Goal: Information Seeking & Learning: Check status

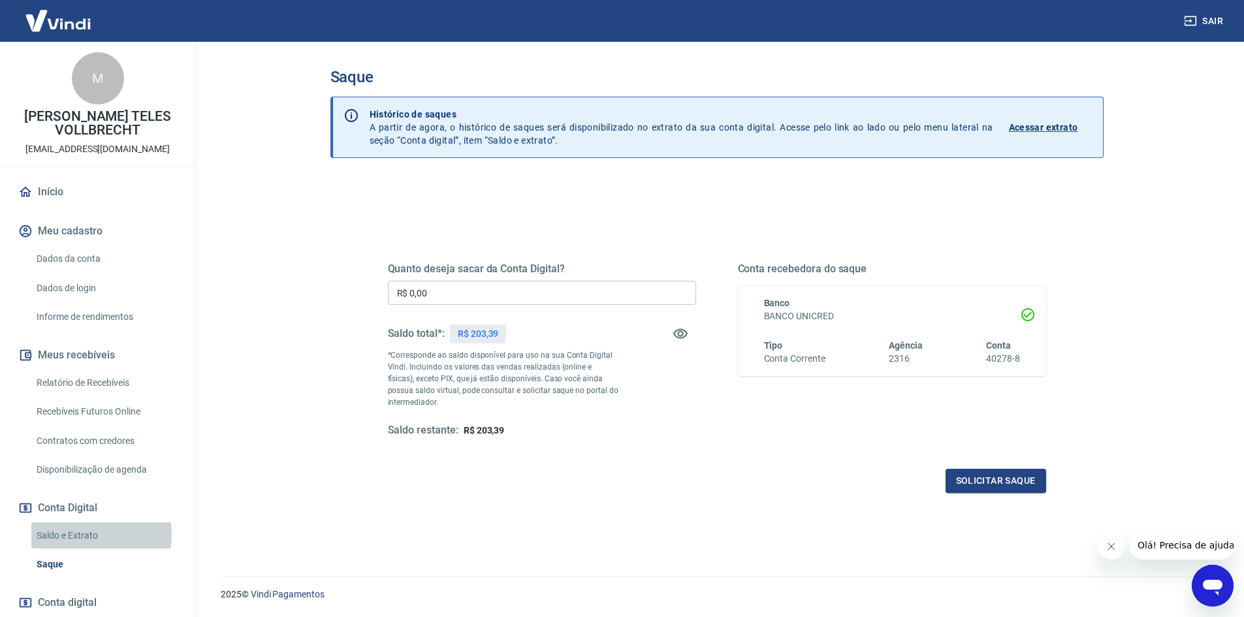
click at [82, 534] on link "Saldo e Extrato" at bounding box center [105, 536] width 148 height 27
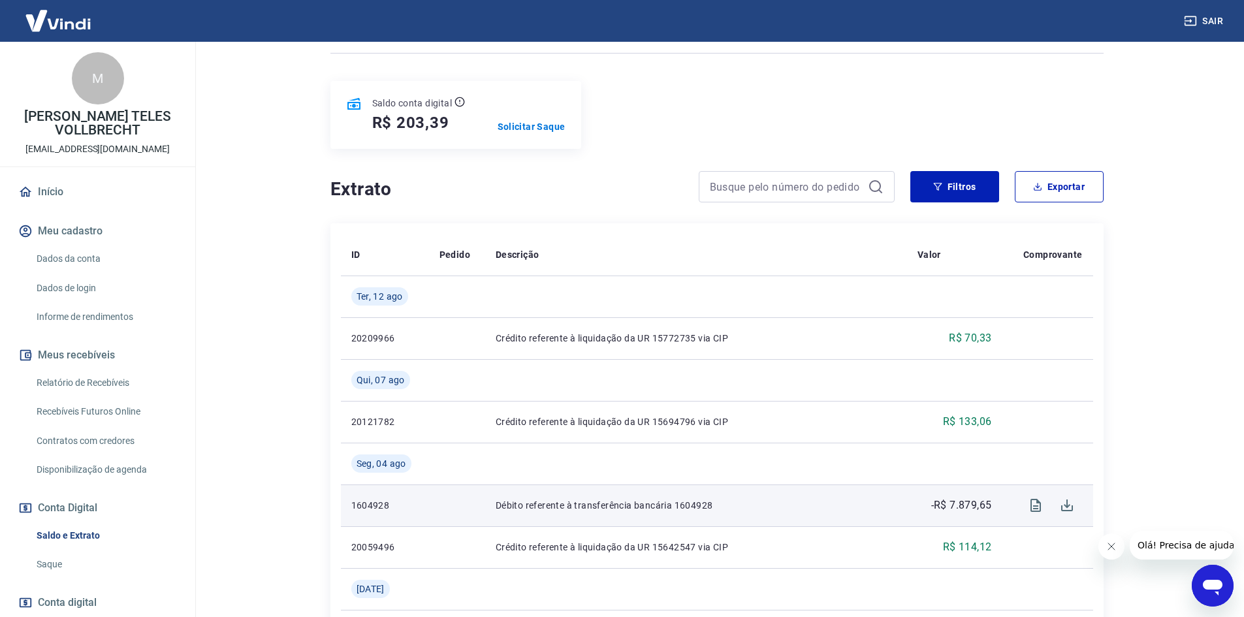
scroll to position [131, 0]
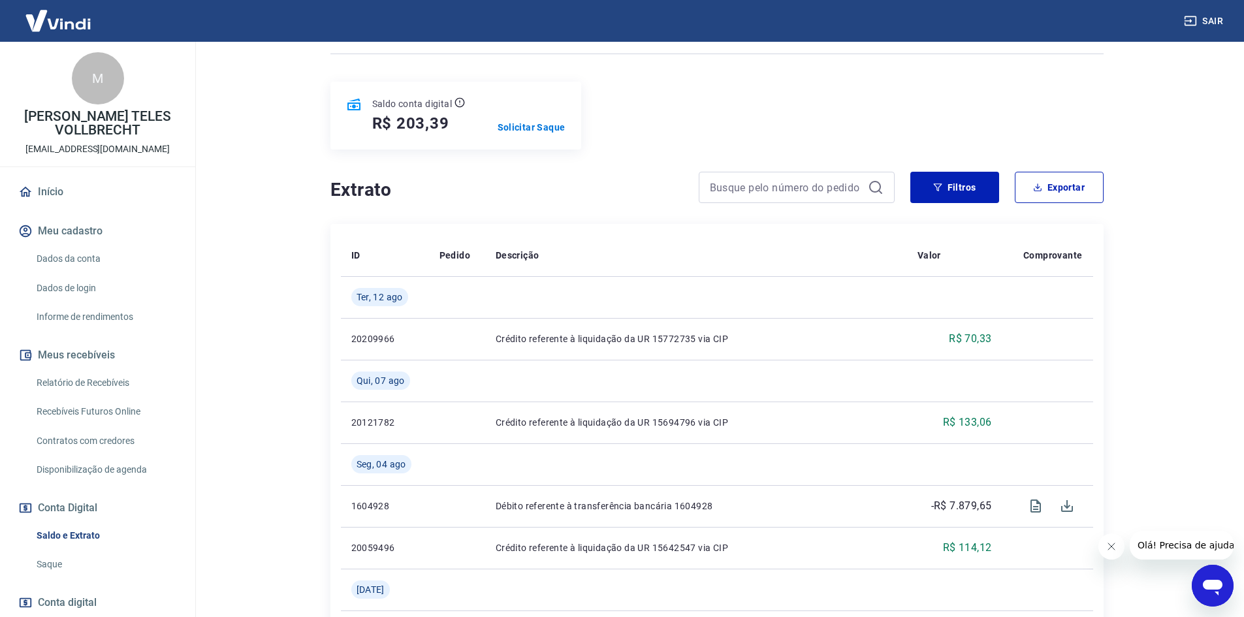
click at [103, 383] on link "Relatório de Recebíveis" at bounding box center [105, 383] width 148 height 27
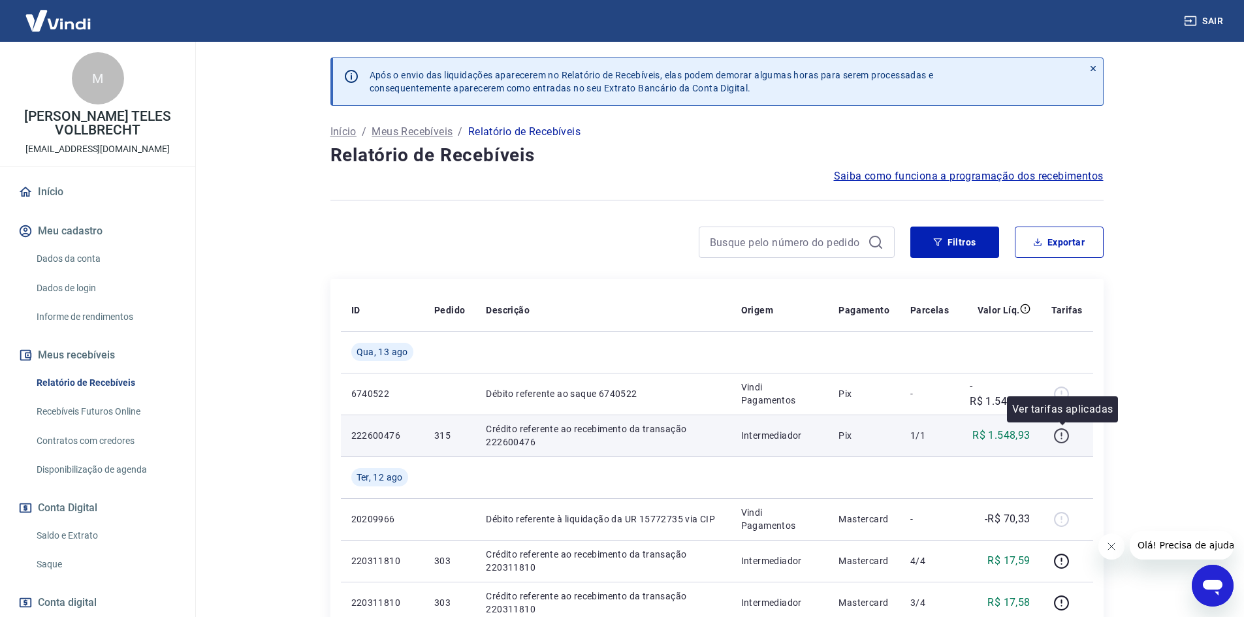
click at [1063, 439] on icon "button" at bounding box center [1062, 438] width 1 height 1
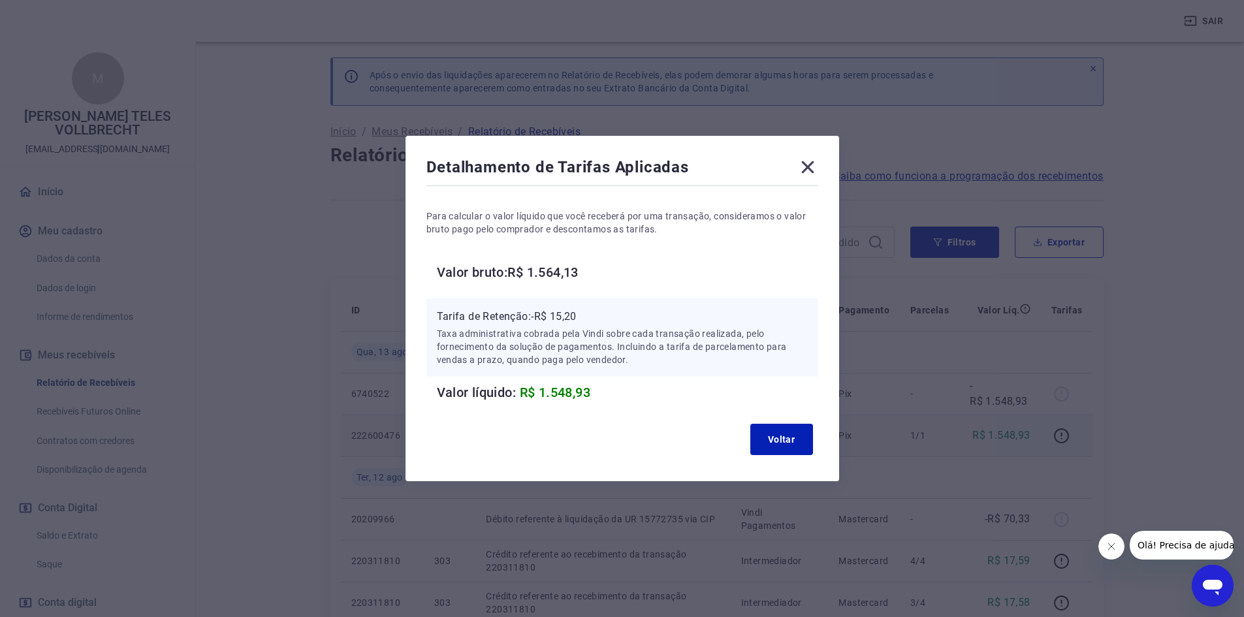
click at [813, 167] on icon at bounding box center [808, 167] width 12 height 12
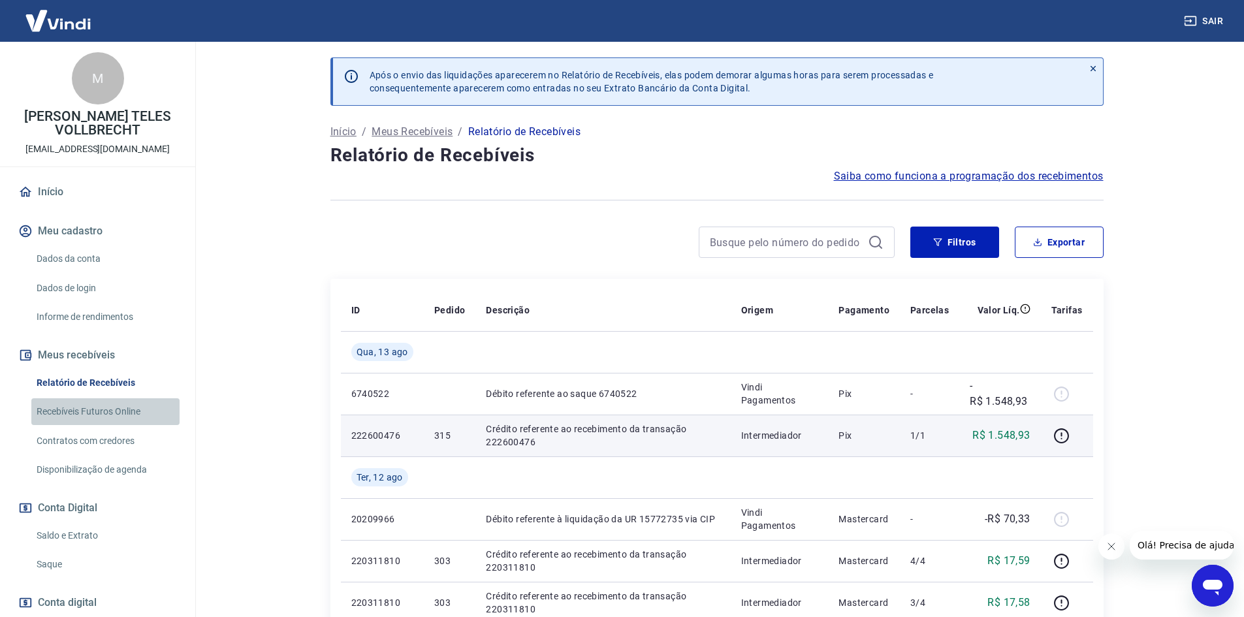
click at [110, 408] on link "Recebíveis Futuros Online" at bounding box center [105, 411] width 148 height 27
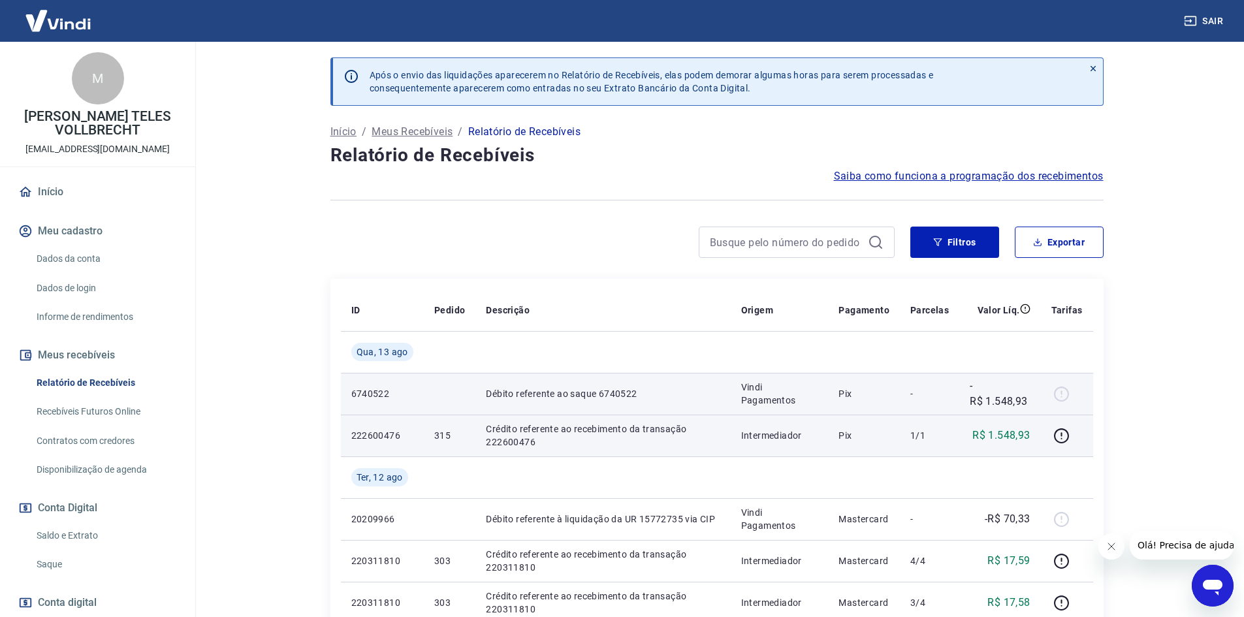
click at [1062, 395] on div at bounding box center [1067, 393] width 31 height 21
click at [506, 391] on p "Débito referente ao saque 6740522" at bounding box center [603, 393] width 234 height 13
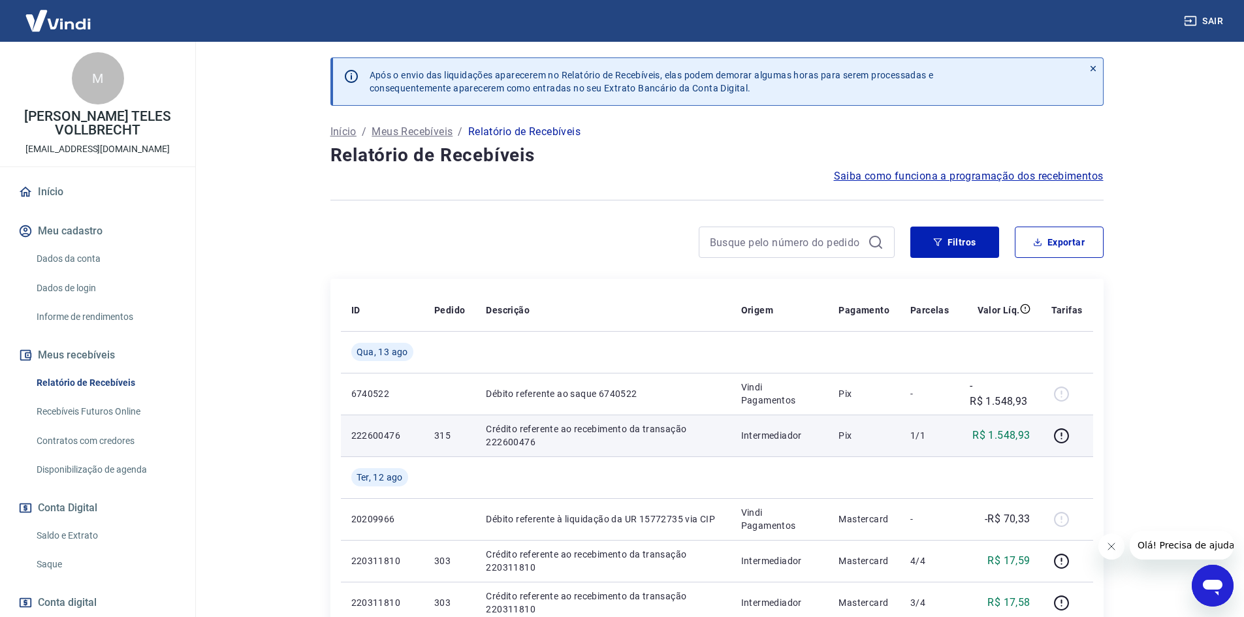
click at [1111, 551] on icon "Fechar mensagem da empresa" at bounding box center [1111, 547] width 10 height 10
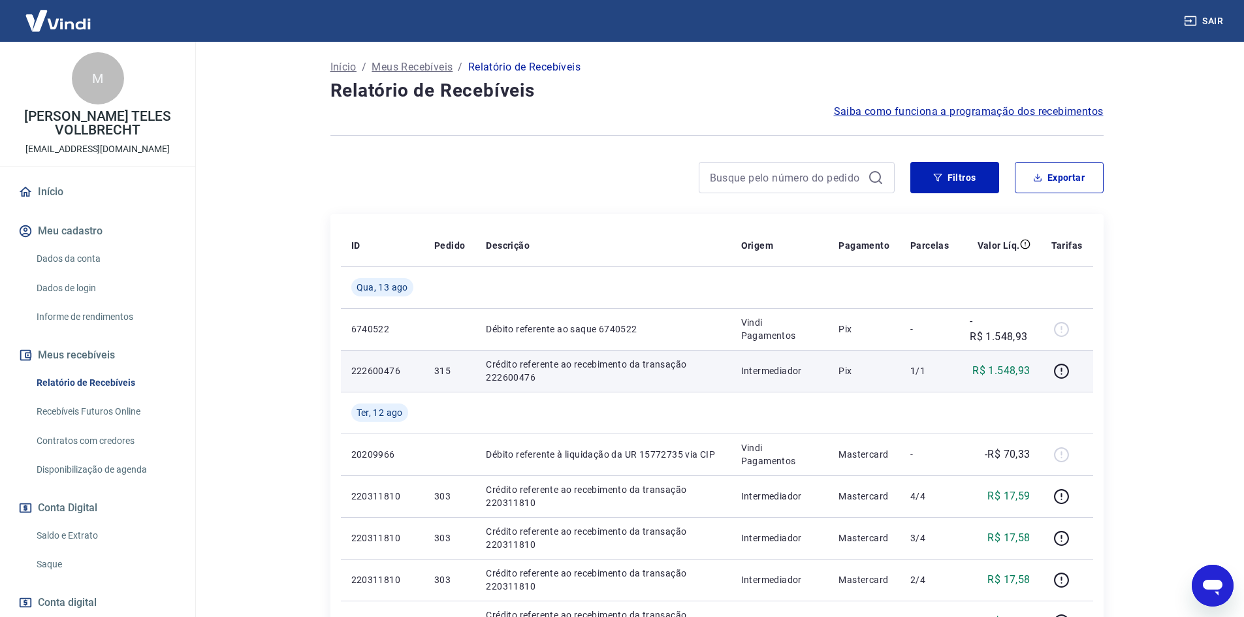
scroll to position [65, 0]
click at [1062, 372] on icon "button" at bounding box center [1062, 371] width 16 height 16
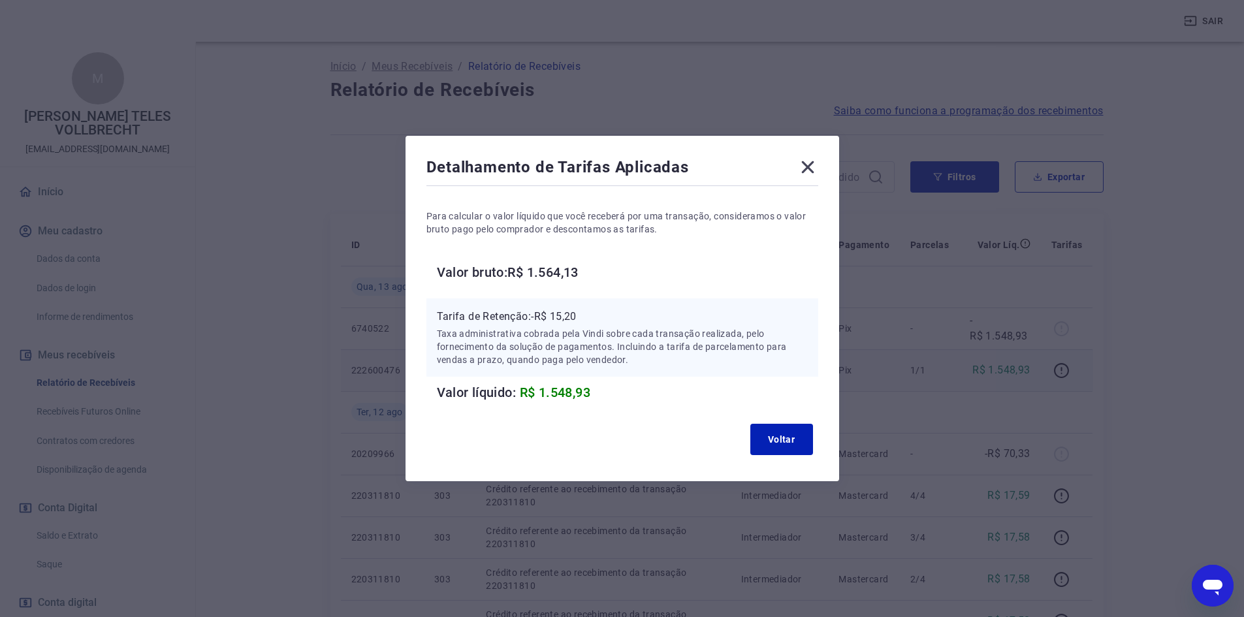
click at [807, 169] on icon at bounding box center [808, 167] width 21 height 21
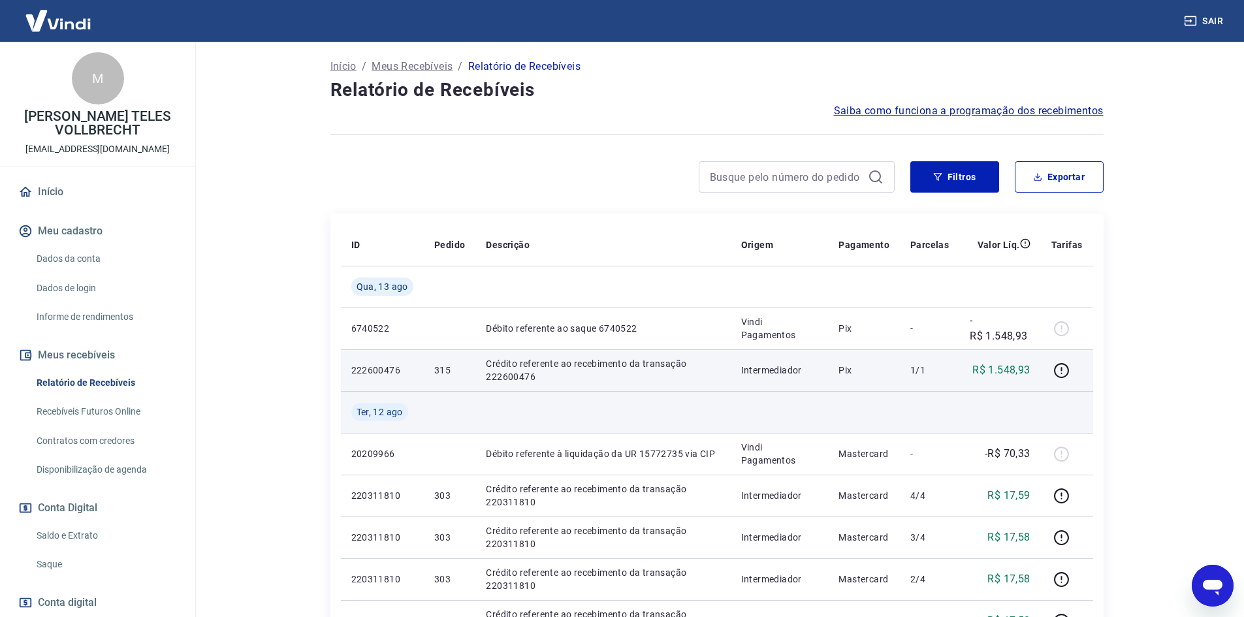
click at [980, 416] on td at bounding box center [1000, 412] width 81 height 42
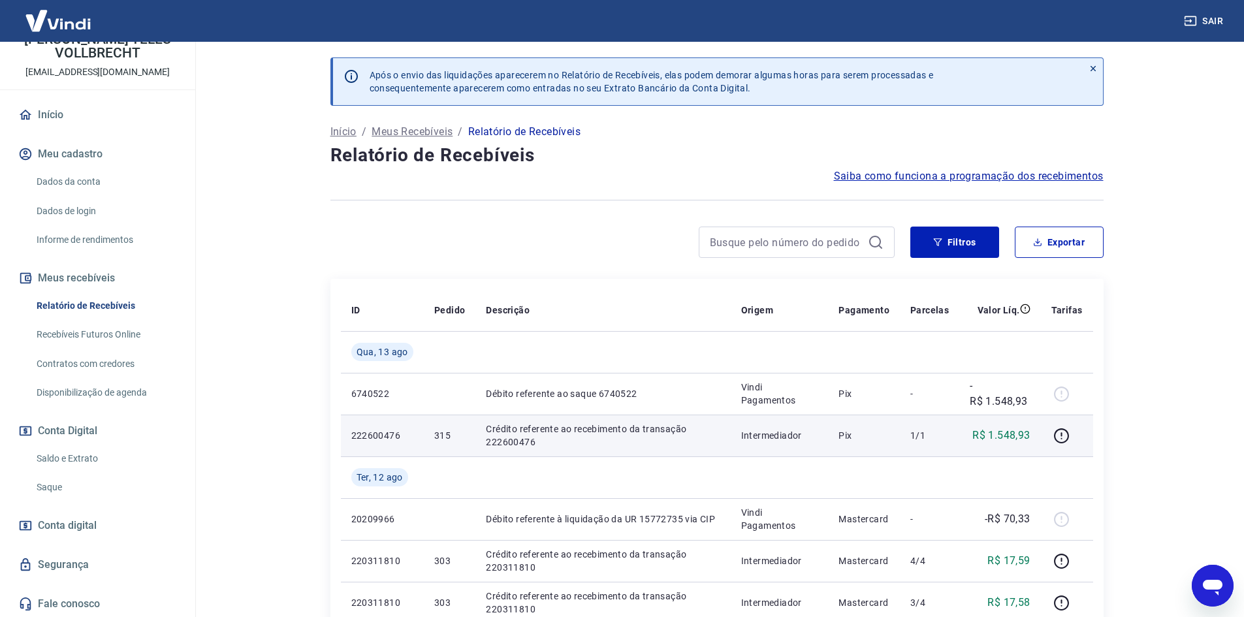
scroll to position [78, 0]
click at [49, 482] on link "Saque" at bounding box center [105, 486] width 148 height 27
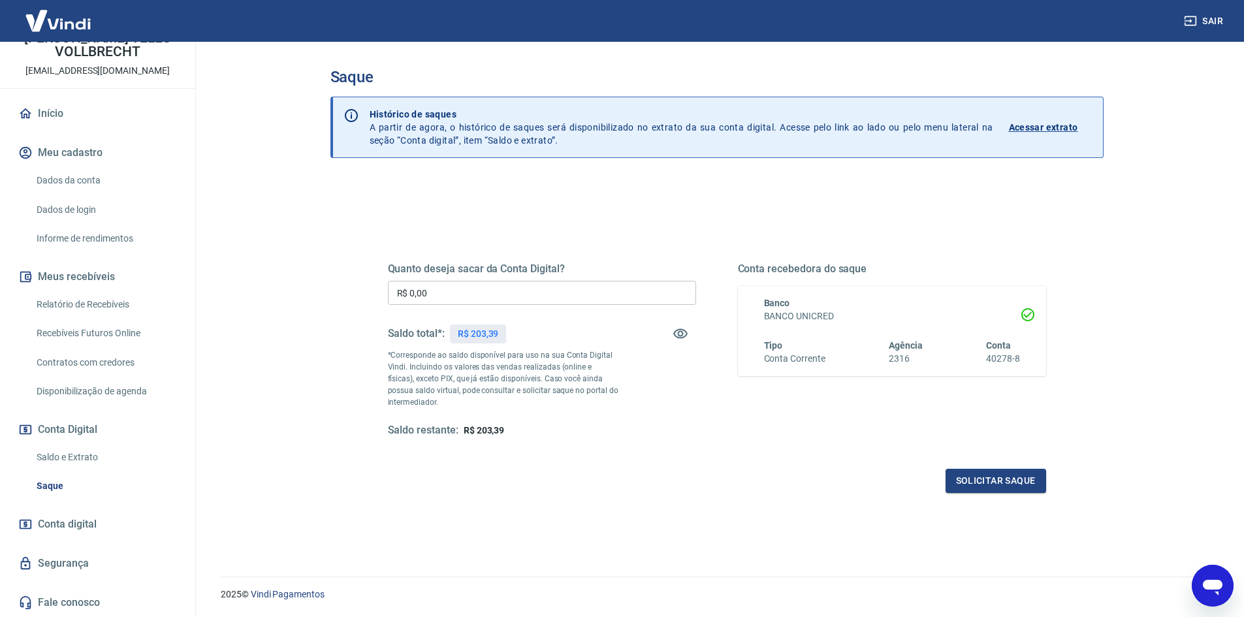
scroll to position [39, 0]
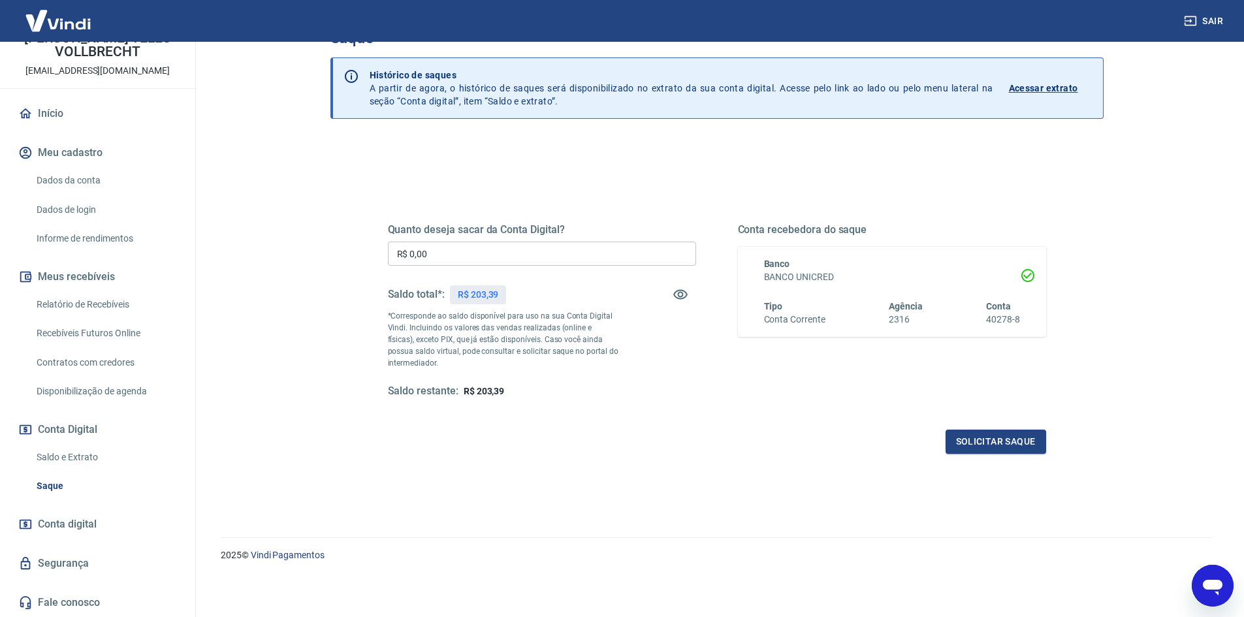
click at [67, 526] on span "Conta digital" at bounding box center [67, 524] width 59 height 18
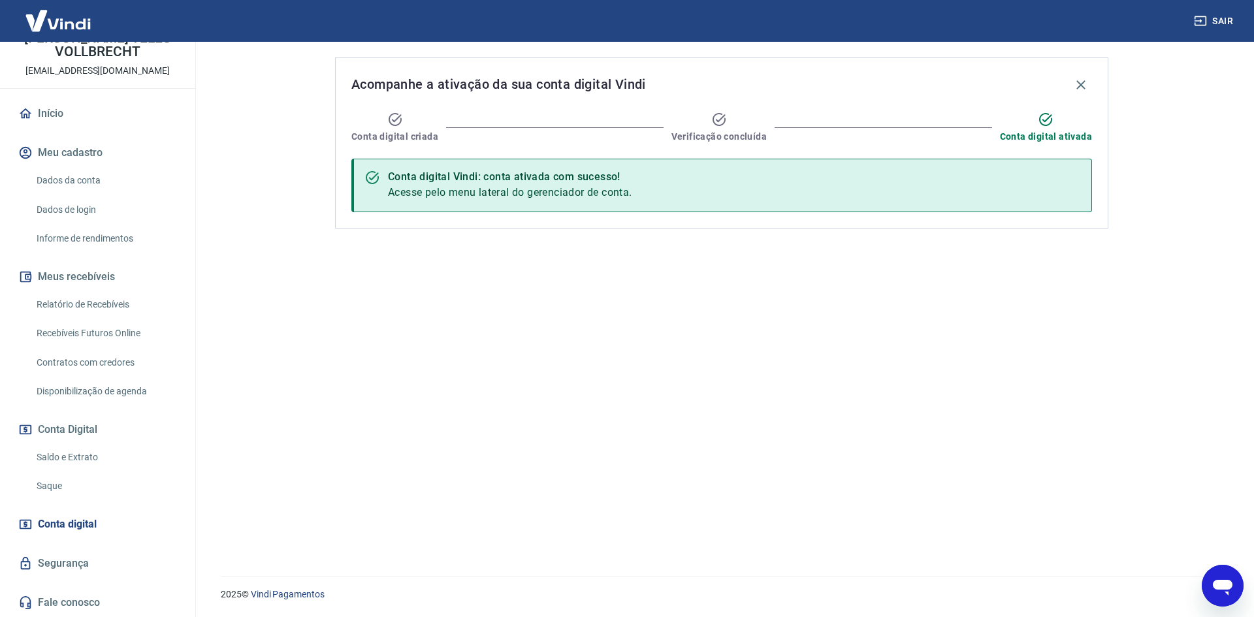
click at [425, 177] on div "Conta digital Vindi: conta ativada com sucesso!" at bounding box center [510, 177] width 244 height 16
click at [78, 562] on link "Segurança" at bounding box center [98, 563] width 164 height 29
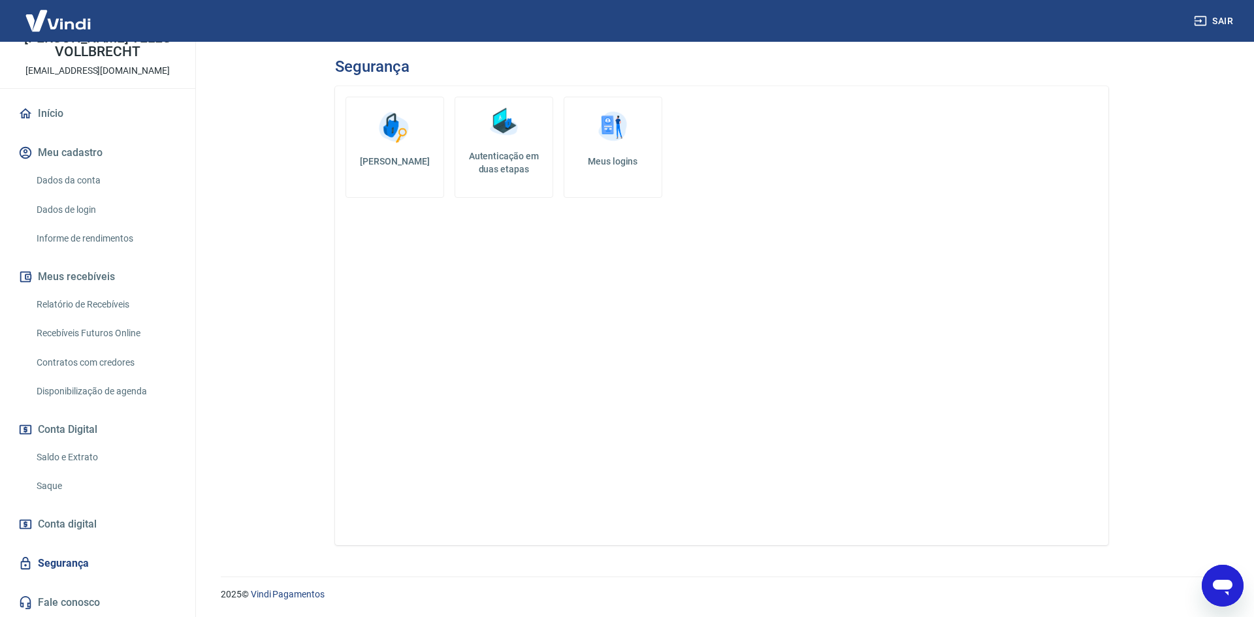
click at [65, 449] on link "Saldo e Extrato" at bounding box center [105, 457] width 148 height 27
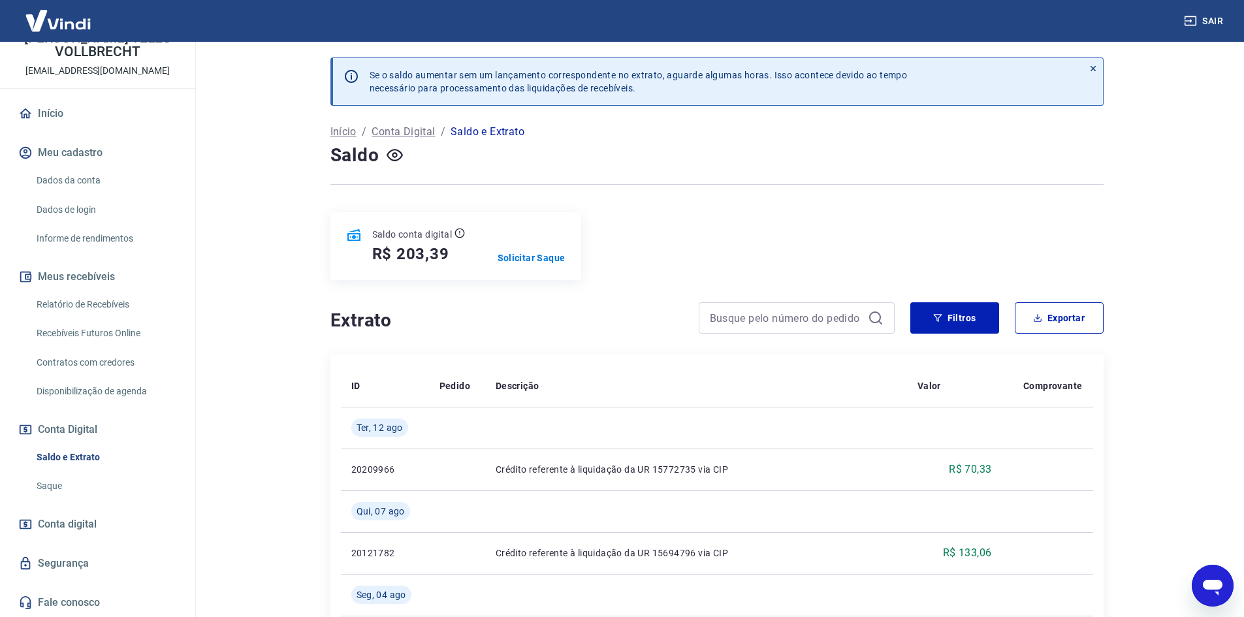
click at [1198, 583] on div "Abrir janela de mensagens" at bounding box center [1212, 585] width 39 height 39
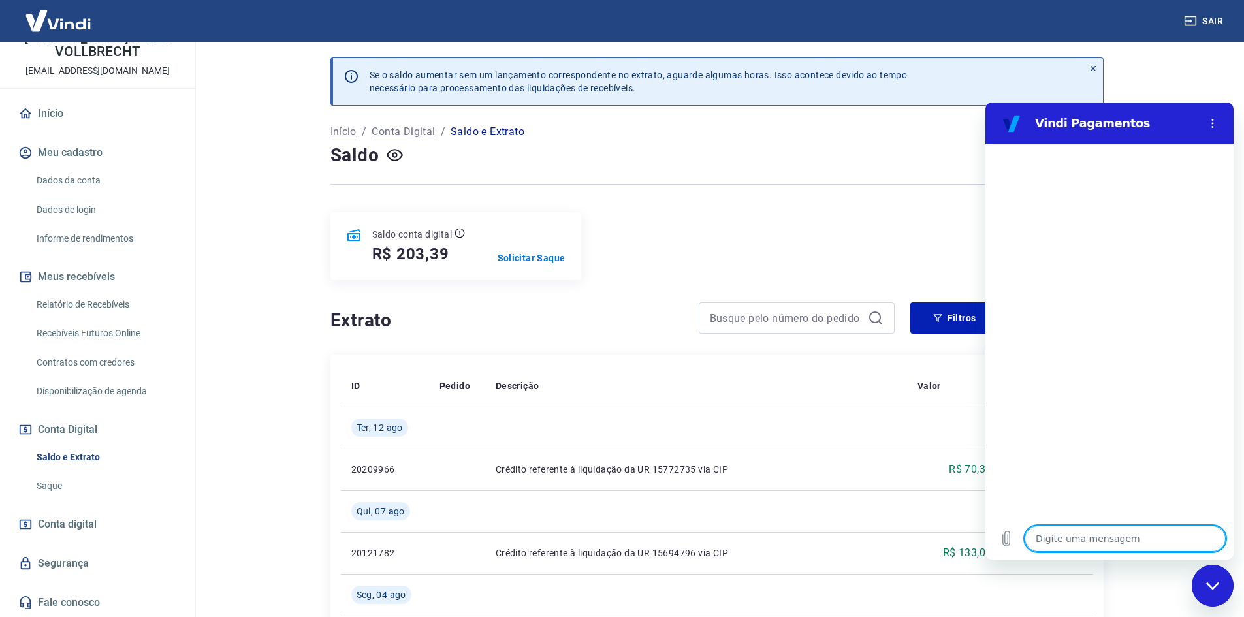
type textarea "C"
type textarea "x"
type textarea "CO"
type textarea "x"
type textarea "COM"
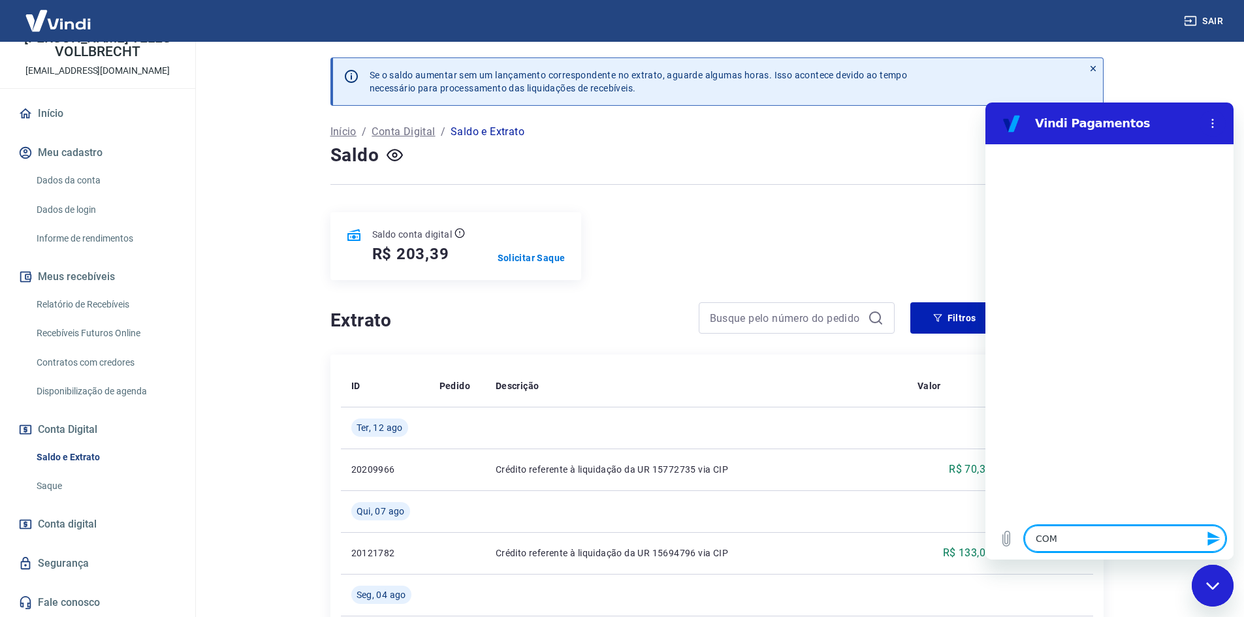
type textarea "x"
type textarea "COMO"
type textarea "x"
type textarea "COMO"
type textarea "x"
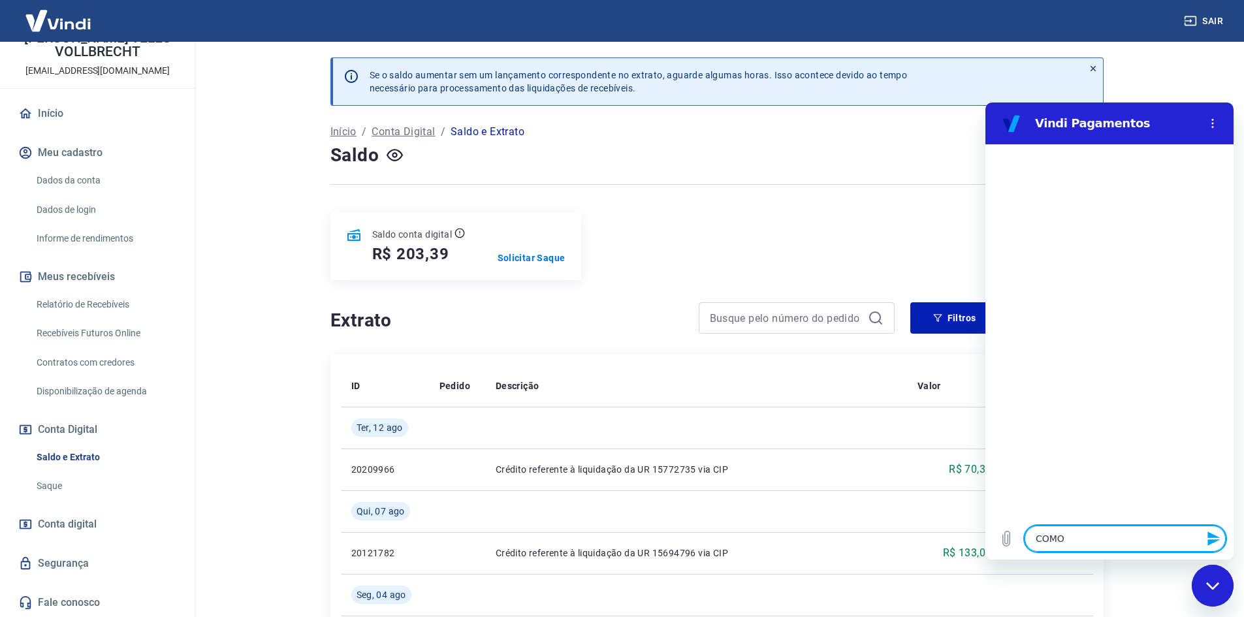
type textarea "COMO A"
type textarea "x"
type textarea "COMO AD"
type textarea "x"
type textarea "COMO ADI"
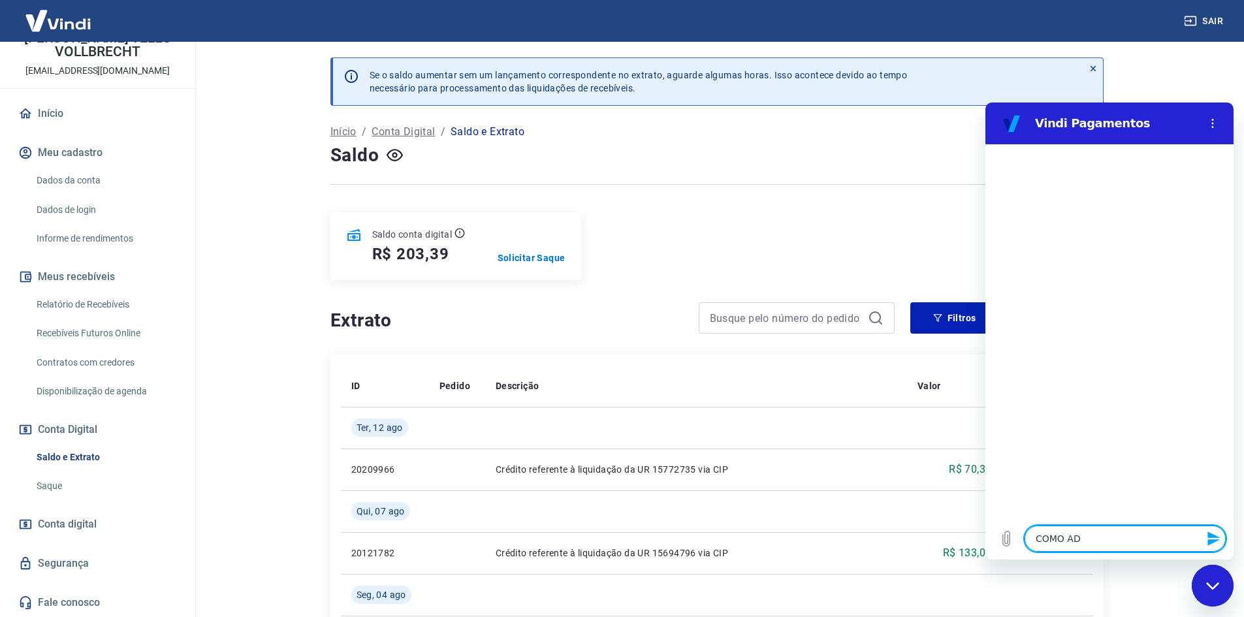
type textarea "x"
type textarea "COMO ADIC"
type textarea "x"
type textarea "COMO ADICI"
type textarea "x"
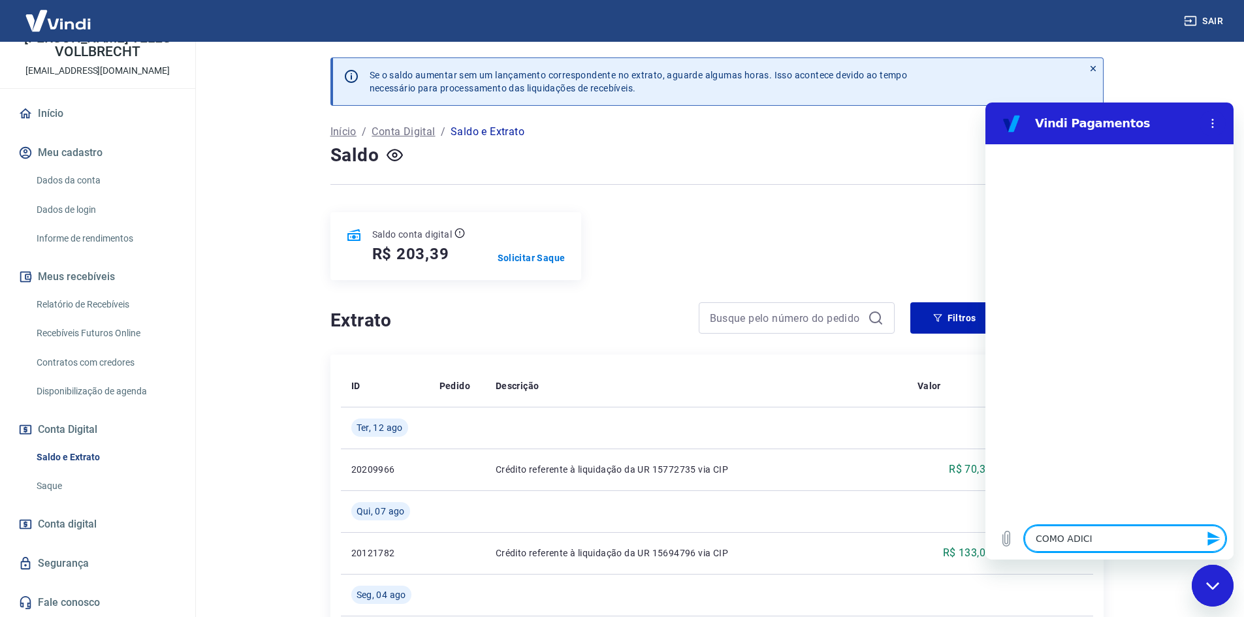
type textarea "COMO ADICIO"
type textarea "x"
type textarea "COMO ADICION"
type textarea "x"
type textarea "COMO ADICIONA"
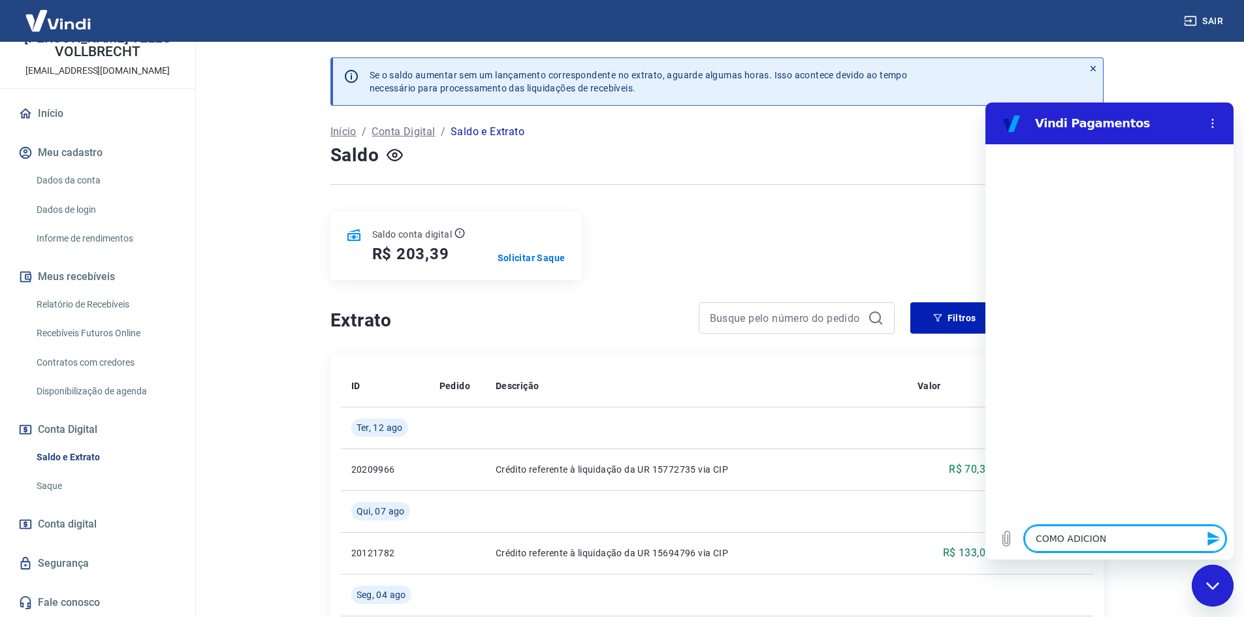
type textarea "x"
type textarea "COMO ADICIONAR"
type textarea "x"
type textarea "COMO ADICIONAR"
type textarea "x"
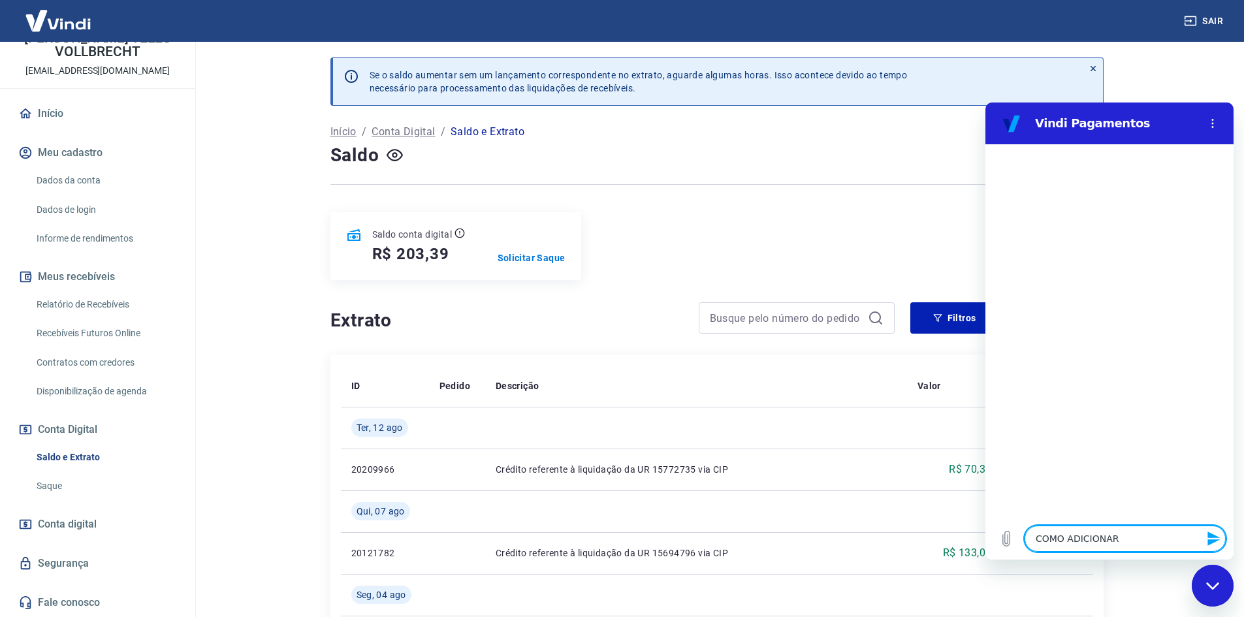
type textarea "COMO ADICIONAR D"
type textarea "x"
type textarea "COMO ADICIONAR DI"
type textarea "x"
type textarea "COMO ADICIONAR DIN"
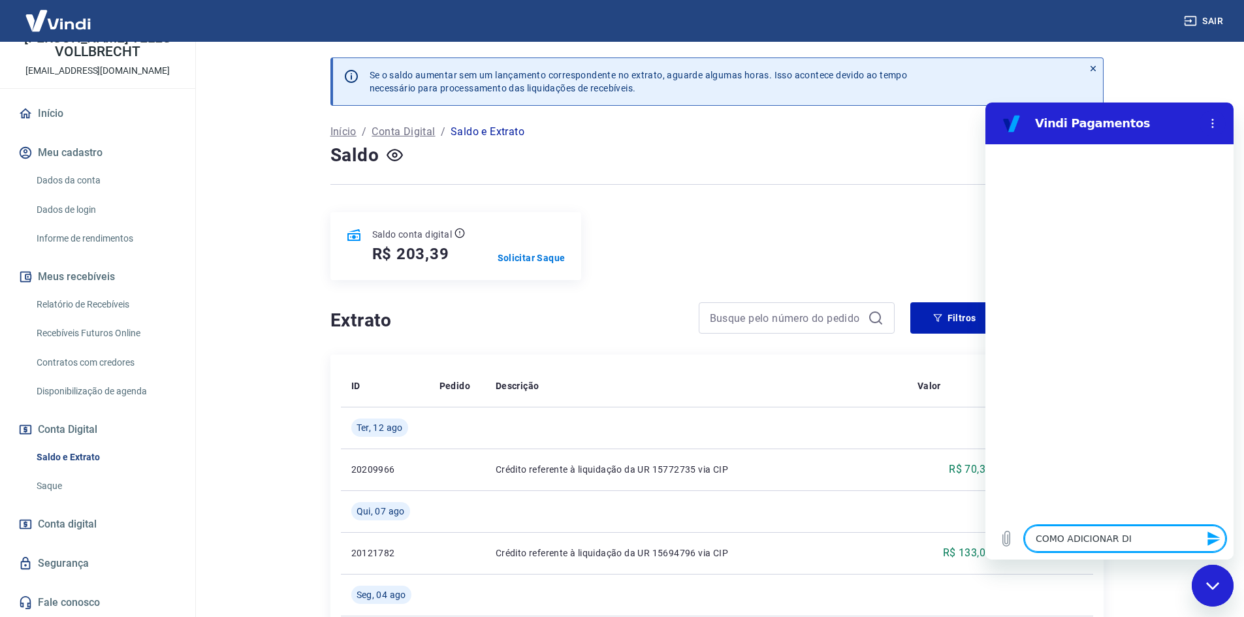
type textarea "x"
type textarea "COMO ADICIONAR DINH"
type textarea "x"
type textarea "COMO ADICIONAR DINHE"
type textarea "x"
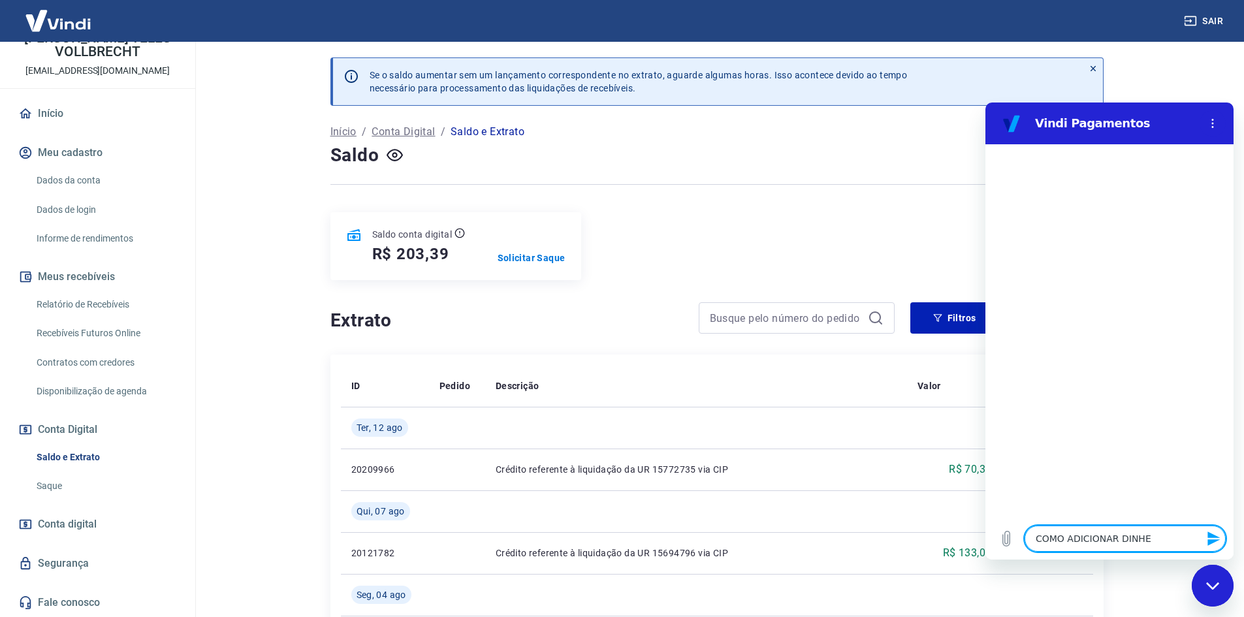
type textarea "COMO ADICIONAR DINHEI"
type textarea "x"
type textarea "COMO ADICIONAR DINHEIR"
type textarea "x"
type textarea "COMO ADICIONAR DINHEIRO"
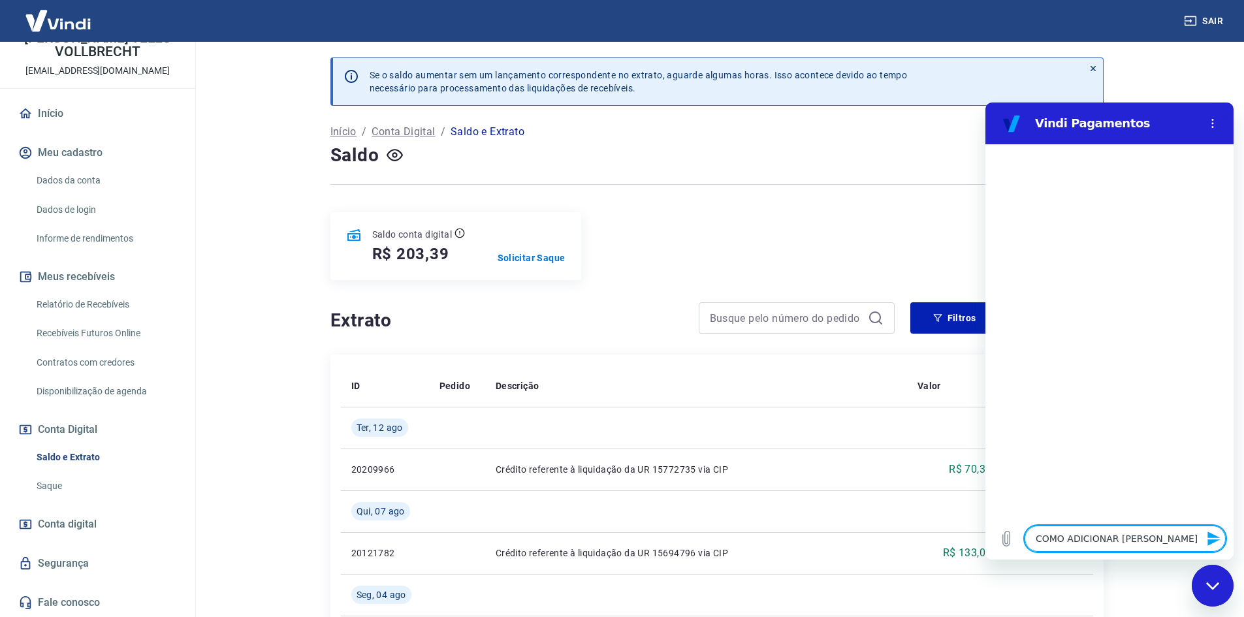
type textarea "x"
type textarea "COMO ADICIONAR DINHEIRO"
type textarea "x"
type textarea "COMO ADICIONAR DINHEIRO N"
type textarea "x"
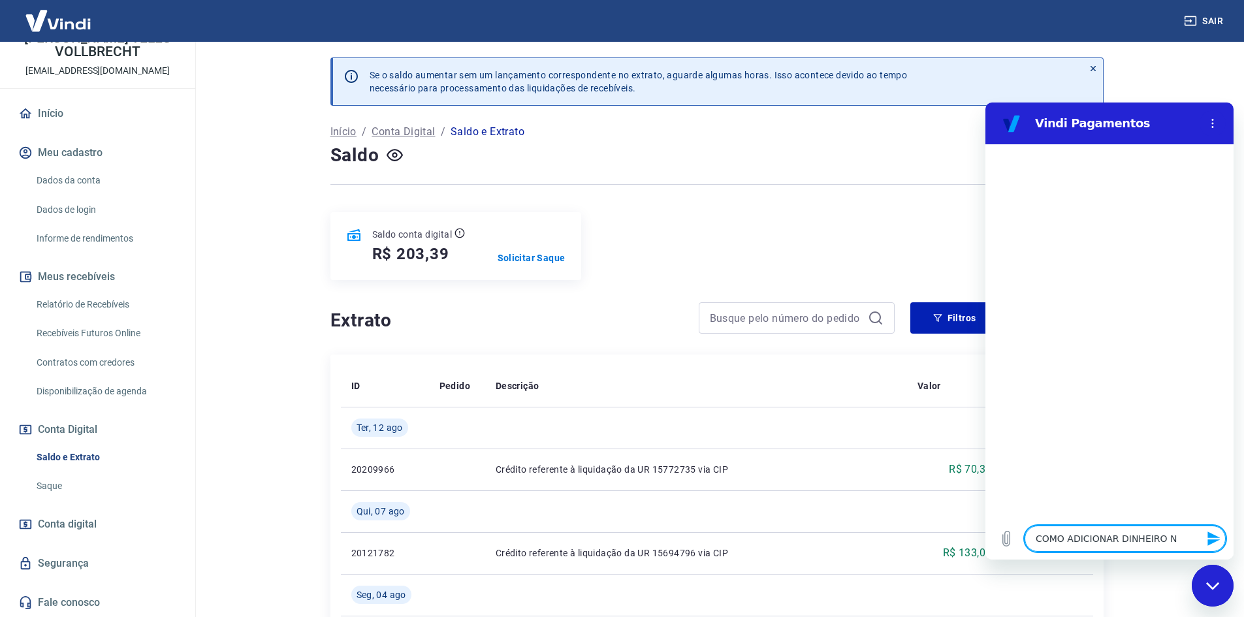
type textarea "COMO ADICIONAR DINHEIRO NA"
type textarea "x"
type textarea "COMO ADICIONAR DINHEIRO NA"
type textarea "x"
type textarea "COMO ADICIONAR DINHEIRO NA C"
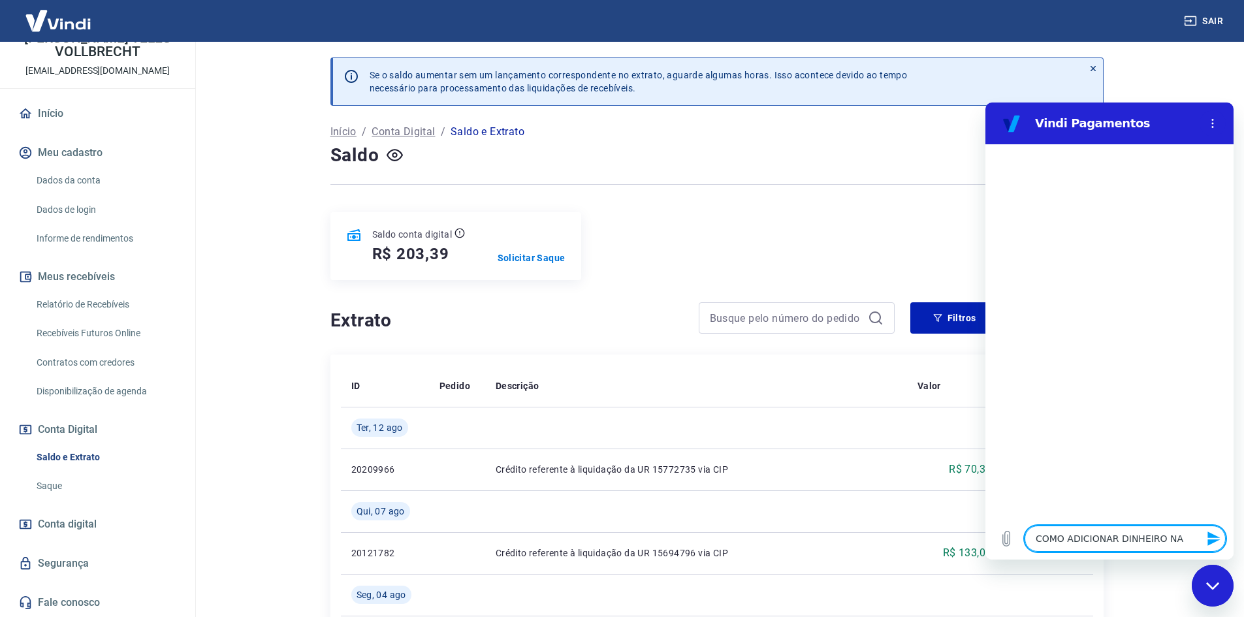
type textarea "x"
type textarea "COMO ADICIONAR DINHEIRO NA CO"
type textarea "x"
type textarea "COMO ADICIONAR DINHEIRO NA CON"
type textarea "x"
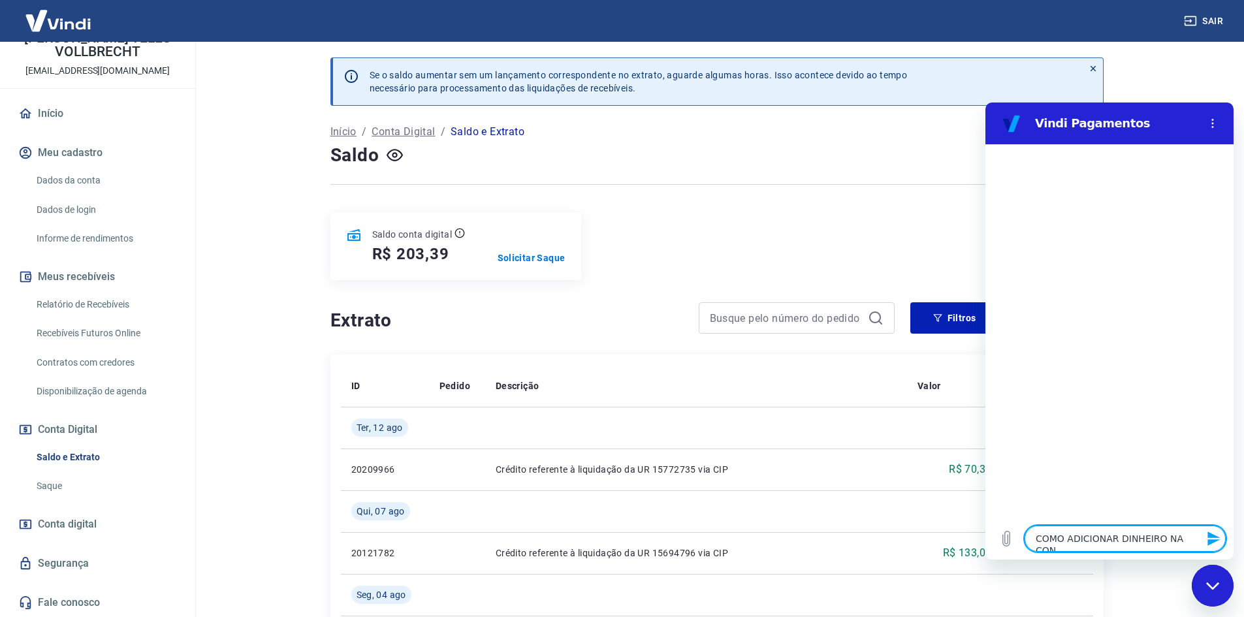
type textarea "COMO ADICIONAR DINHEIRO NA CONT"
type textarea "x"
type textarea "COMO ADICIONAR DINHEIRO NA CONTA"
type textarea "x"
type textarea "COMO ADICIONAR DINHEIRO NA CONTA"
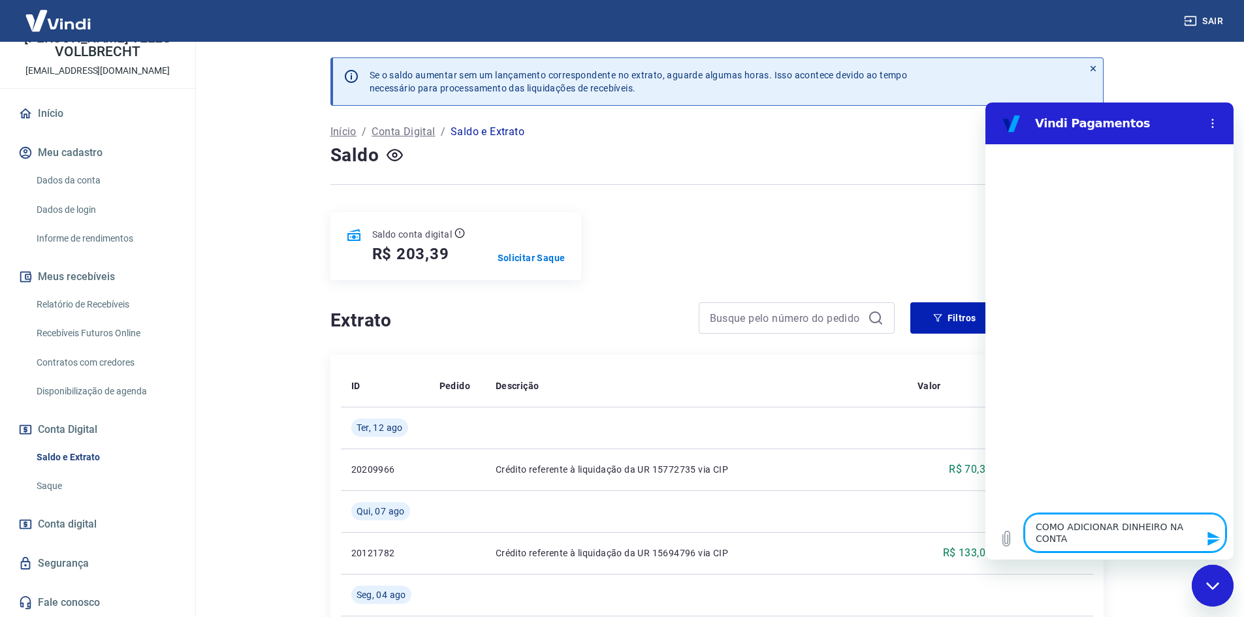
type textarea "x"
type textarea "COMO ADICIONAR DINHEIRO NA CONTA ?"
type textarea "x"
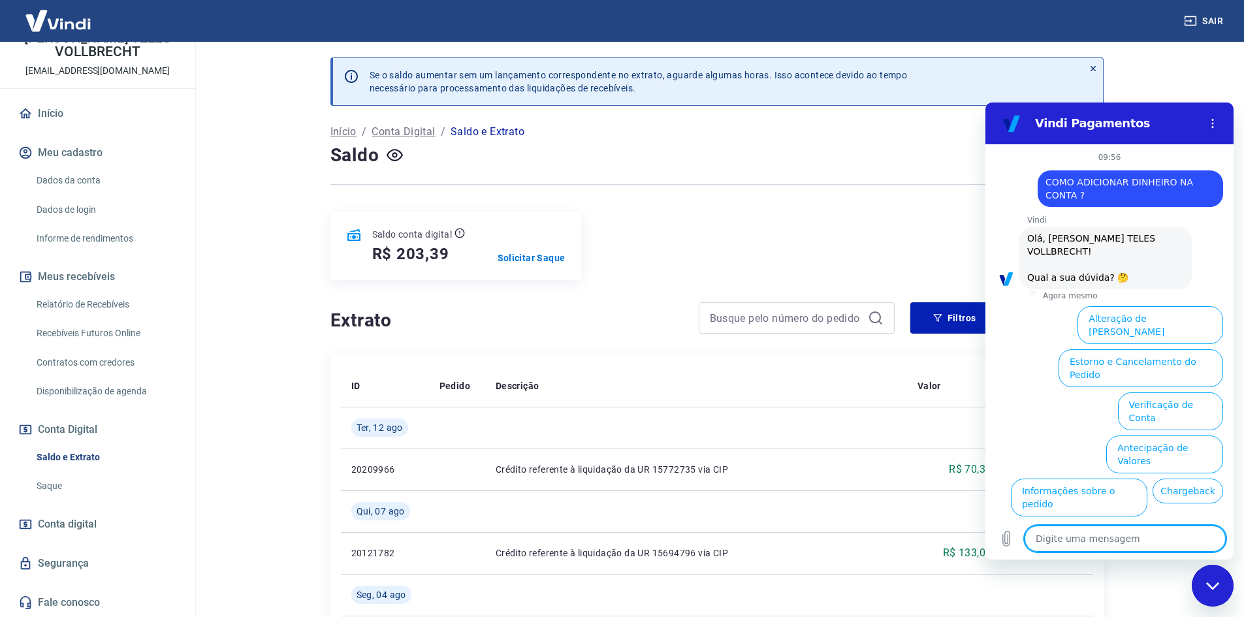
scroll to position [44, 0]
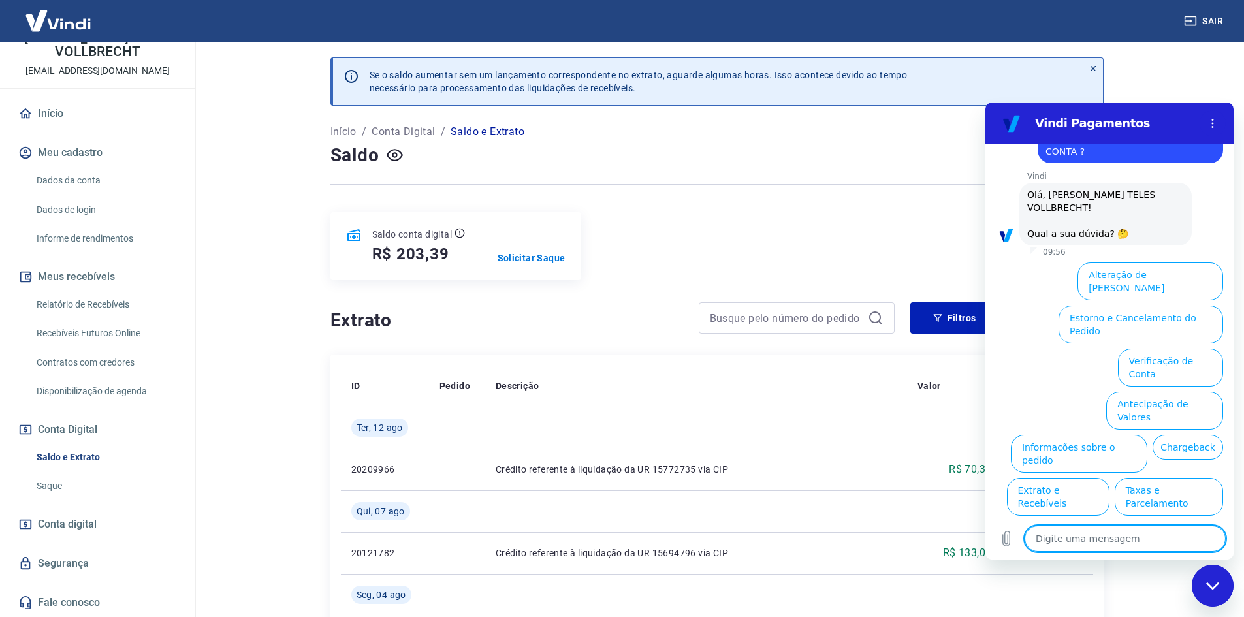
type textarea "x"
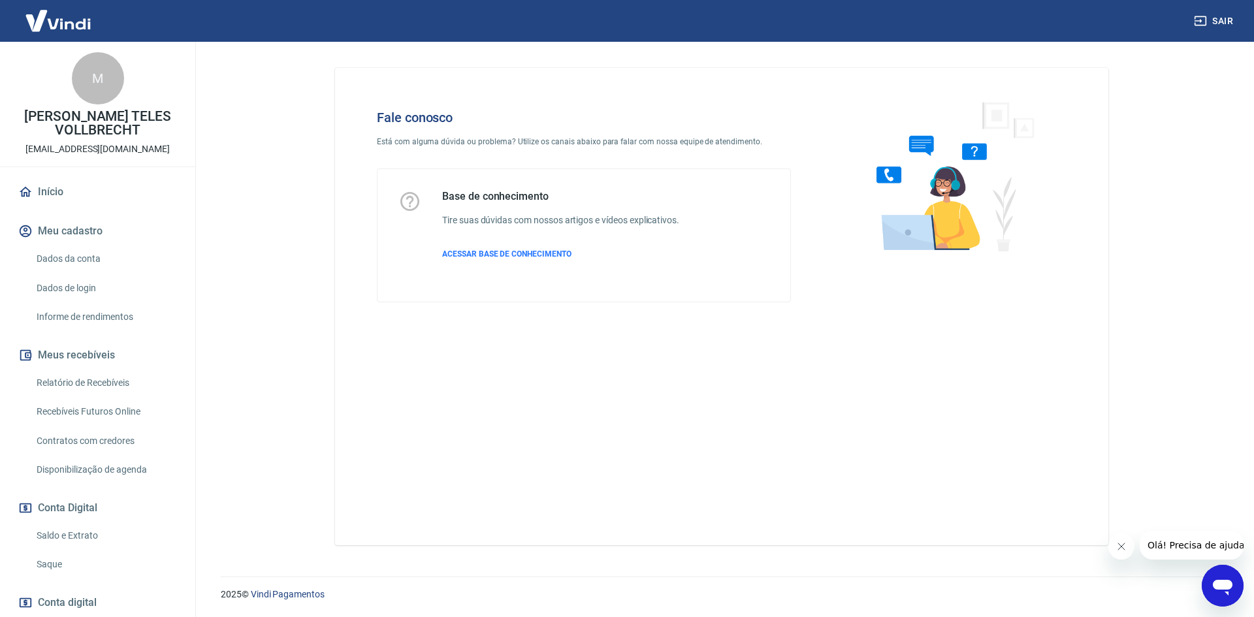
click at [1226, 573] on div "Abrir janela de mensagens" at bounding box center [1222, 585] width 39 height 39
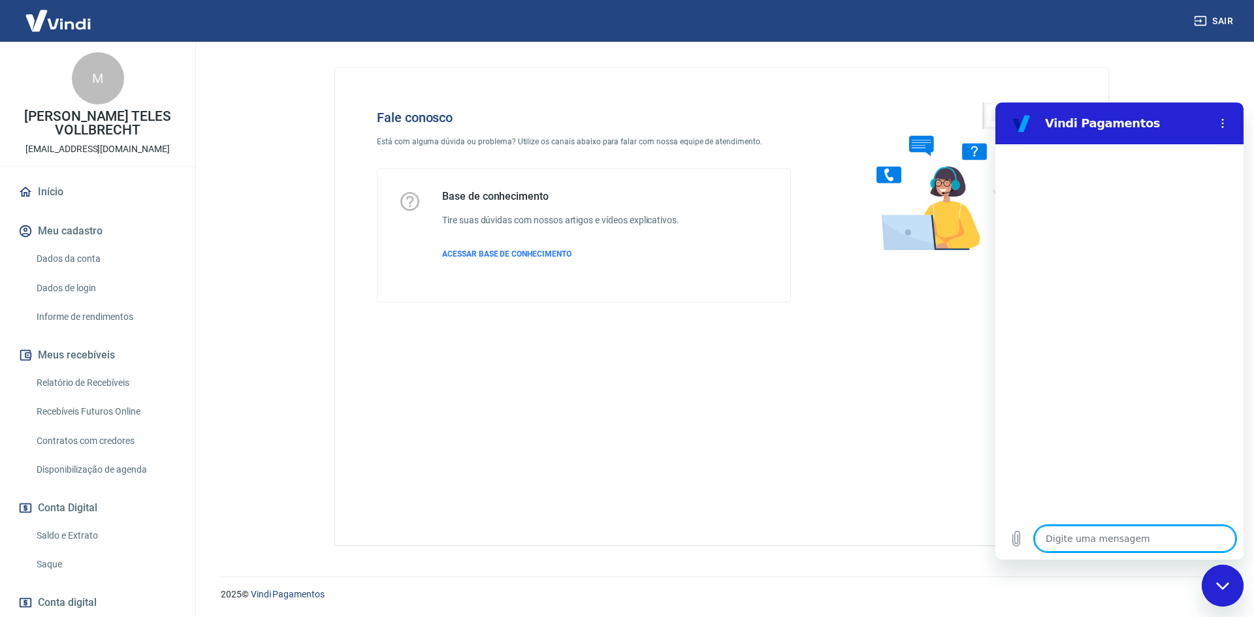
type textarea "O"
type textarea "x"
type textarea "Ol"
type textarea "x"
type textarea "Ola"
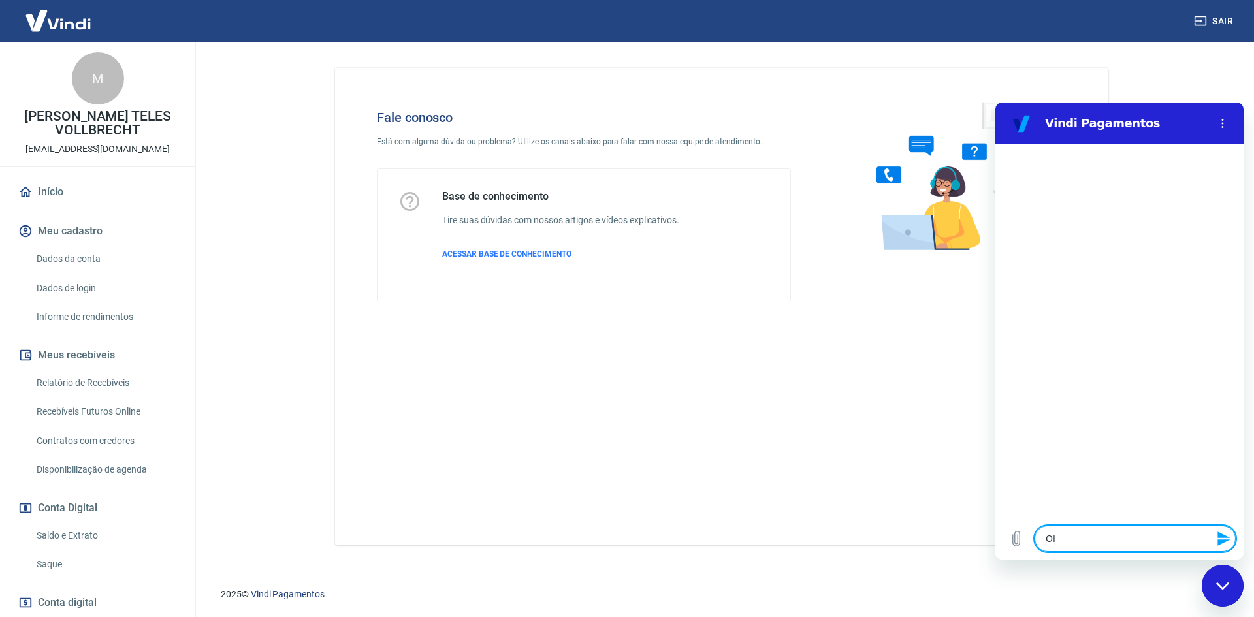
type textarea "x"
type textarea "Ola"
type textarea "x"
type textarea "Ola b"
type textarea "x"
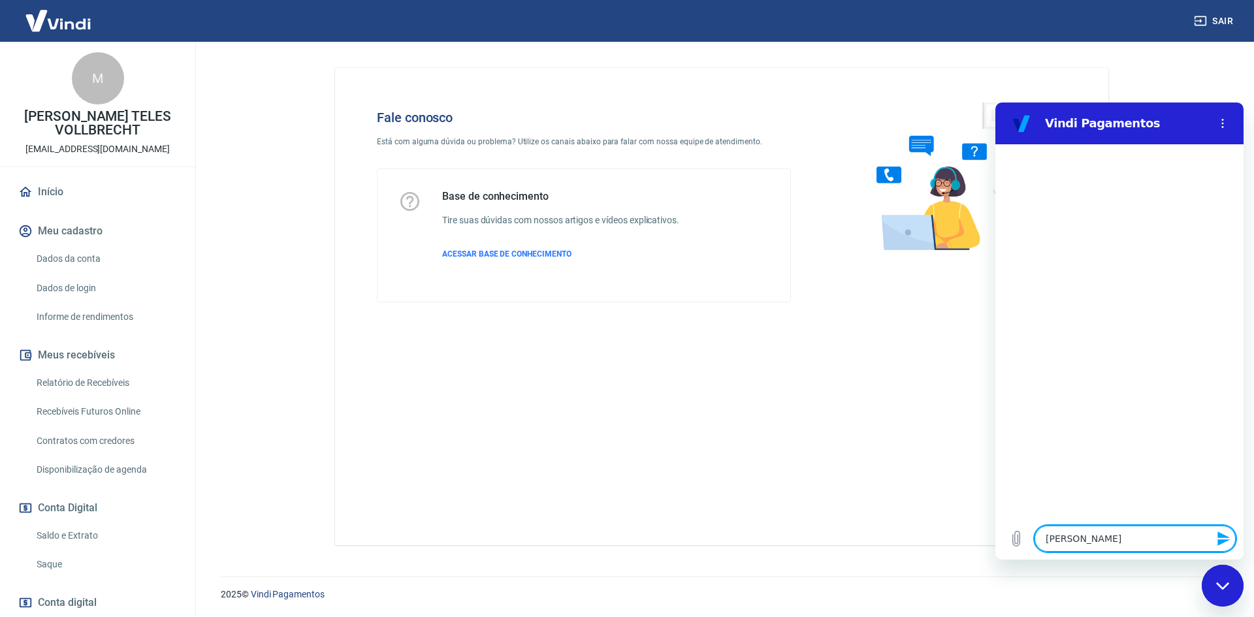
type textarea "Ola bo"
type textarea "x"
type textarea "Ola bom"
type textarea "x"
type textarea "Ola bom"
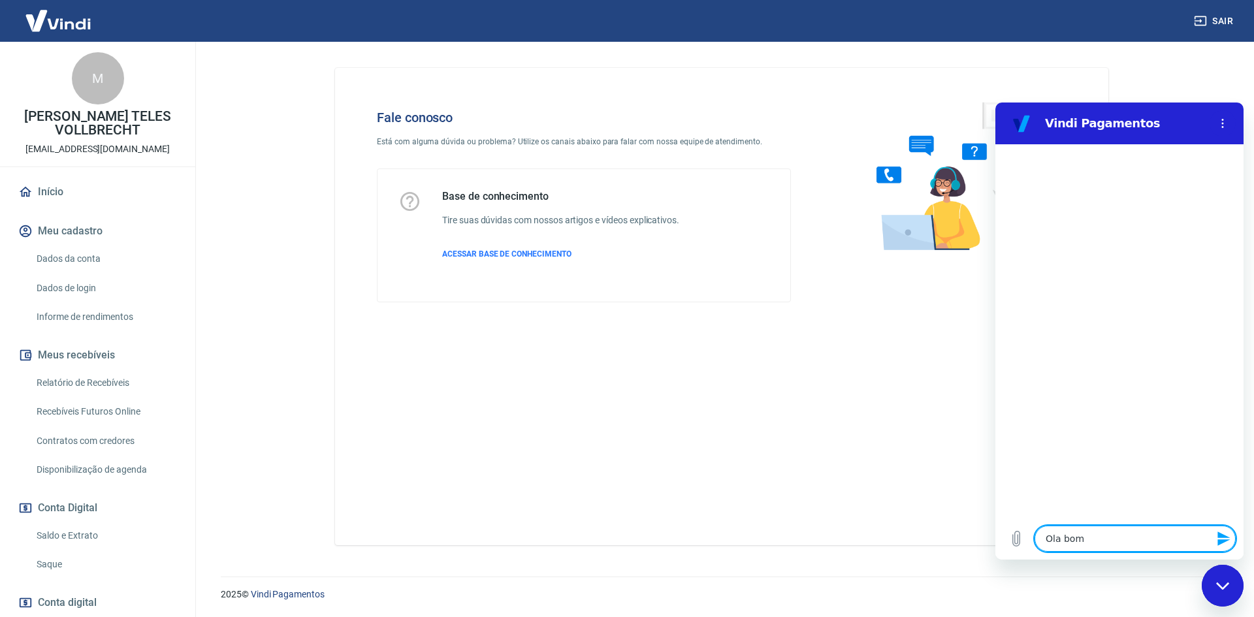
type textarea "x"
type textarea "Ola bom d"
type textarea "x"
type textarea "Ola bom di"
type textarea "x"
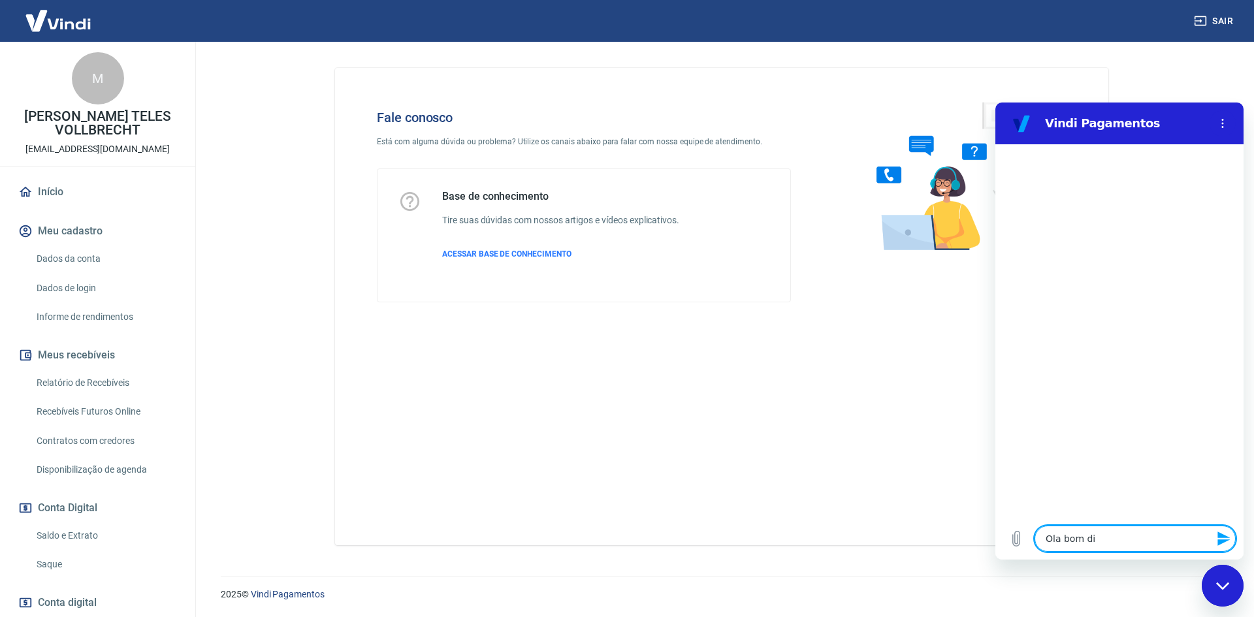
type textarea "Ola bom dia"
type textarea "x"
type textarea "Ola bom dia"
type textarea "x"
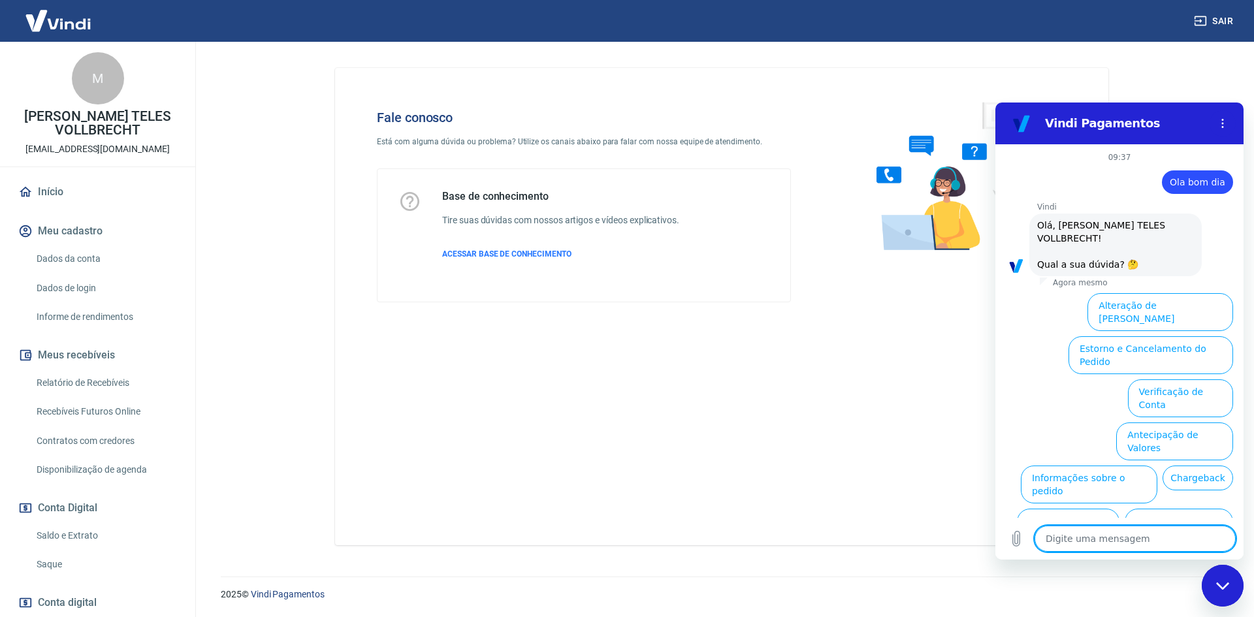
scroll to position [31, 0]
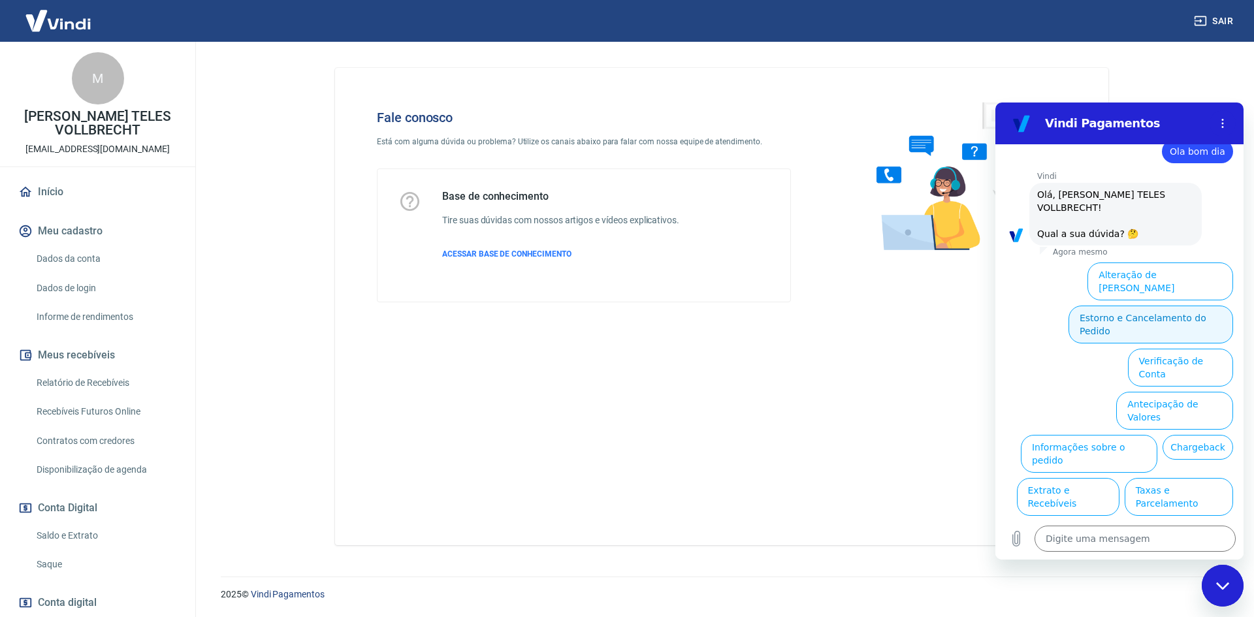
click at [1096, 306] on button "Estorno e Cancelamento do Pedido" at bounding box center [1151, 325] width 165 height 38
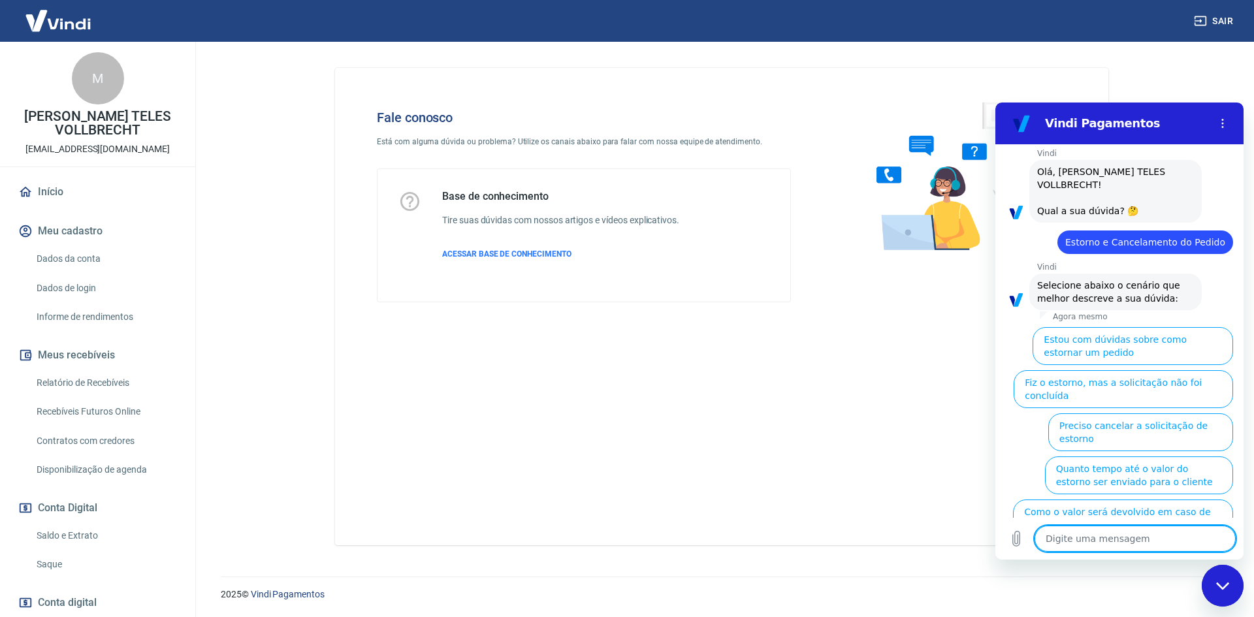
scroll to position [67, 0]
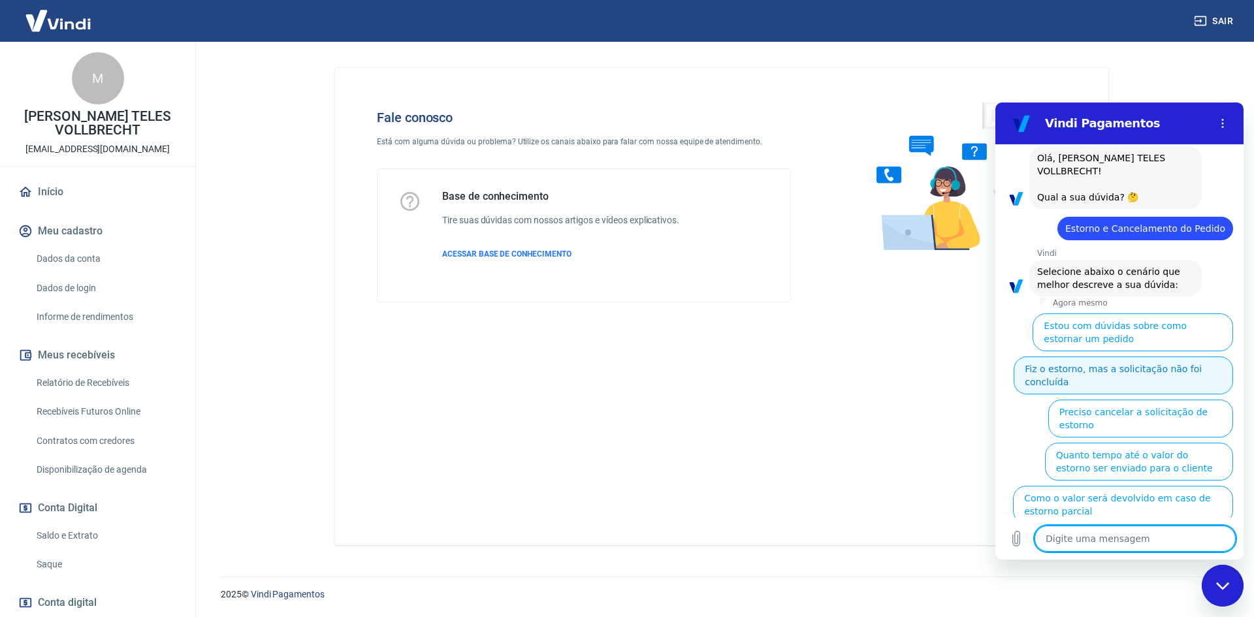
click at [1067, 357] on button "Fiz o estorno, mas a solicitação não foi concluída" at bounding box center [1123, 376] width 219 height 38
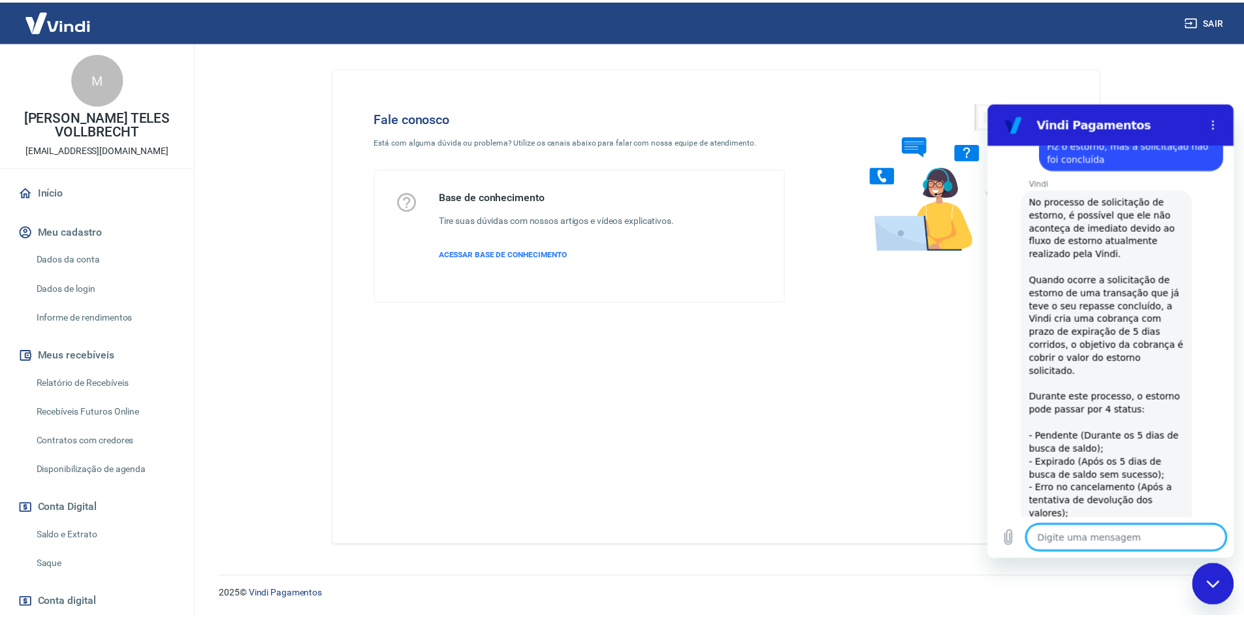
scroll to position [304, 0]
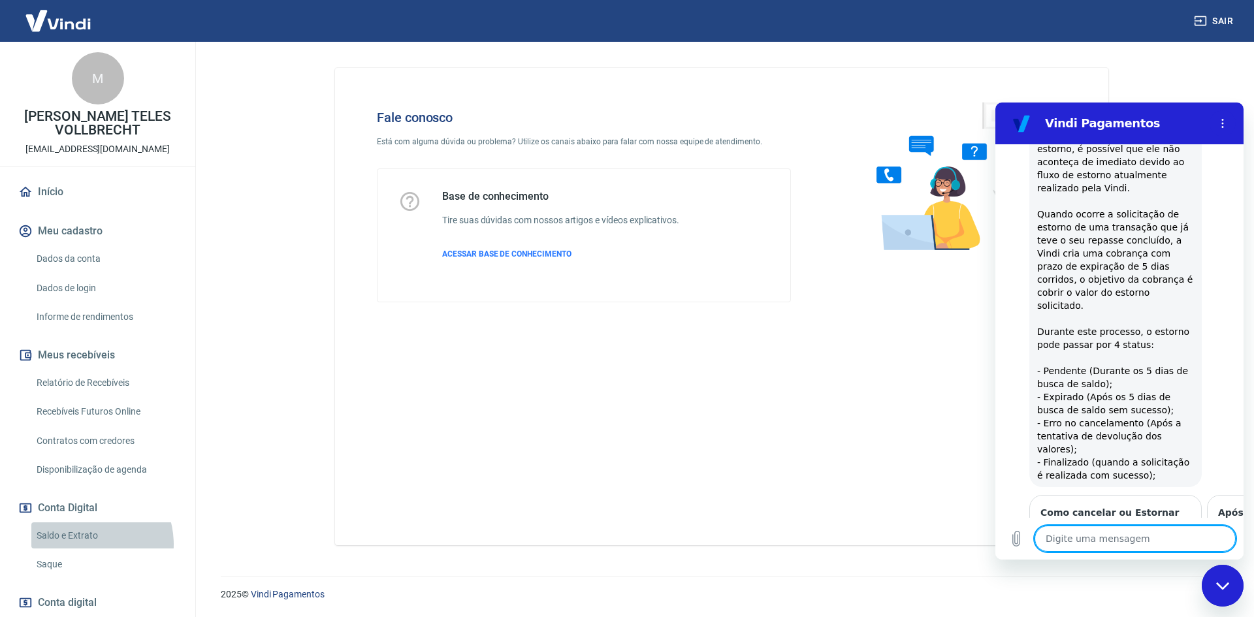
click at [84, 544] on link "Saldo e Extrato" at bounding box center [105, 536] width 148 height 27
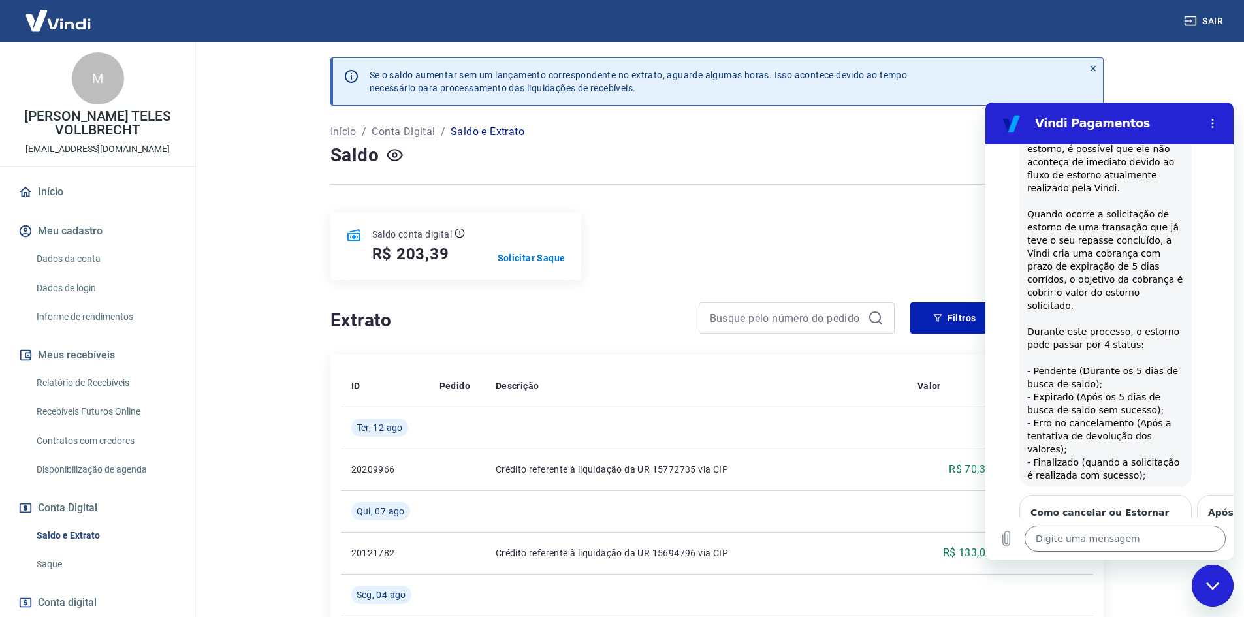
click at [1205, 593] on div "Fechar janela de mensagens" at bounding box center [1212, 585] width 39 height 39
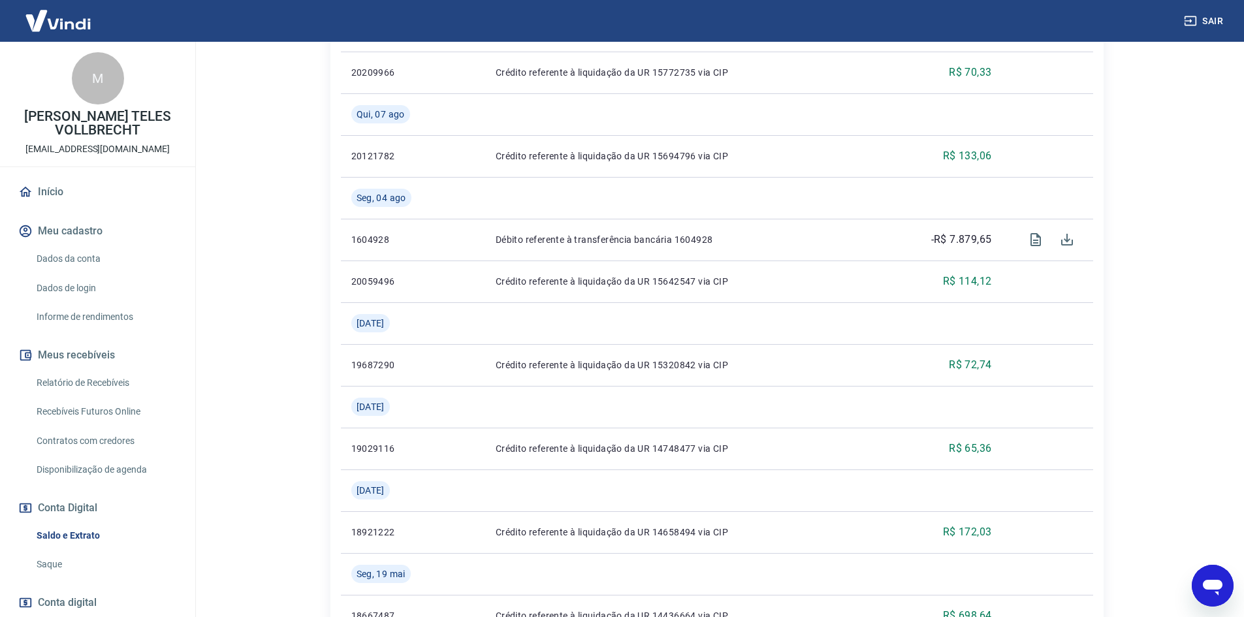
scroll to position [196, 0]
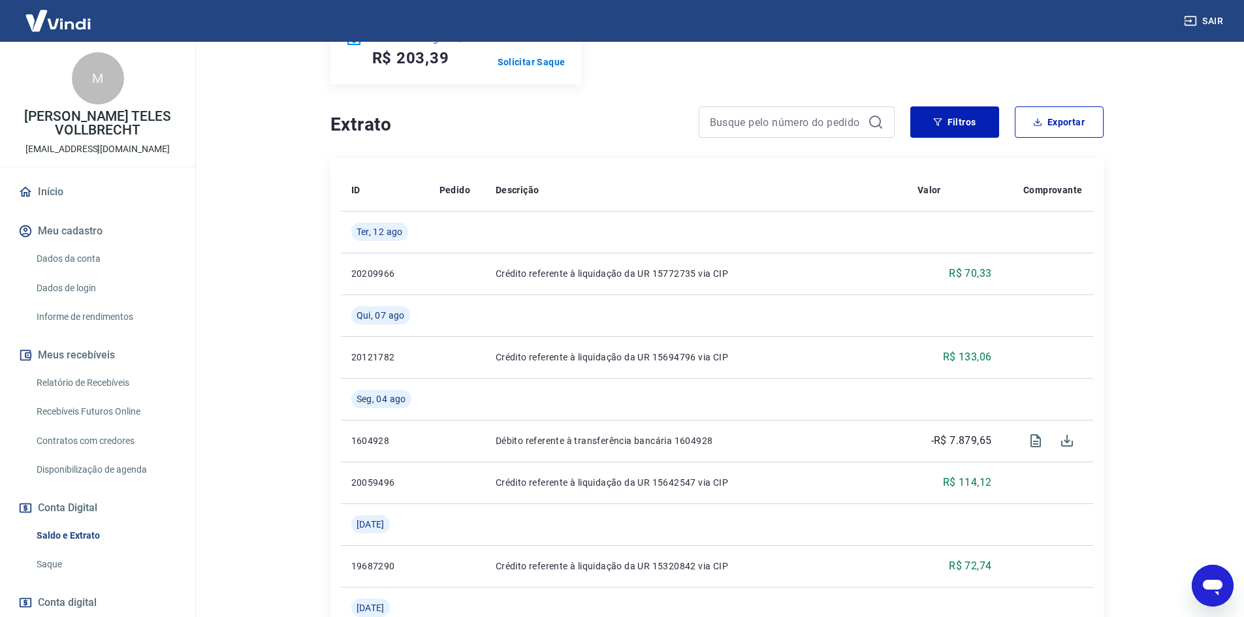
type textarea "x"
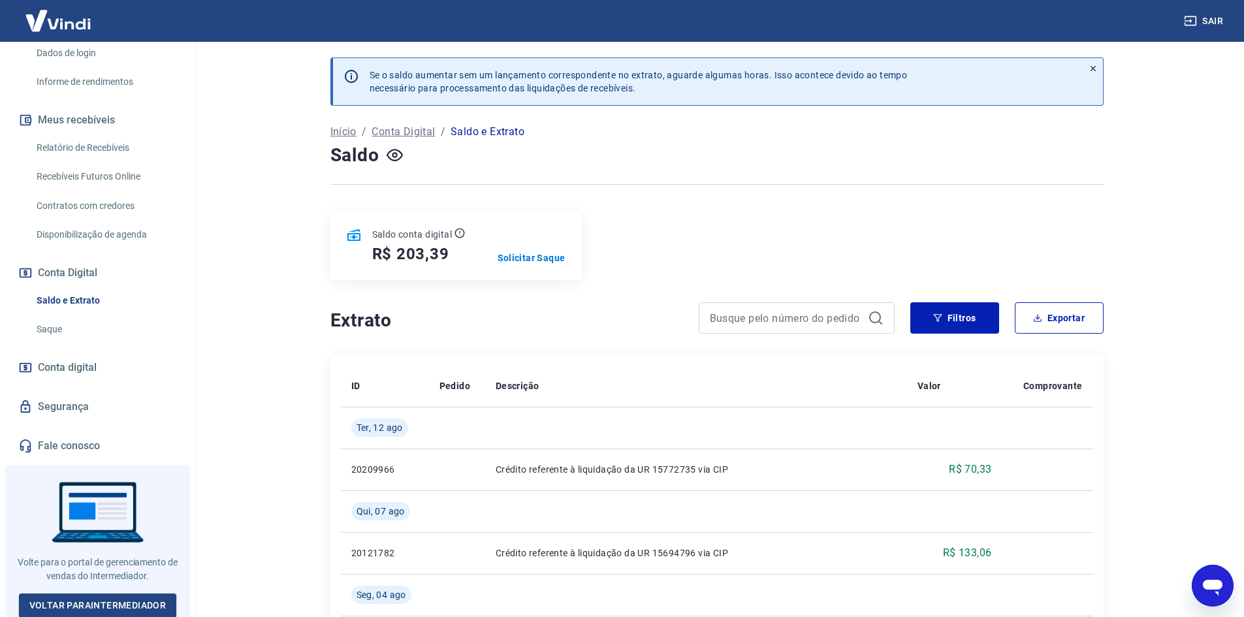
scroll to position [236, 0]
click at [79, 299] on link "Saldo e Extrato" at bounding box center [105, 299] width 148 height 27
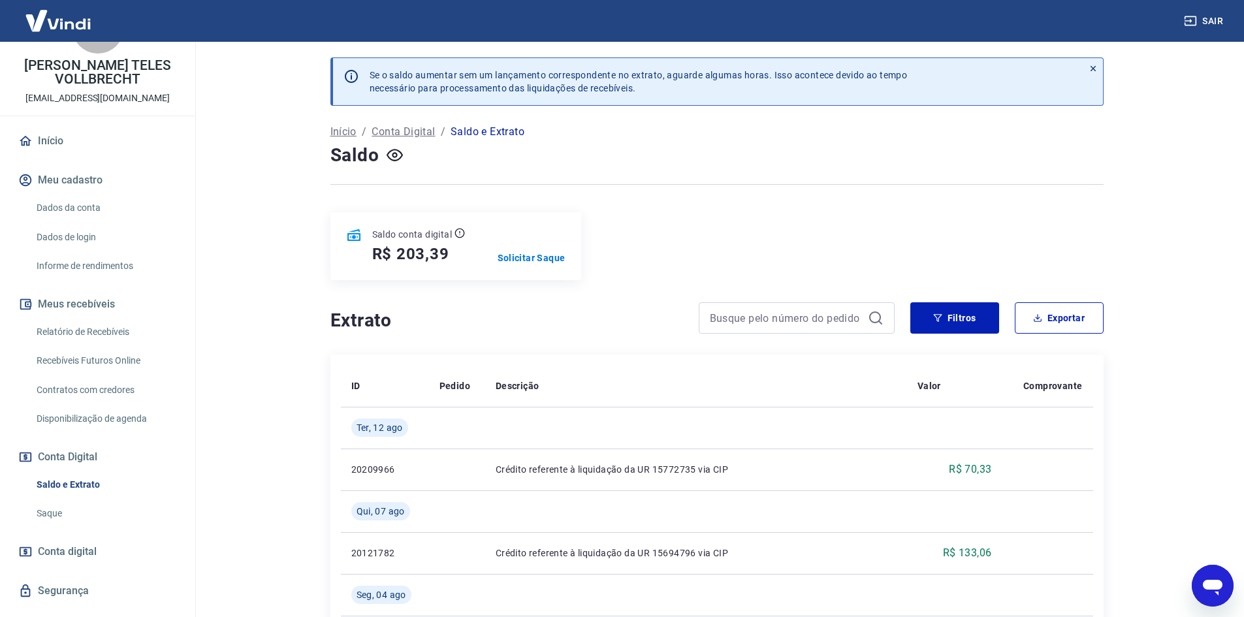
scroll to position [41, 0]
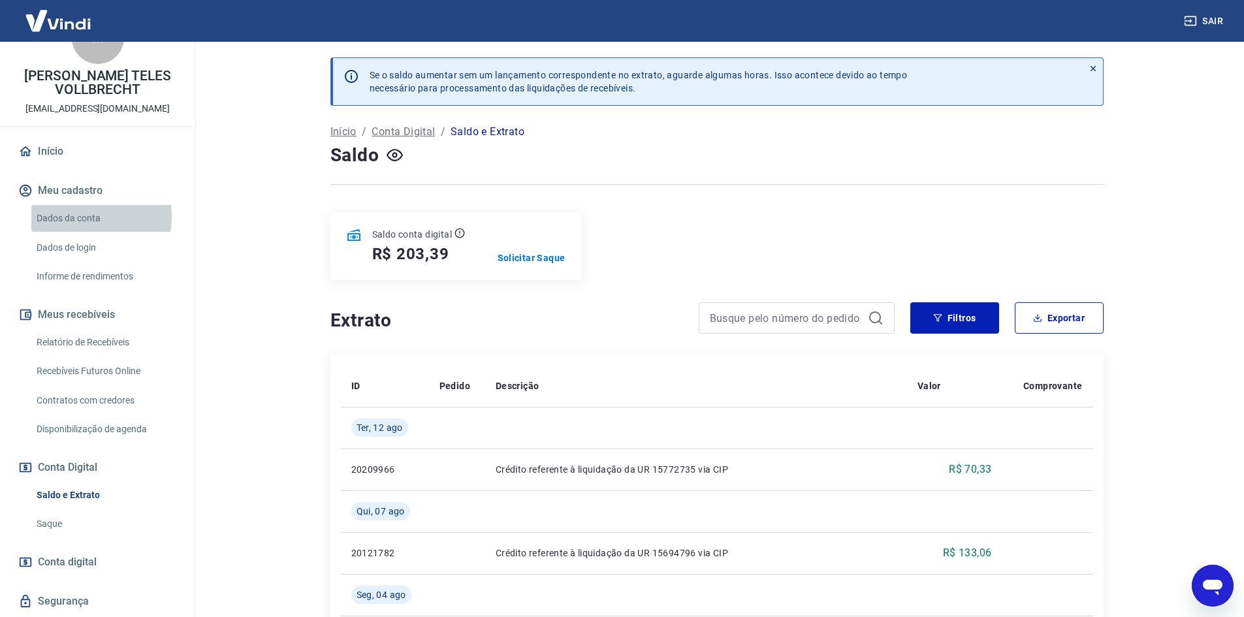
click at [84, 217] on link "Dados da conta" at bounding box center [105, 218] width 148 height 27
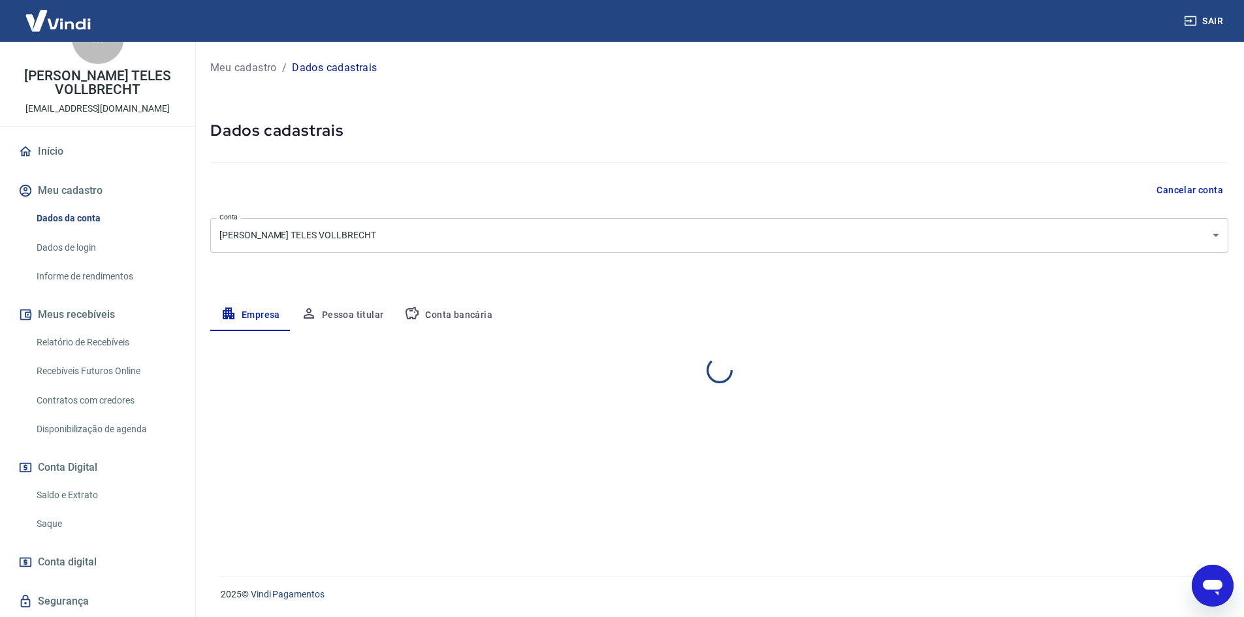
select select "RO"
select select "business"
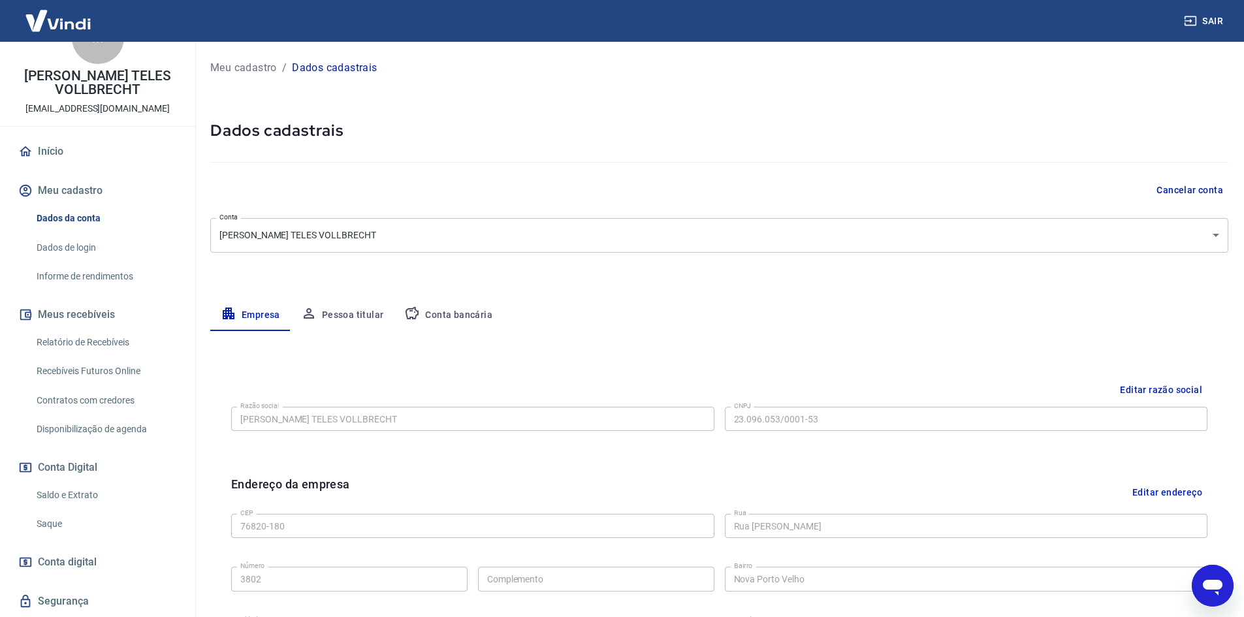
click at [85, 248] on link "Dados de login" at bounding box center [105, 248] width 148 height 27
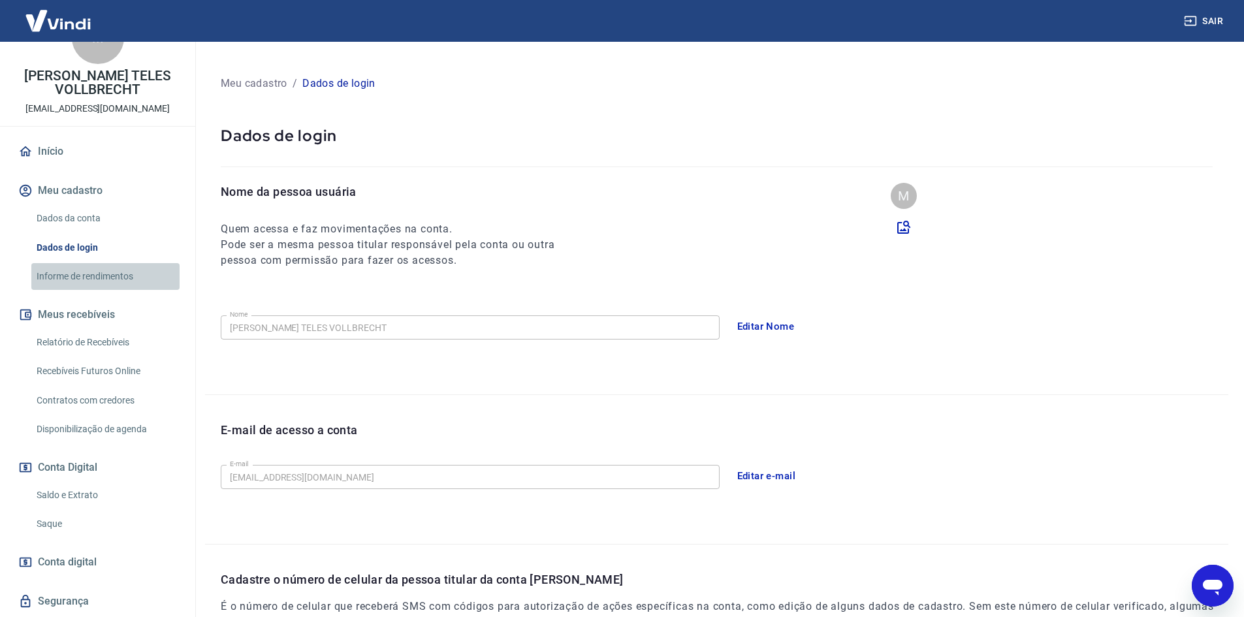
click at [110, 274] on link "Informe de rendimentos" at bounding box center [105, 276] width 148 height 27
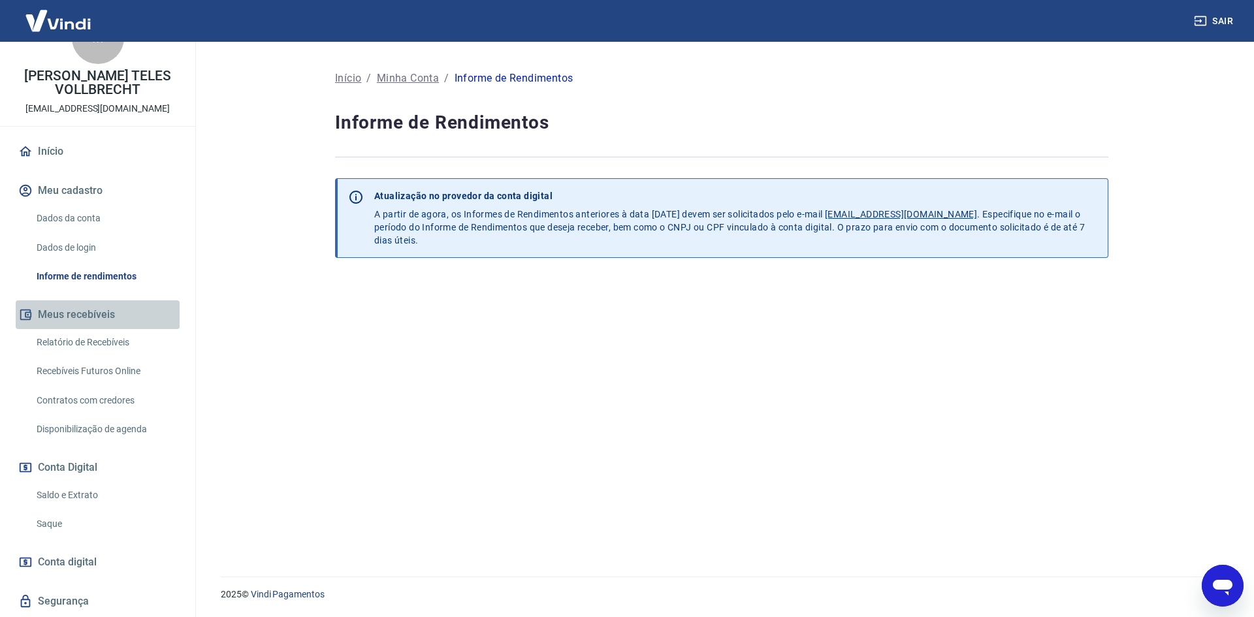
click at [97, 306] on button "Meus recebíveis" at bounding box center [98, 314] width 164 height 29
click at [92, 347] on link "Relatório de Recebíveis" at bounding box center [105, 342] width 148 height 27
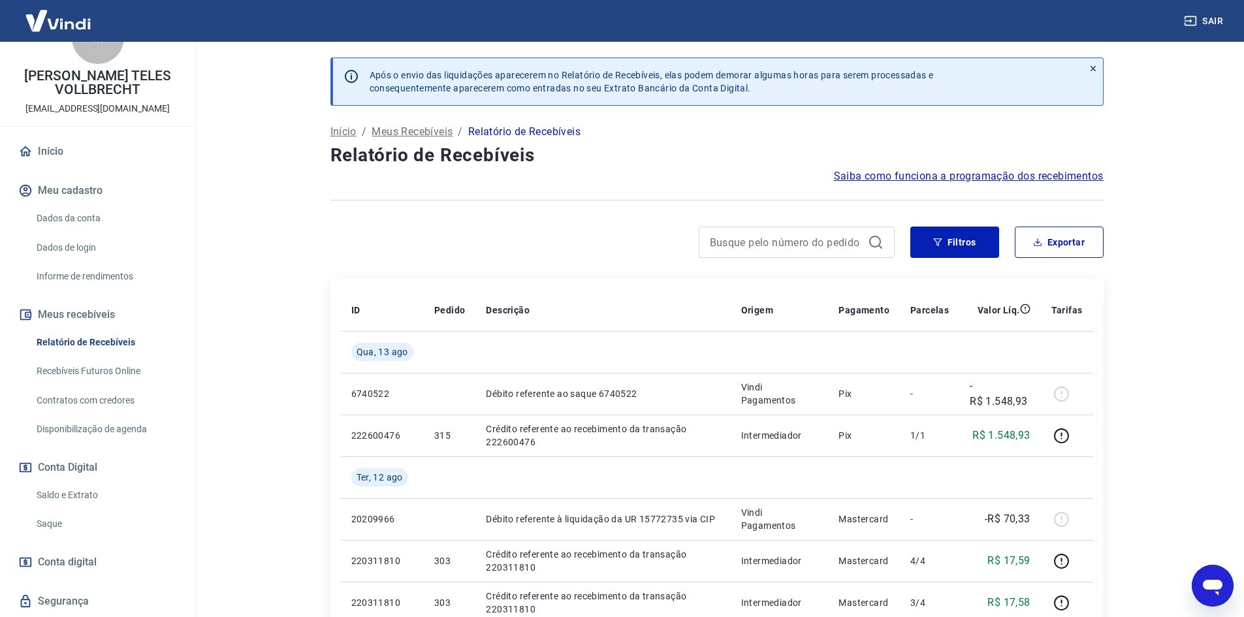
type textarea "x"
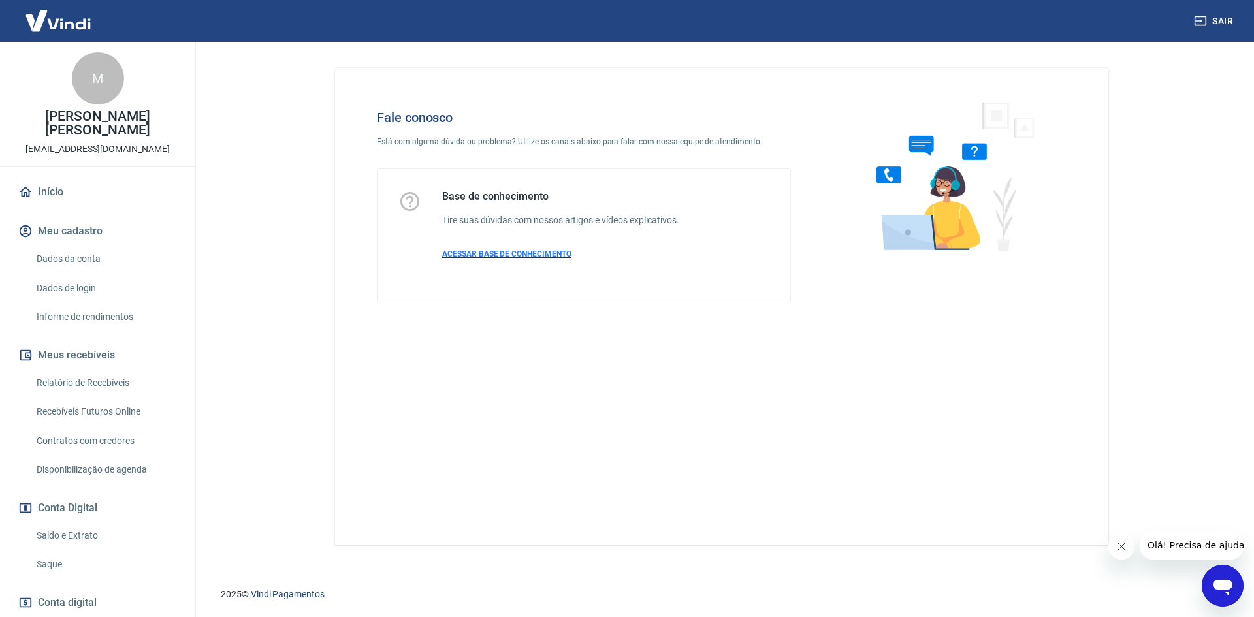
click at [523, 251] on span "ACESSAR BASE DE CONHECIMENTO" at bounding box center [506, 254] width 129 height 9
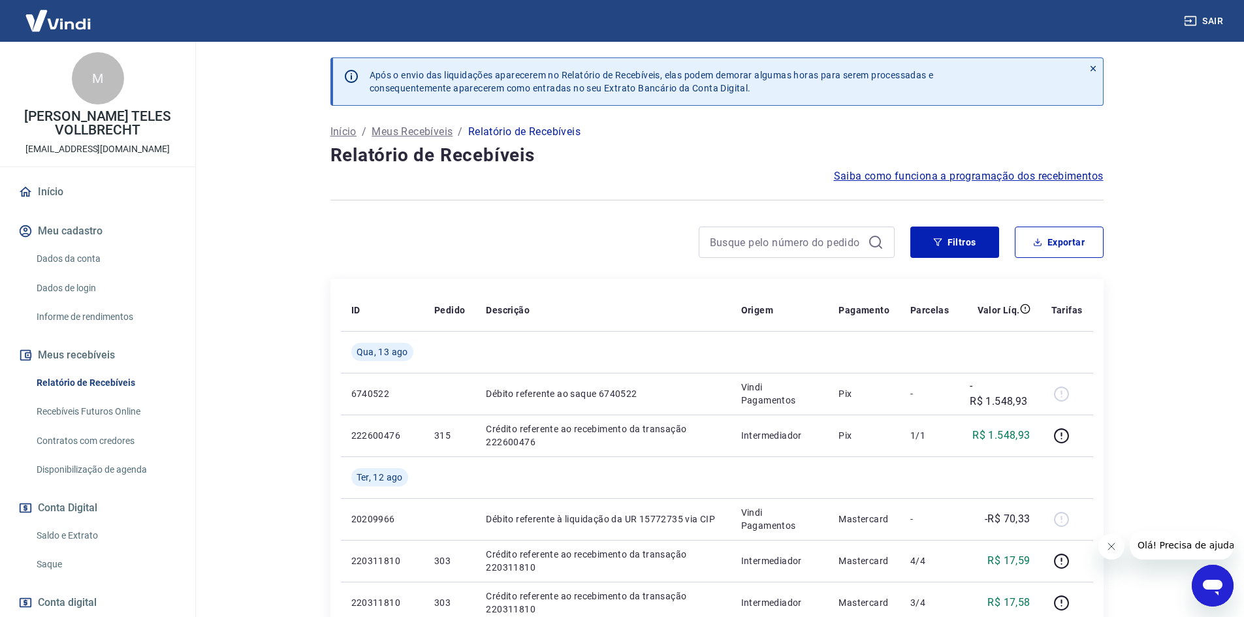
scroll to position [65, 0]
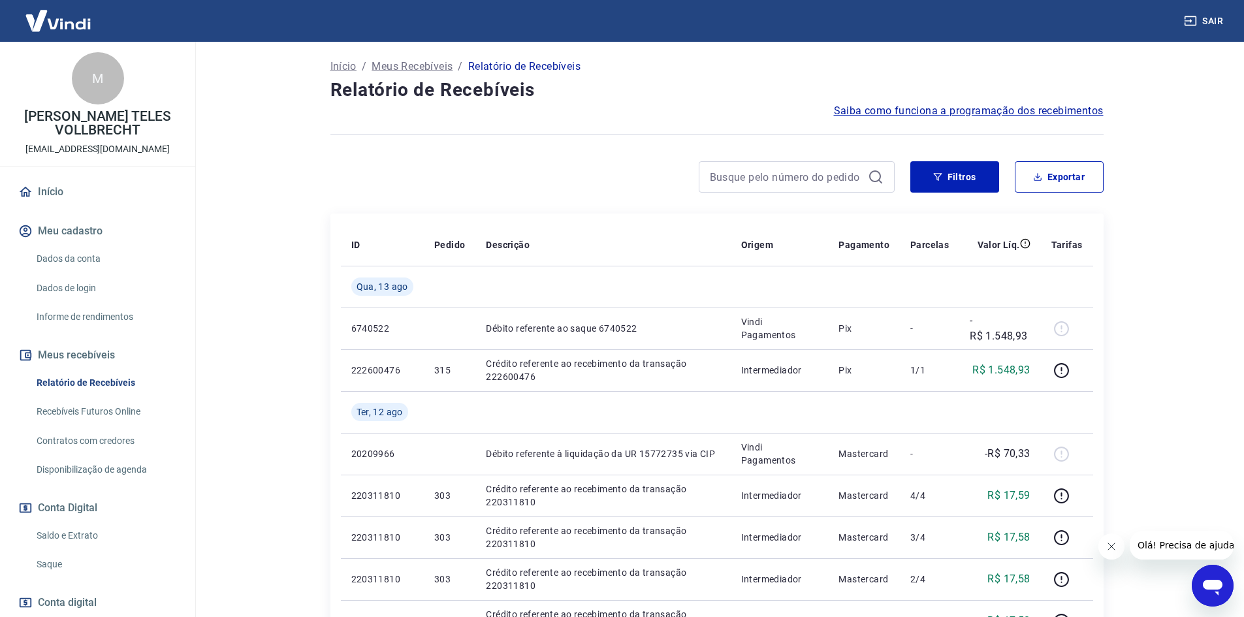
click at [73, 532] on link "Saldo e Extrato" at bounding box center [105, 536] width 148 height 27
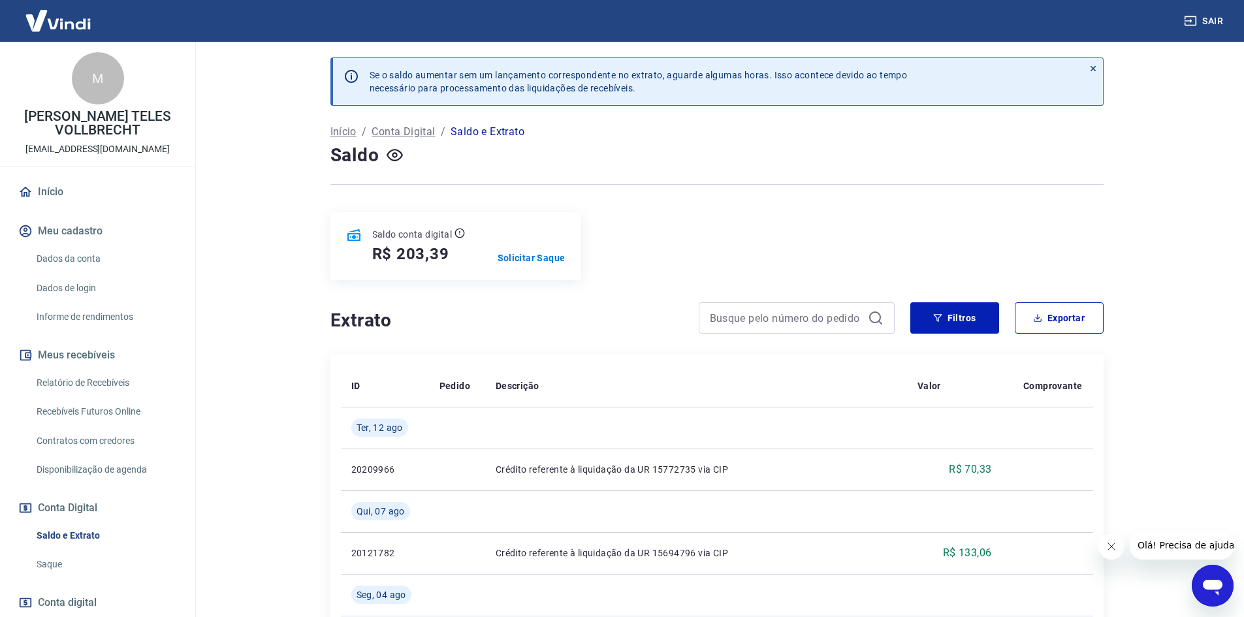
click at [59, 193] on link "Início" at bounding box center [98, 192] width 164 height 29
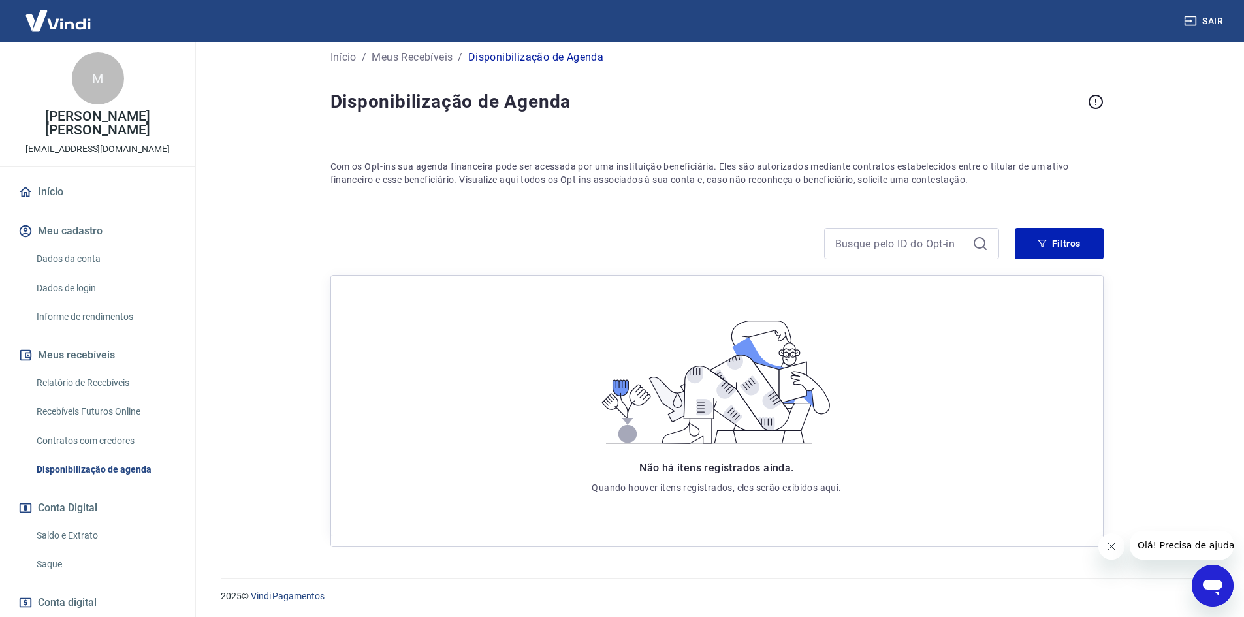
scroll to position [13, 0]
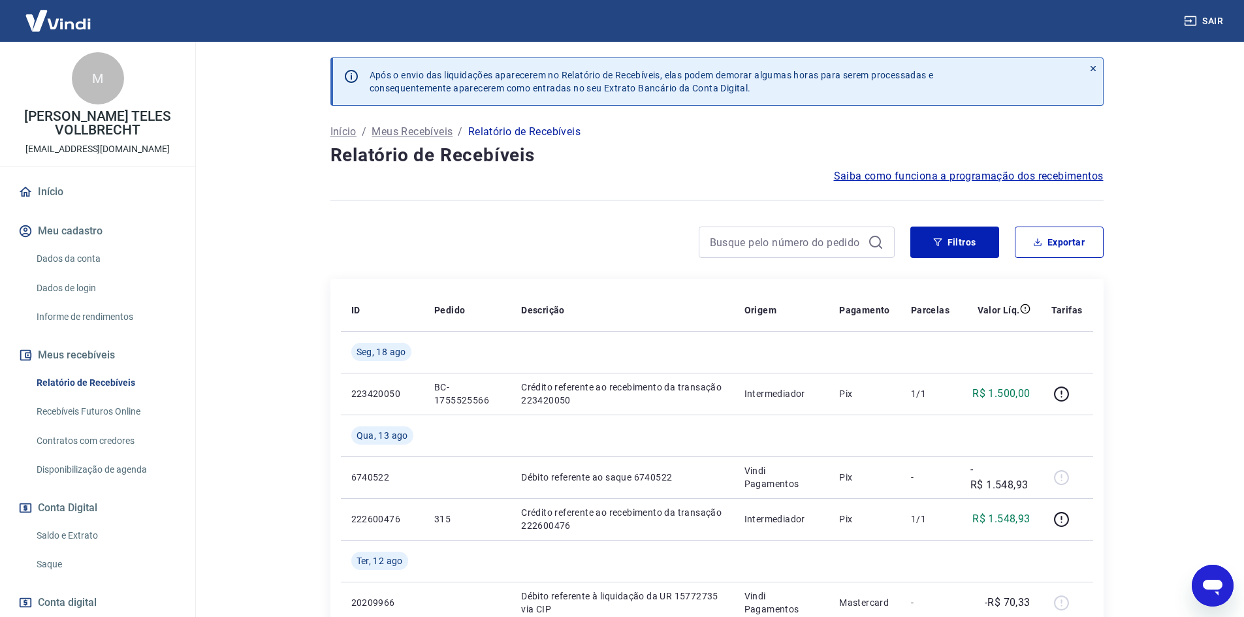
click at [87, 532] on link "Saldo e Extrato" at bounding box center [105, 536] width 148 height 27
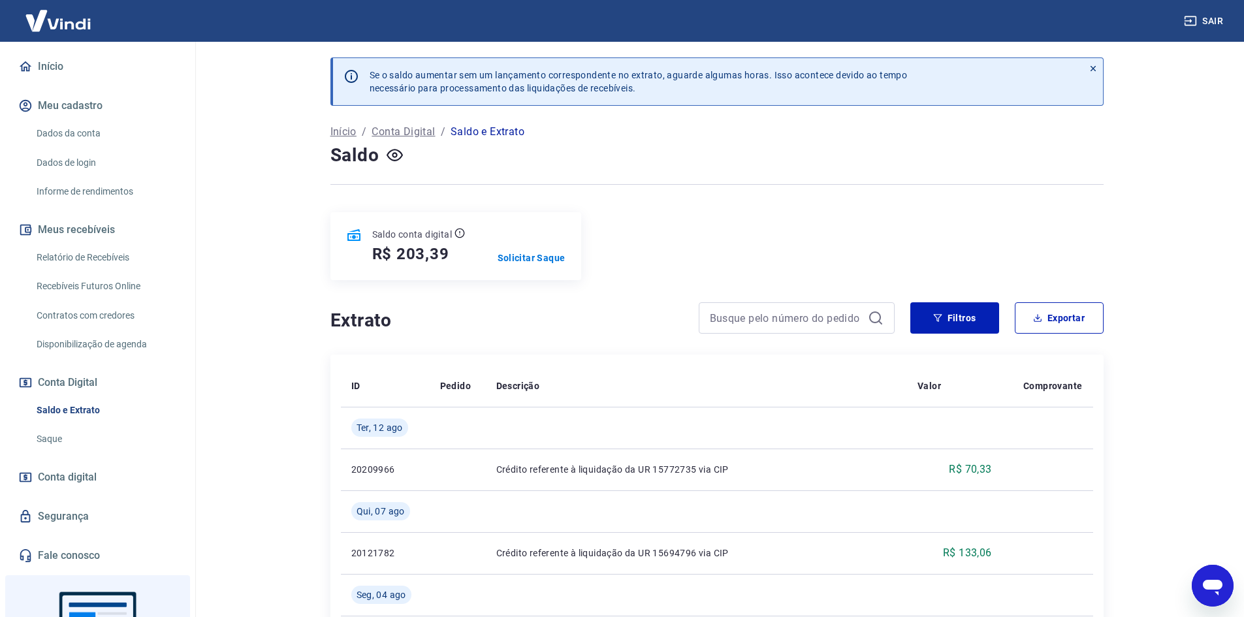
scroll to position [131, 0]
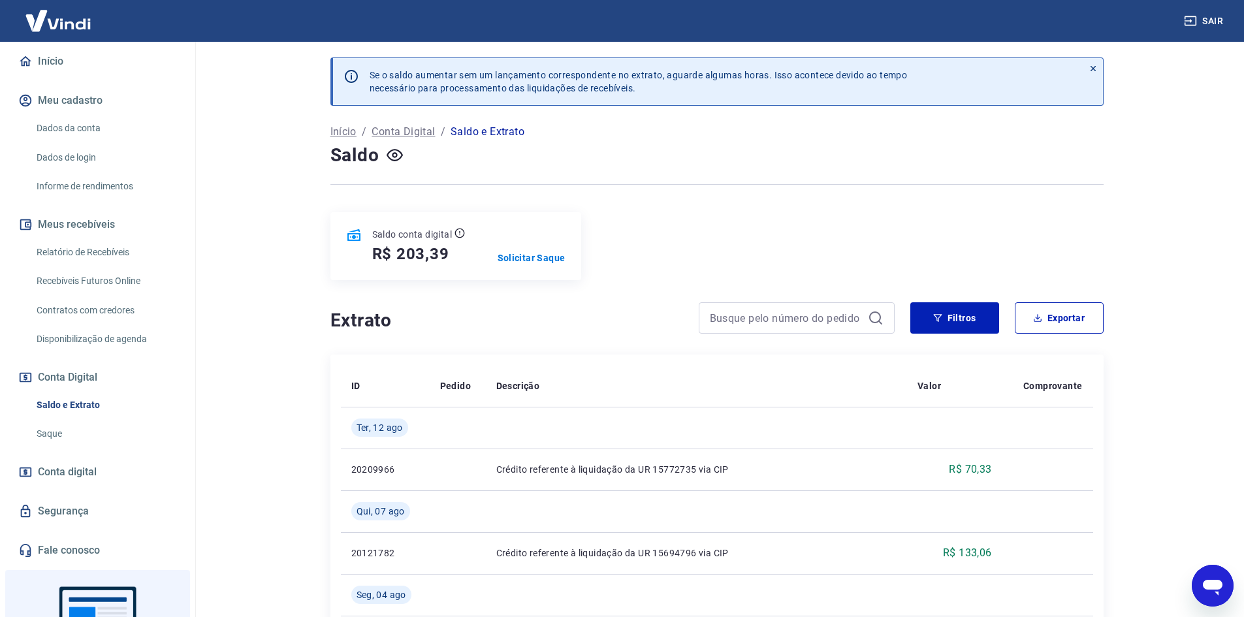
click at [99, 247] on link "Relatório de Recebíveis" at bounding box center [105, 252] width 148 height 27
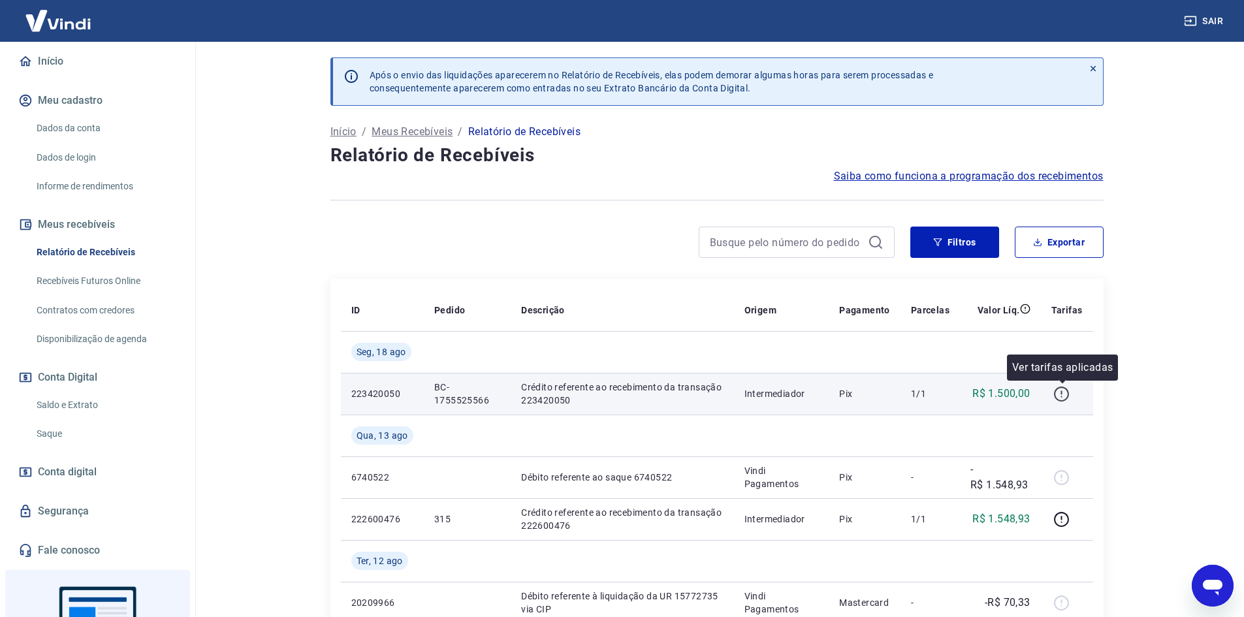
click at [1065, 394] on icon "button" at bounding box center [1062, 394] width 16 height 16
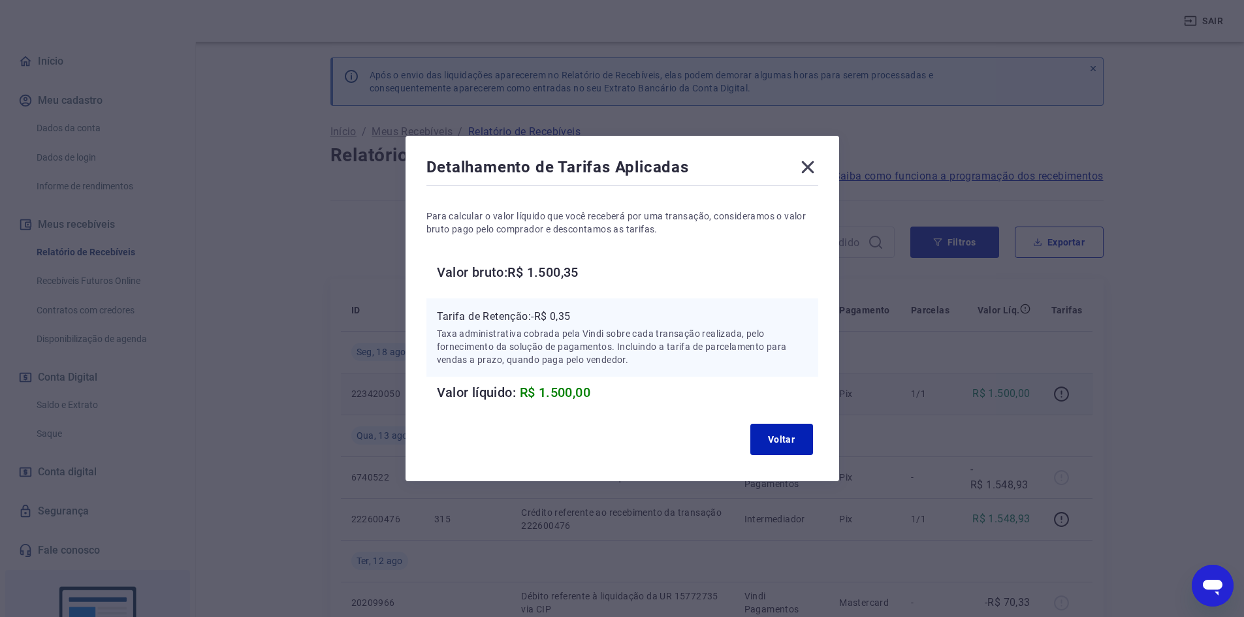
click at [808, 165] on icon at bounding box center [808, 167] width 21 height 21
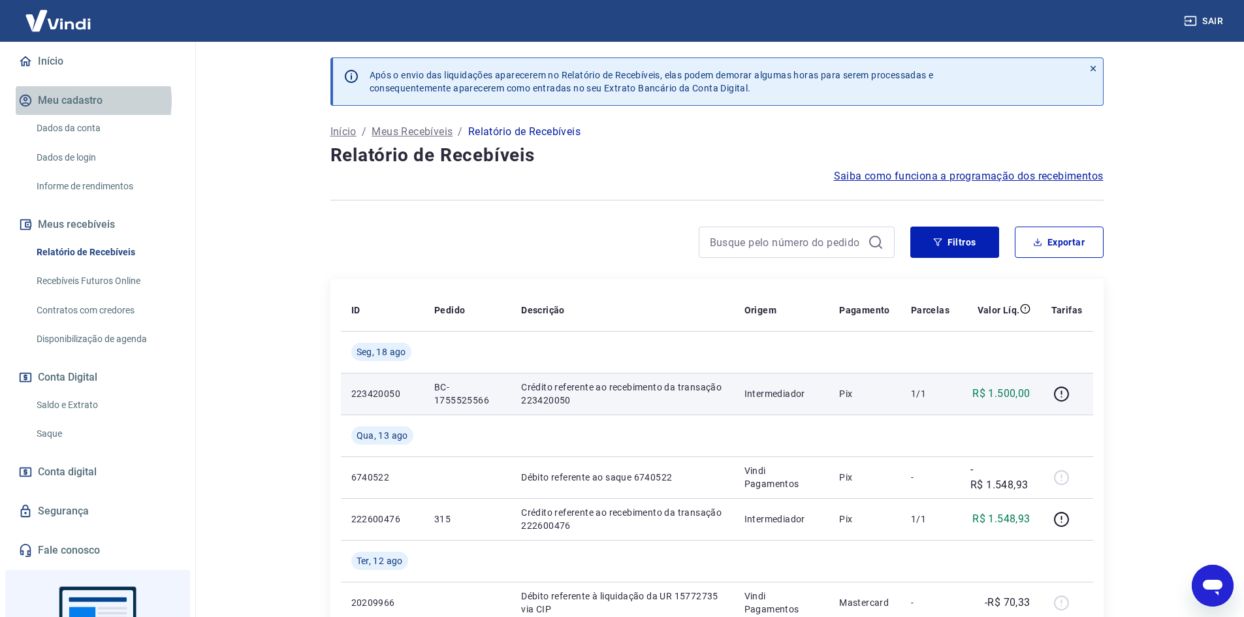
click at [73, 101] on button "Meu cadastro" at bounding box center [98, 100] width 164 height 29
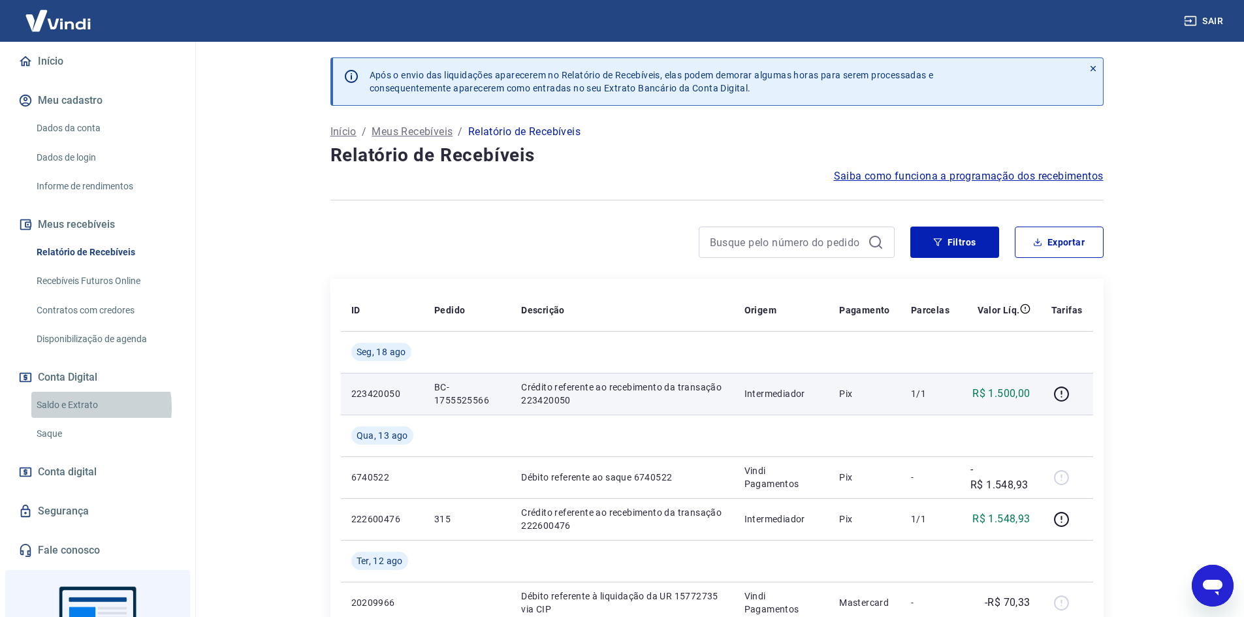
click at [78, 407] on link "Saldo e Extrato" at bounding box center [105, 405] width 148 height 27
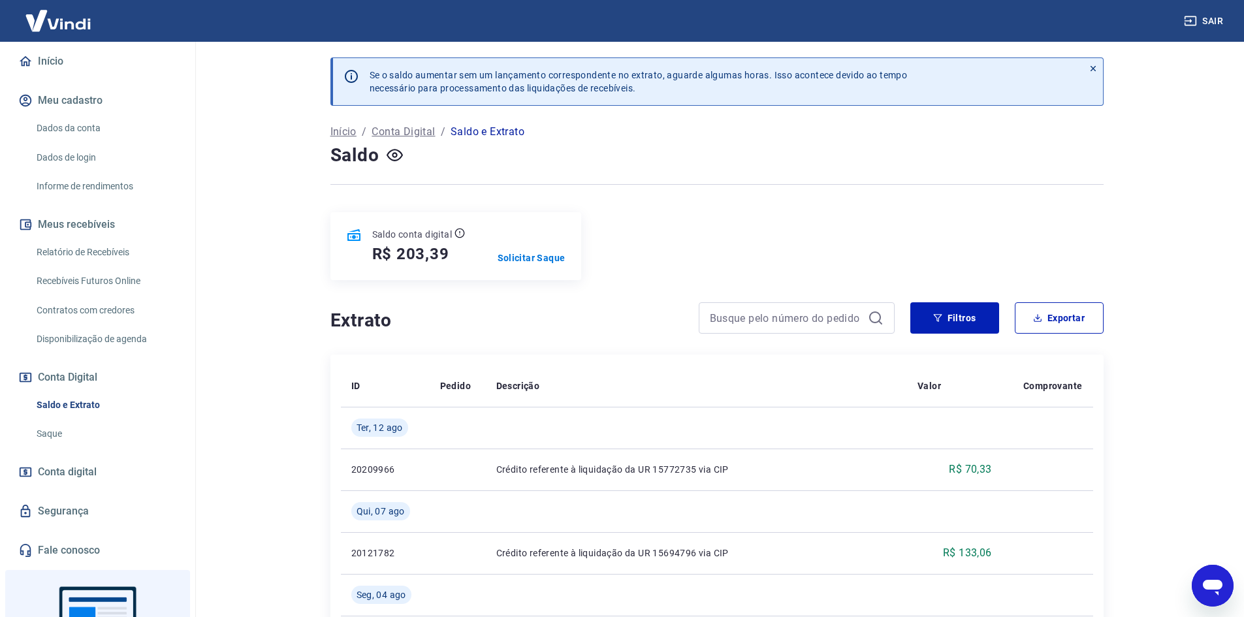
click at [116, 253] on link "Relatório de Recebíveis" at bounding box center [105, 252] width 148 height 27
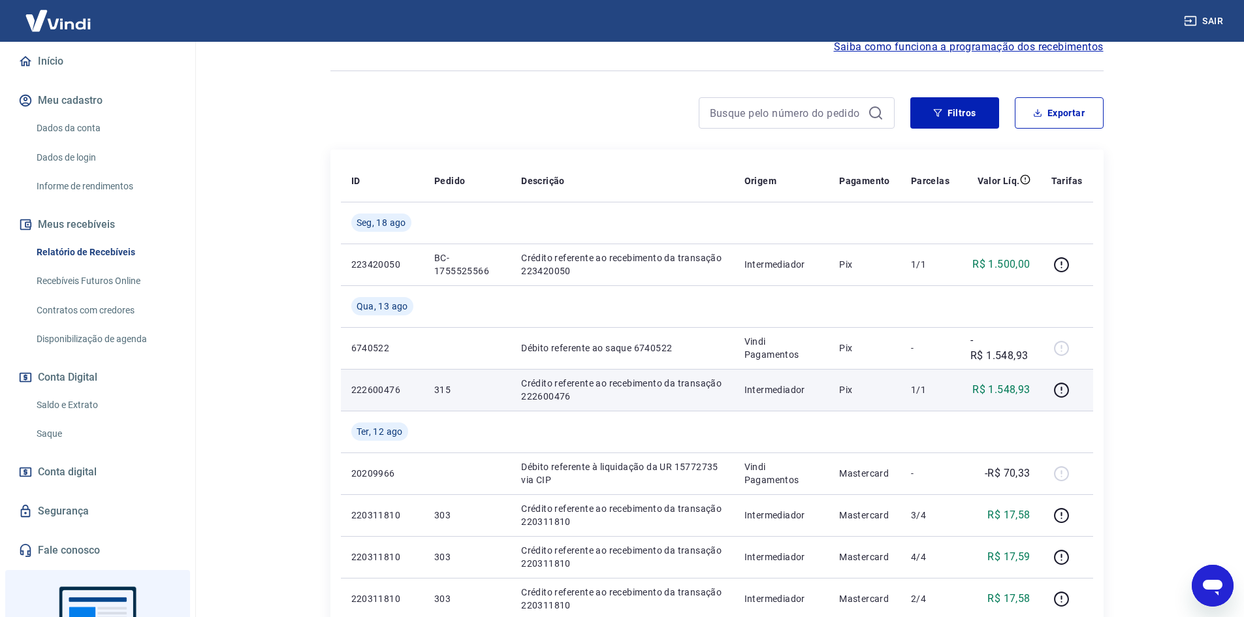
scroll to position [131, 0]
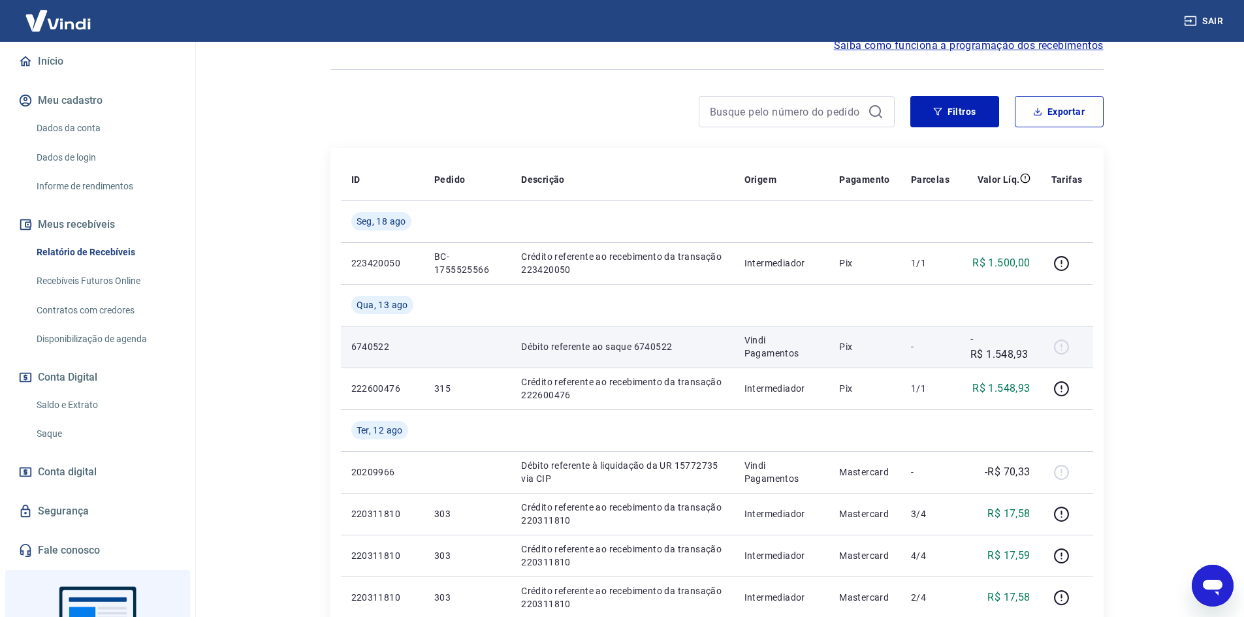
click at [624, 344] on p "Débito referente ao saque 6740522" at bounding box center [622, 346] width 202 height 13
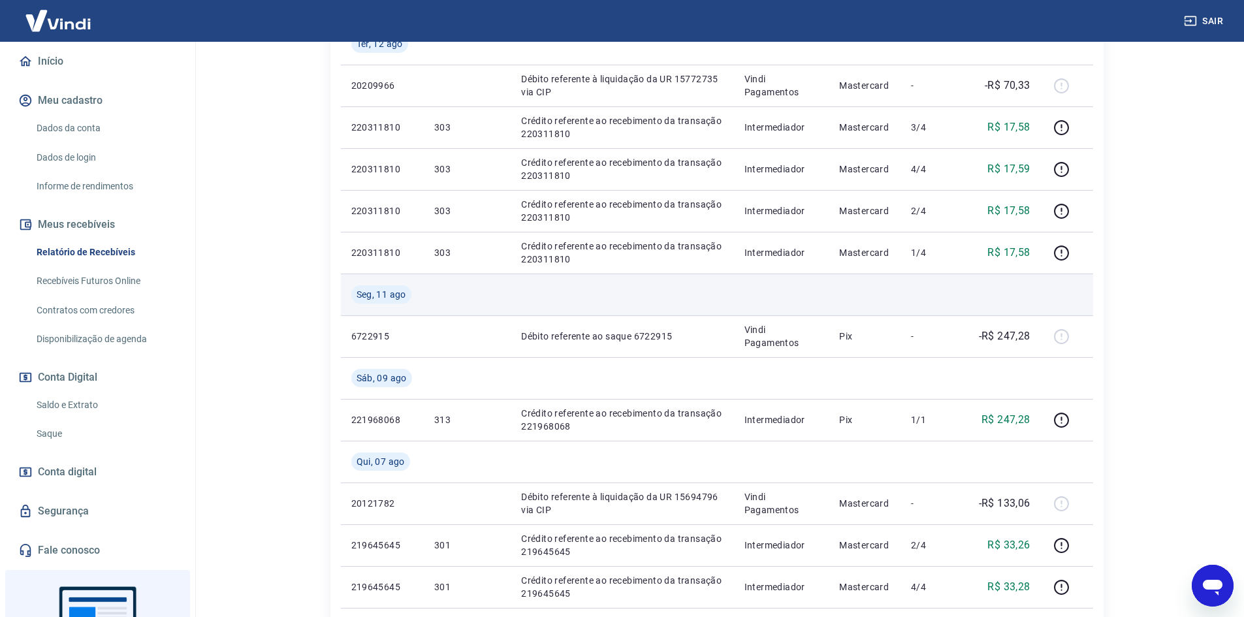
scroll to position [523, 0]
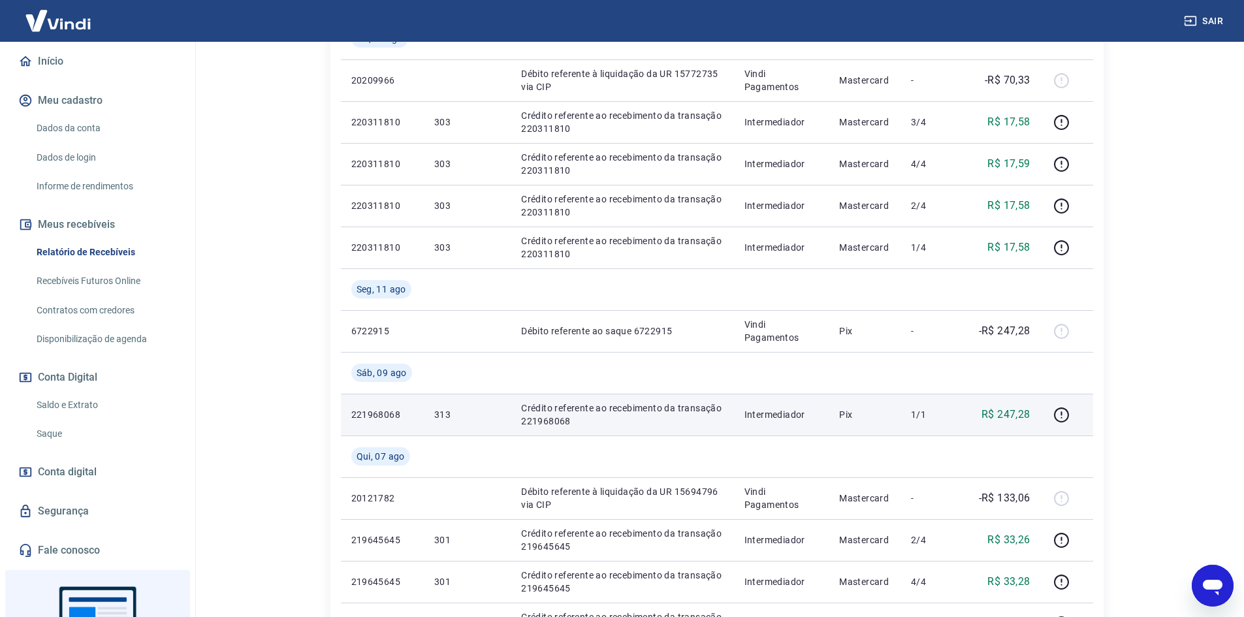
click at [548, 421] on p "Crédito referente ao recebimento da transação 221968068" at bounding box center [622, 415] width 202 height 26
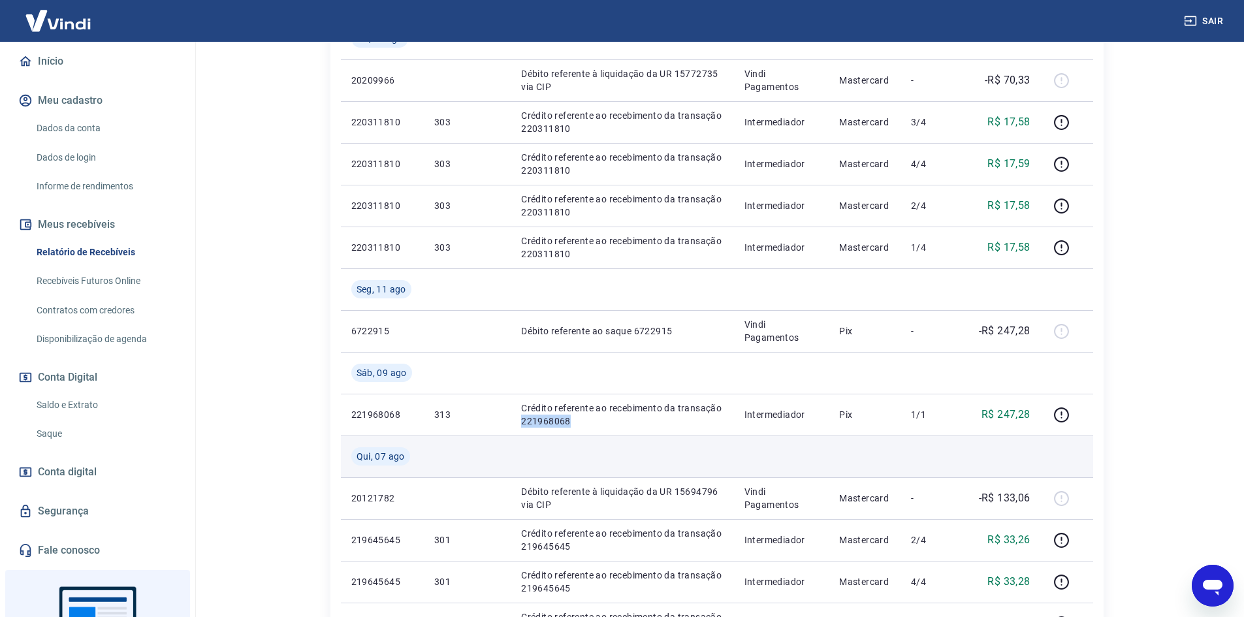
copy p "221968068"
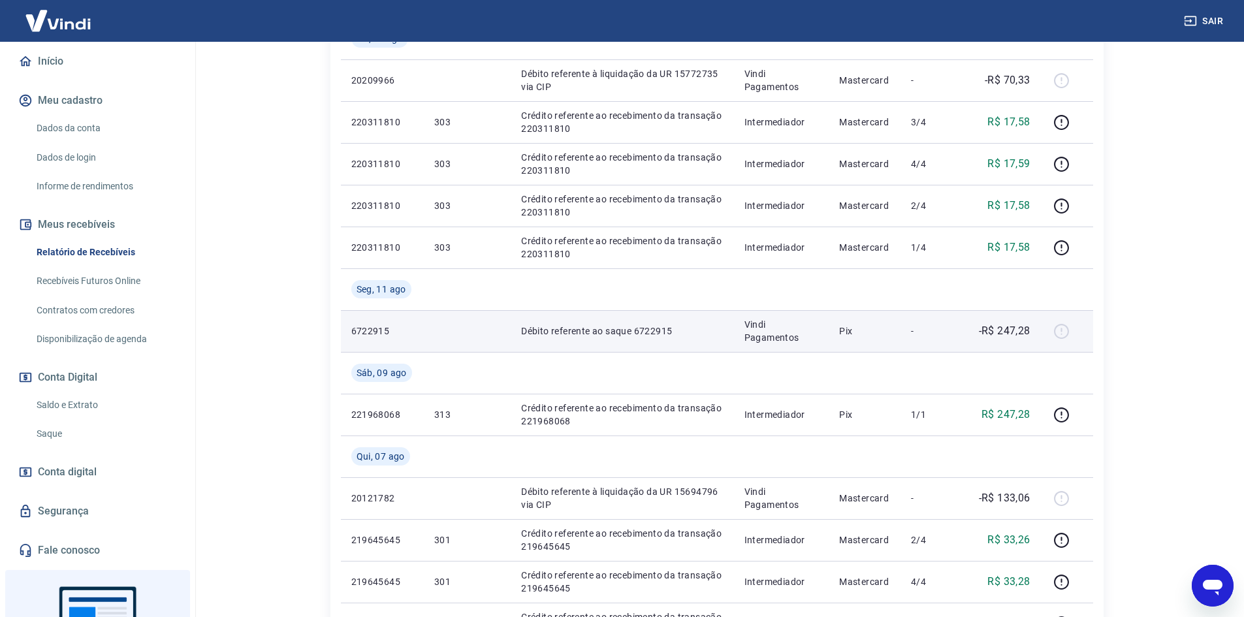
click at [649, 330] on p "Débito referente ao saque 6722915" at bounding box center [622, 331] width 202 height 13
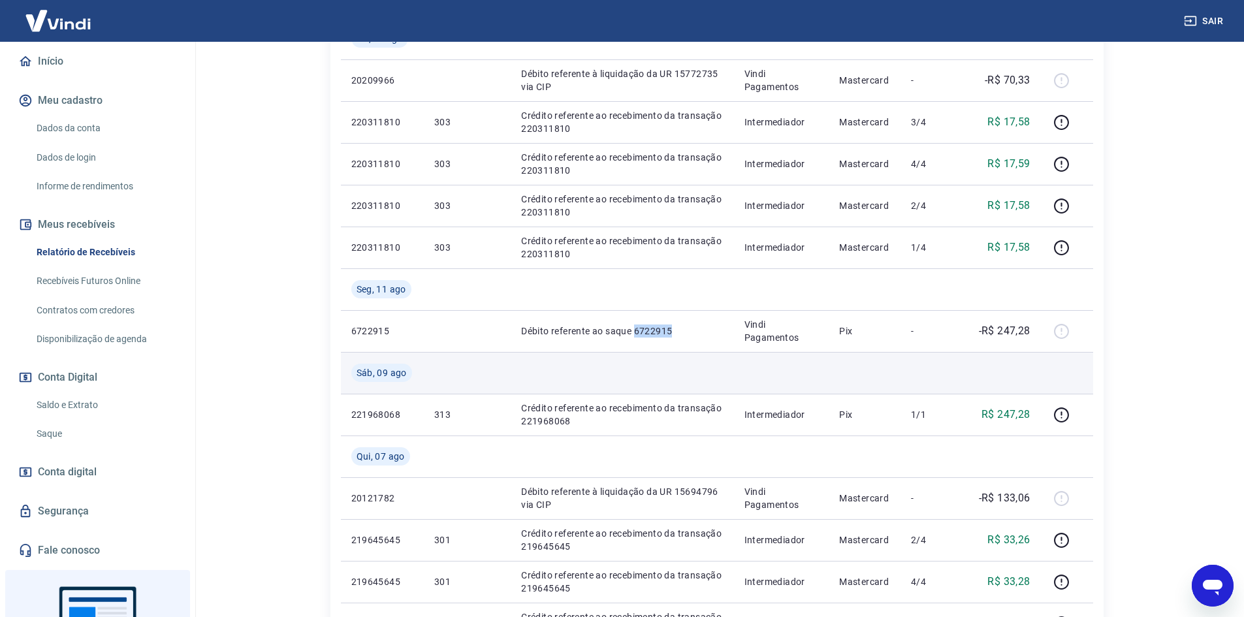
copy p "6722915"
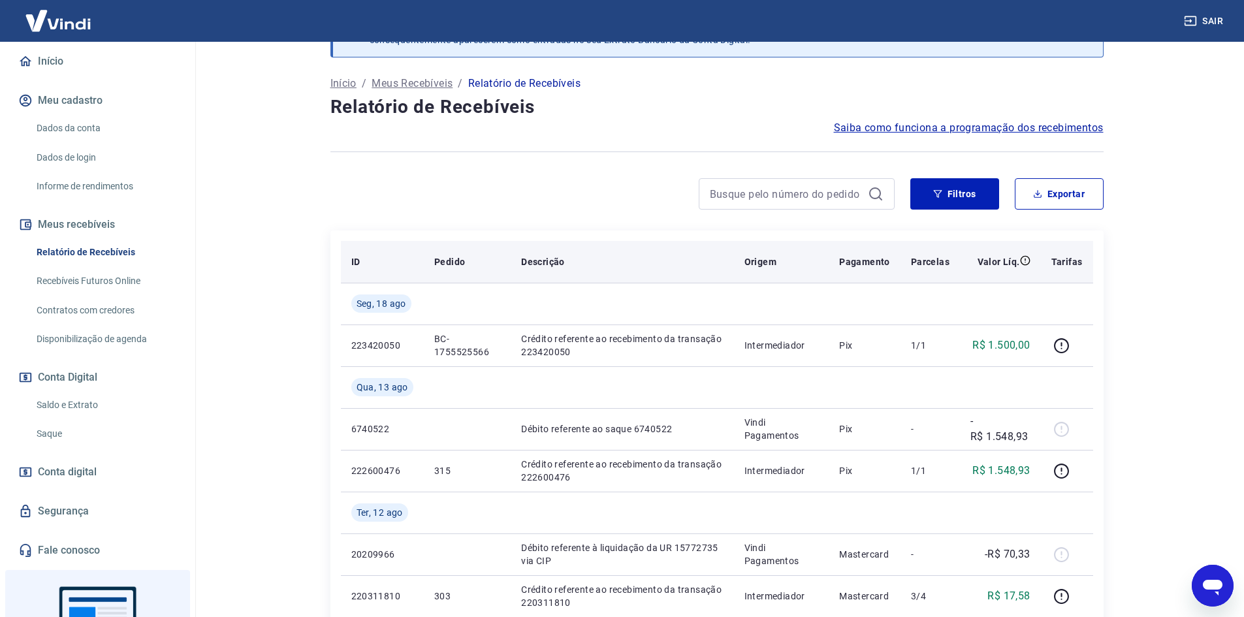
scroll to position [0, 0]
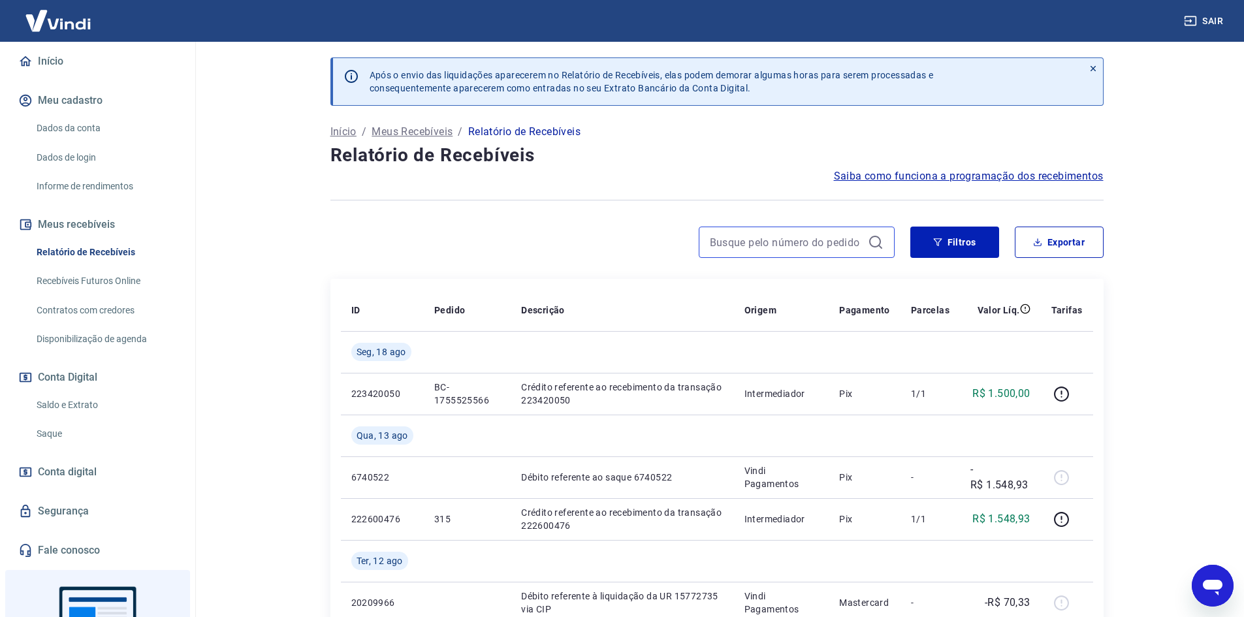
click at [739, 242] on input at bounding box center [786, 243] width 153 height 20
paste input "6722915"
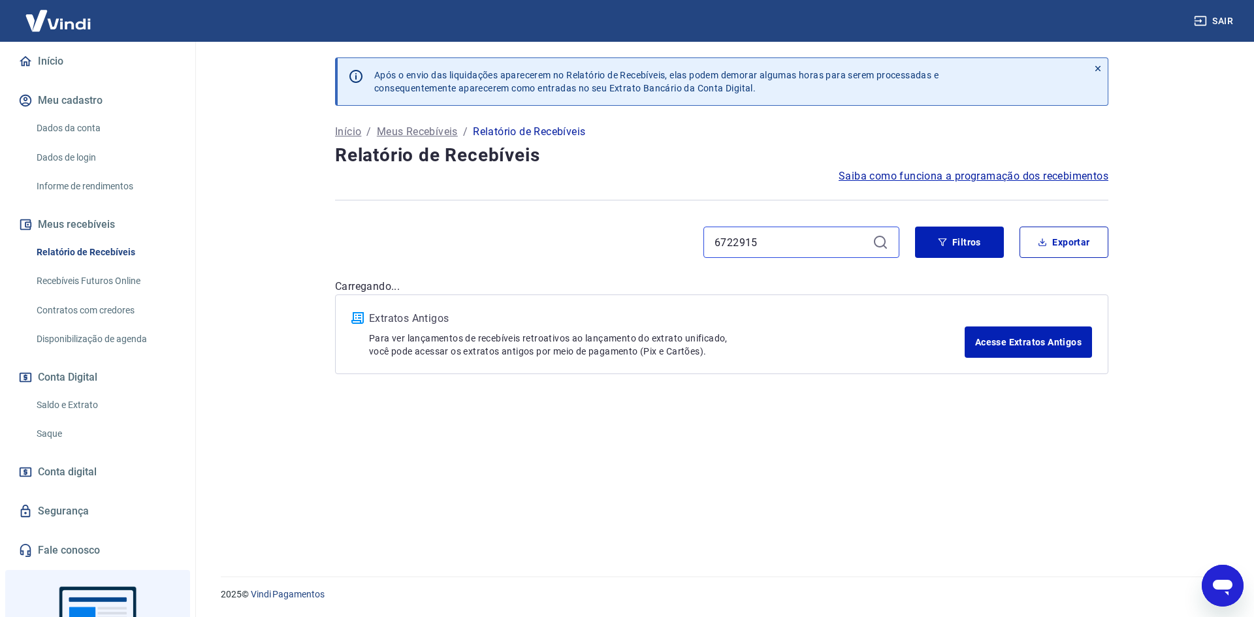
type input "6722915"
click at [88, 408] on link "Saldo e Extrato" at bounding box center [105, 405] width 148 height 27
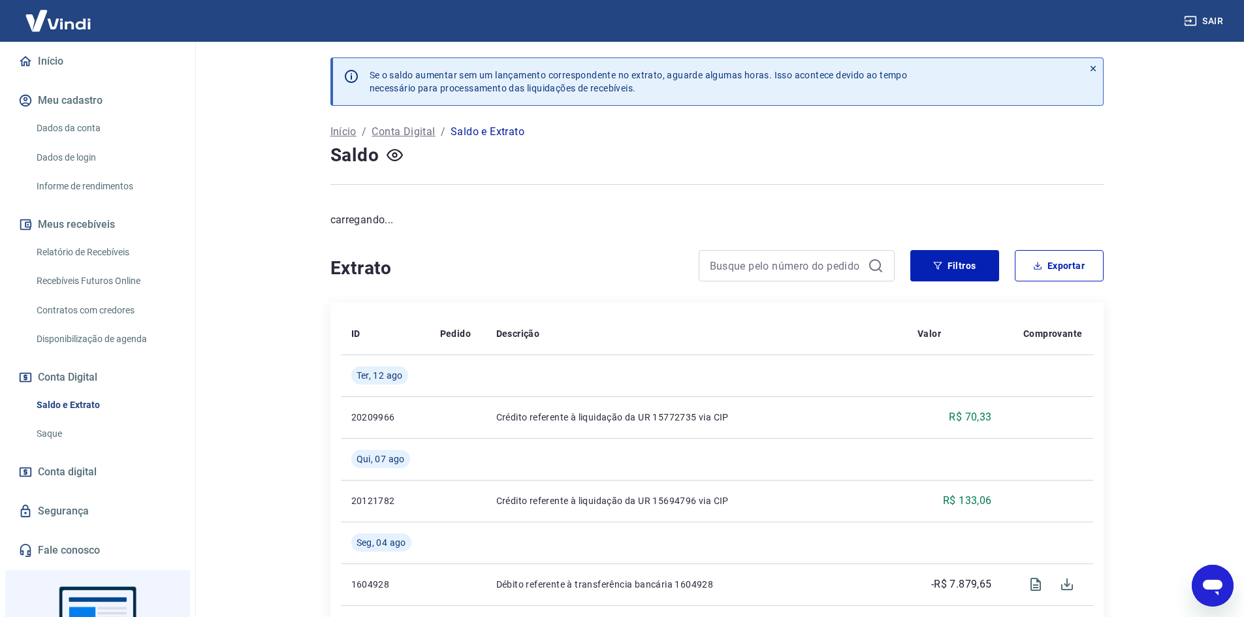
click at [78, 427] on link "Saque" at bounding box center [105, 434] width 148 height 27
click at [771, 265] on input at bounding box center [786, 266] width 153 height 20
paste input "6722915"
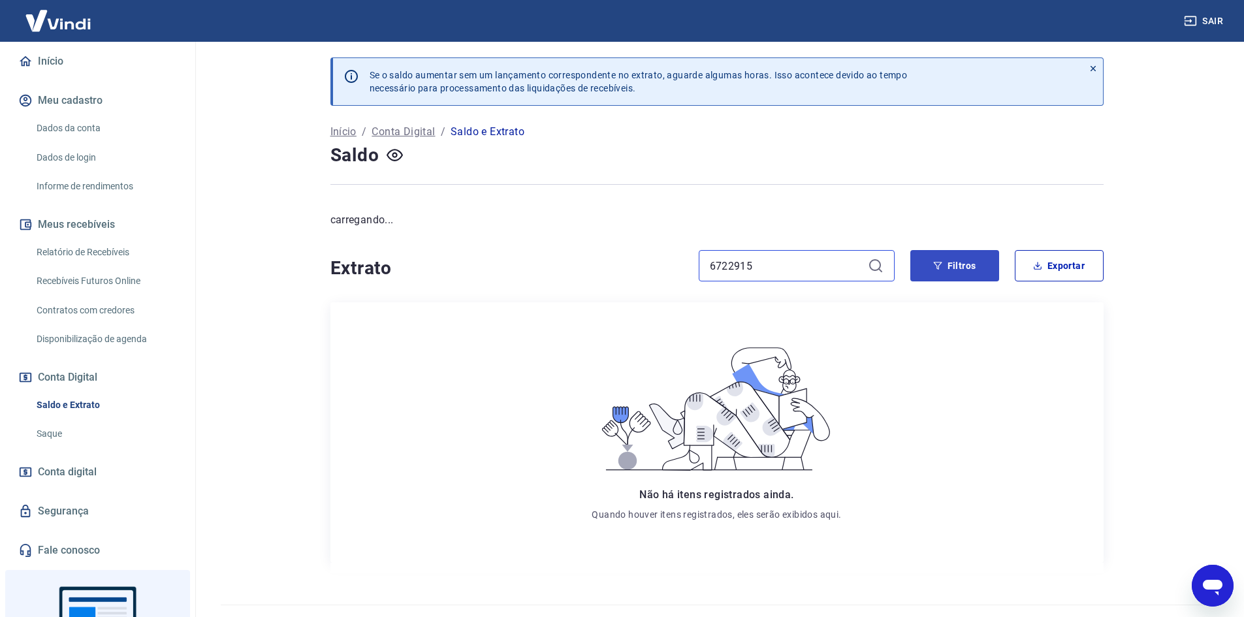
type input "6722915"
click at [943, 268] on button "Filtros" at bounding box center [955, 265] width 89 height 31
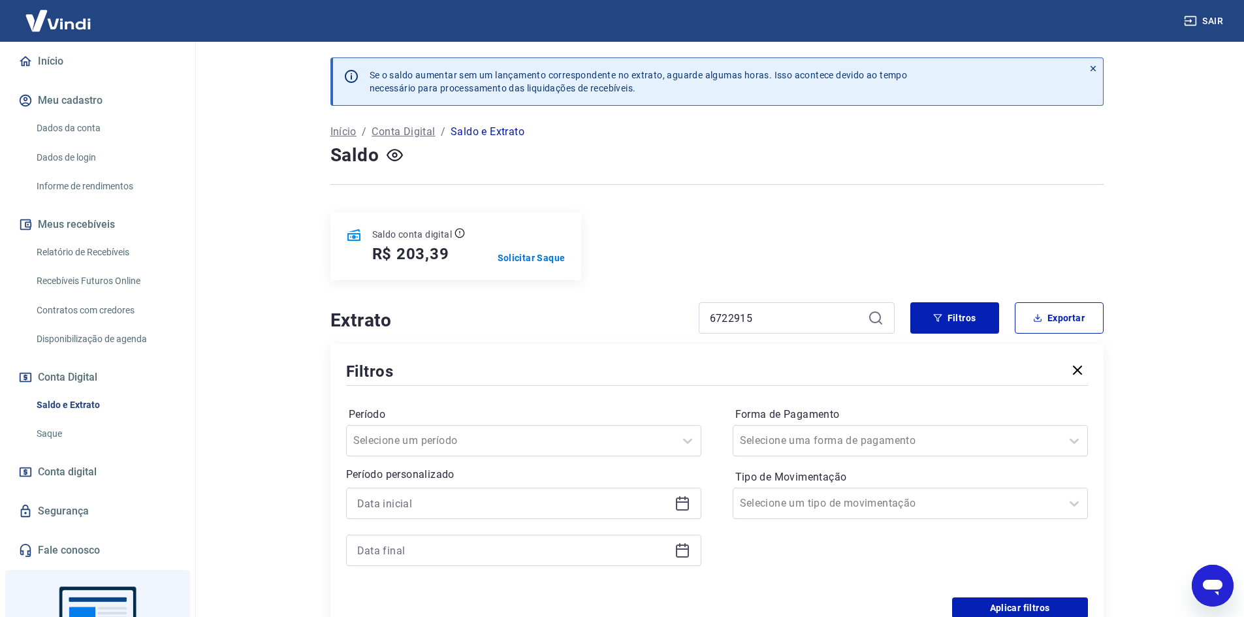
click at [84, 98] on button "Meu cadastro" at bounding box center [98, 100] width 164 height 29
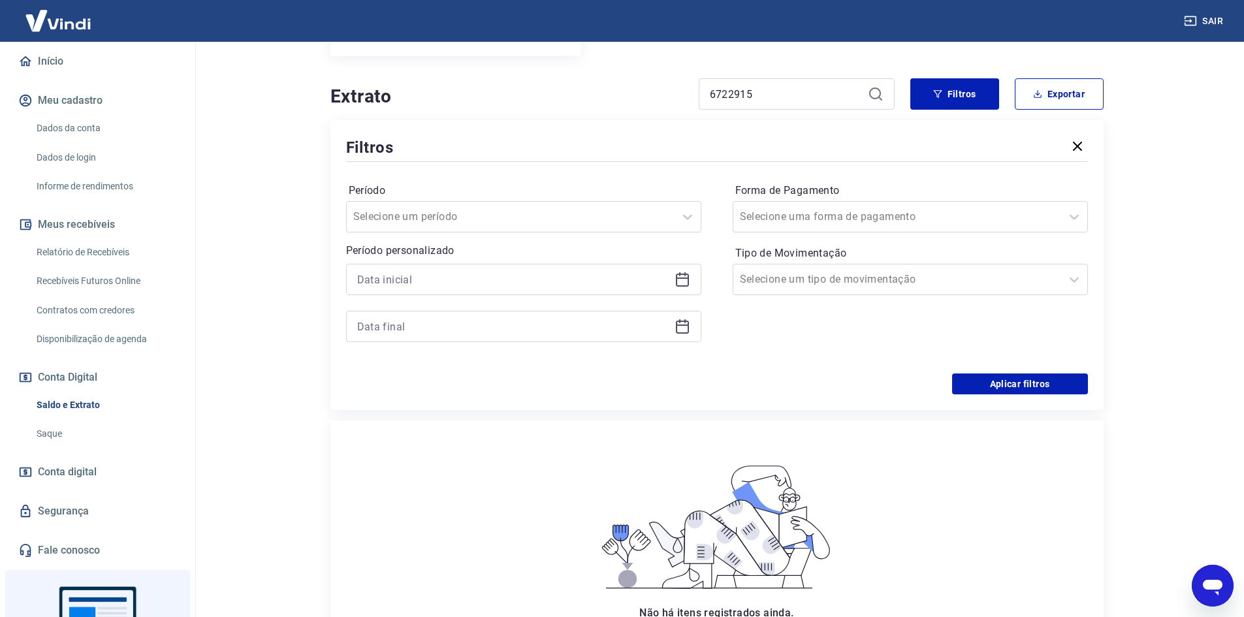
scroll to position [327, 0]
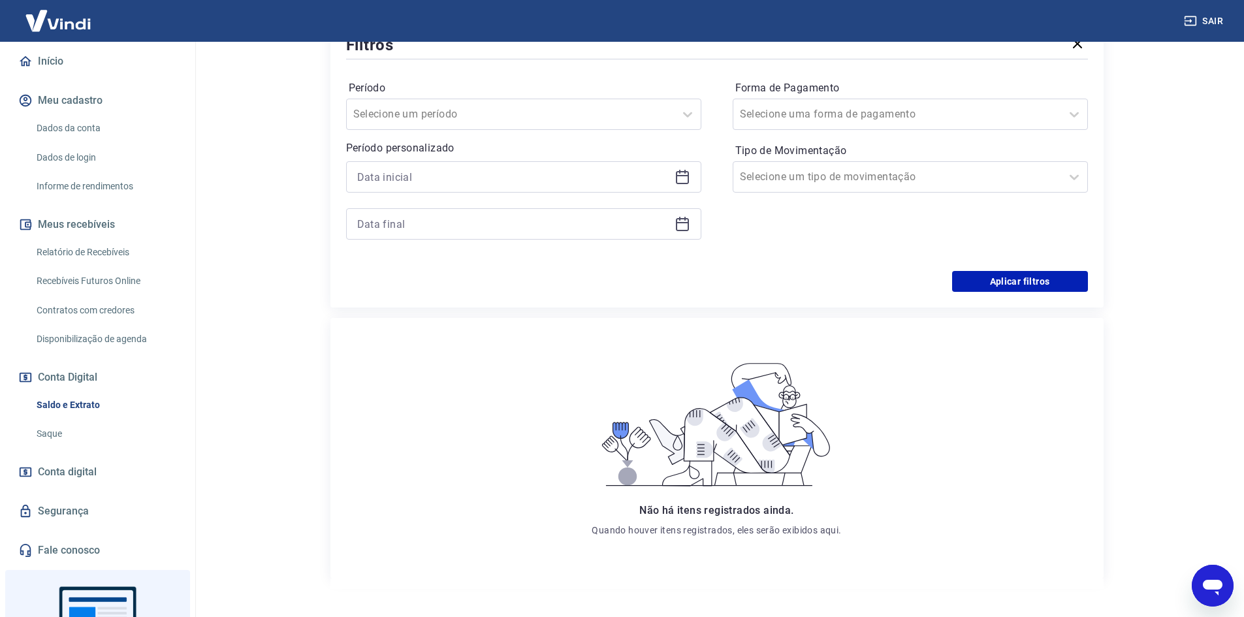
click at [63, 406] on link "Saldo e Extrato" at bounding box center [105, 405] width 148 height 27
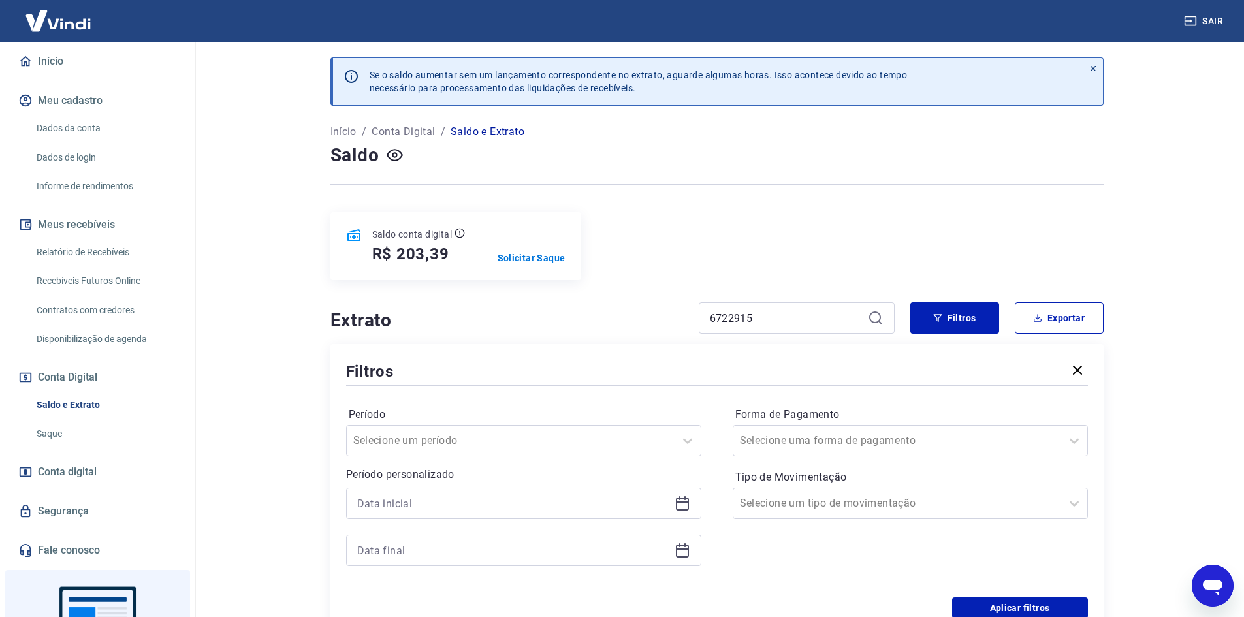
click at [1080, 368] on icon "button" at bounding box center [1077, 370] width 9 height 9
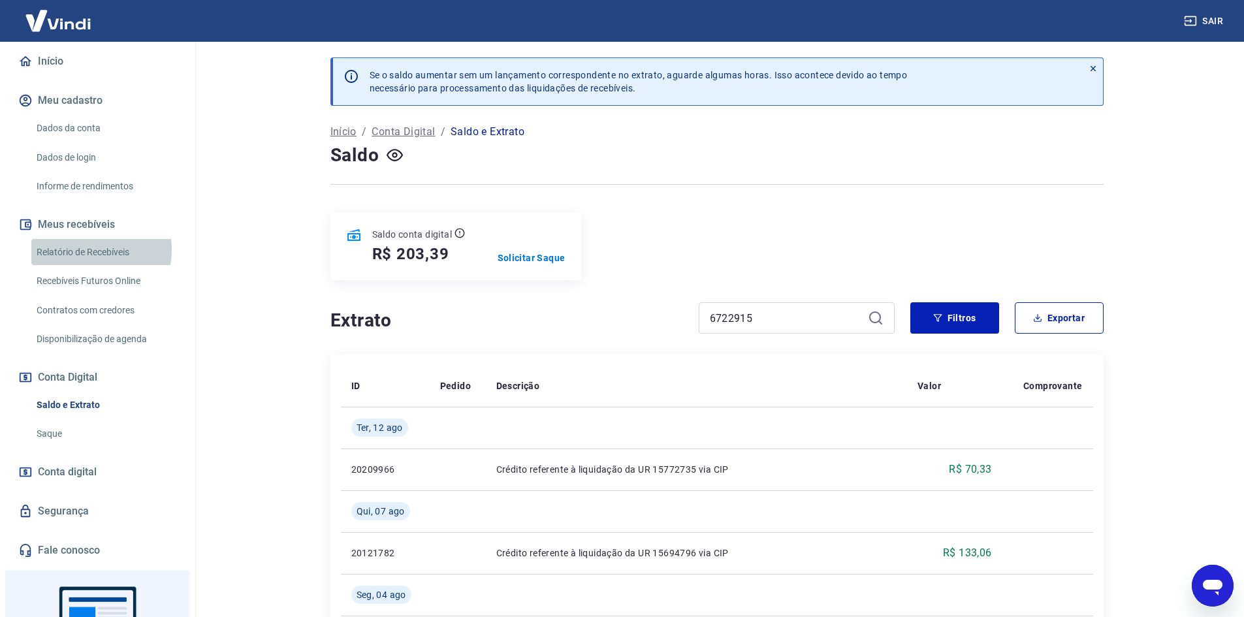
click at [86, 250] on link "Relatório de Recebíveis" at bounding box center [105, 252] width 148 height 27
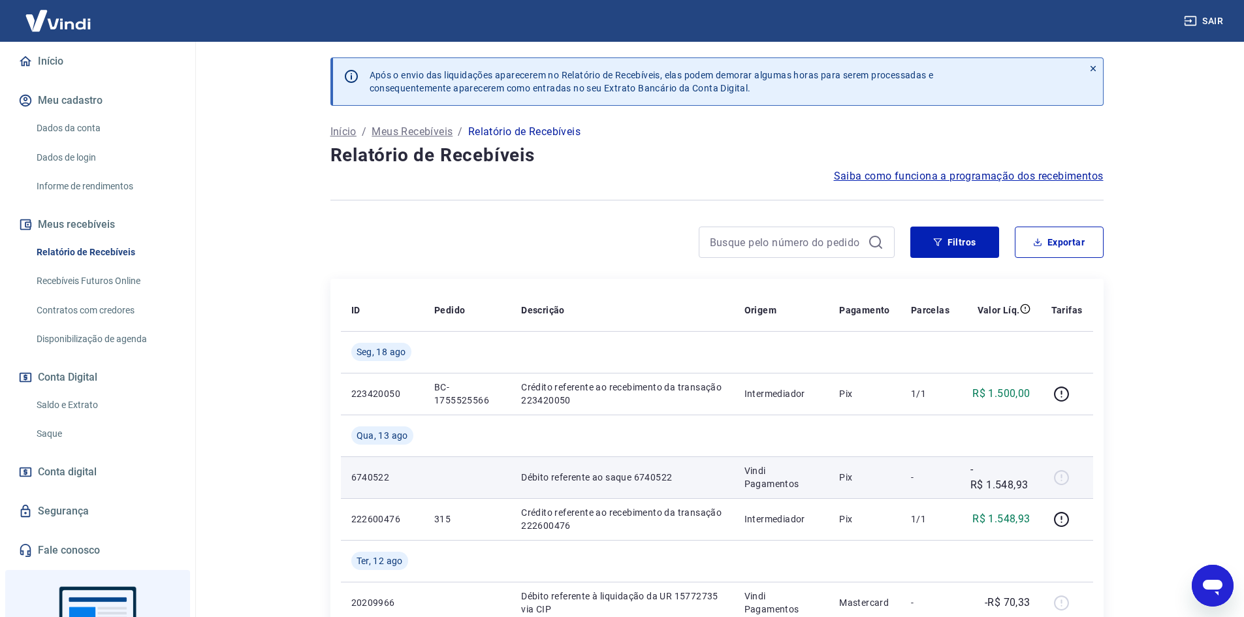
click at [366, 478] on p "6740522" at bounding box center [382, 477] width 62 height 13
drag, startPoint x: 634, startPoint y: 478, endPoint x: 673, endPoint y: 475, distance: 38.7
click at [673, 475] on p "Débito referente ao saque 6740522" at bounding box center [622, 477] width 202 height 13
copy p "6740522"
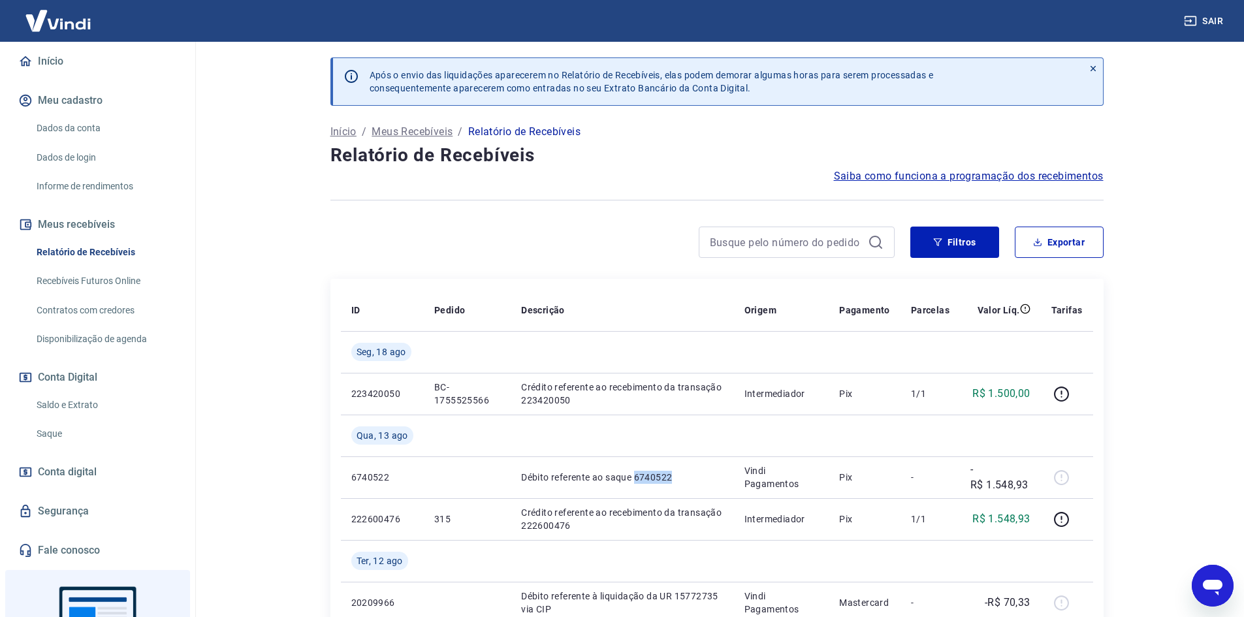
click at [74, 433] on link "Saque" at bounding box center [105, 434] width 148 height 27
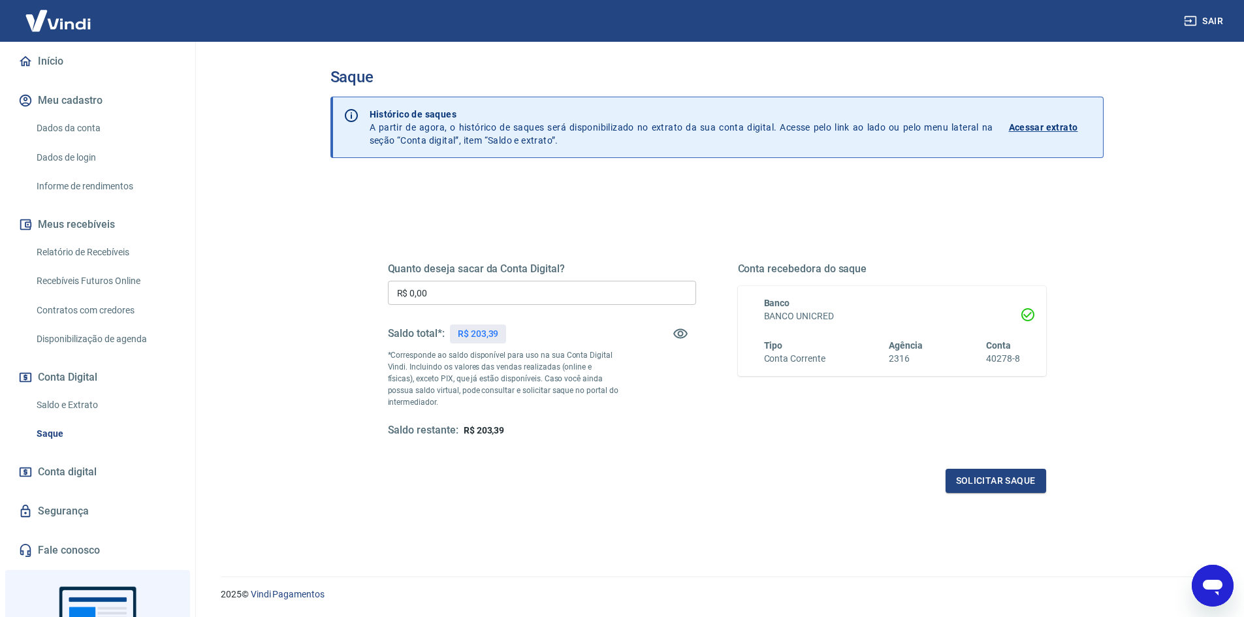
click at [1052, 128] on p "Acessar extrato" at bounding box center [1043, 127] width 69 height 13
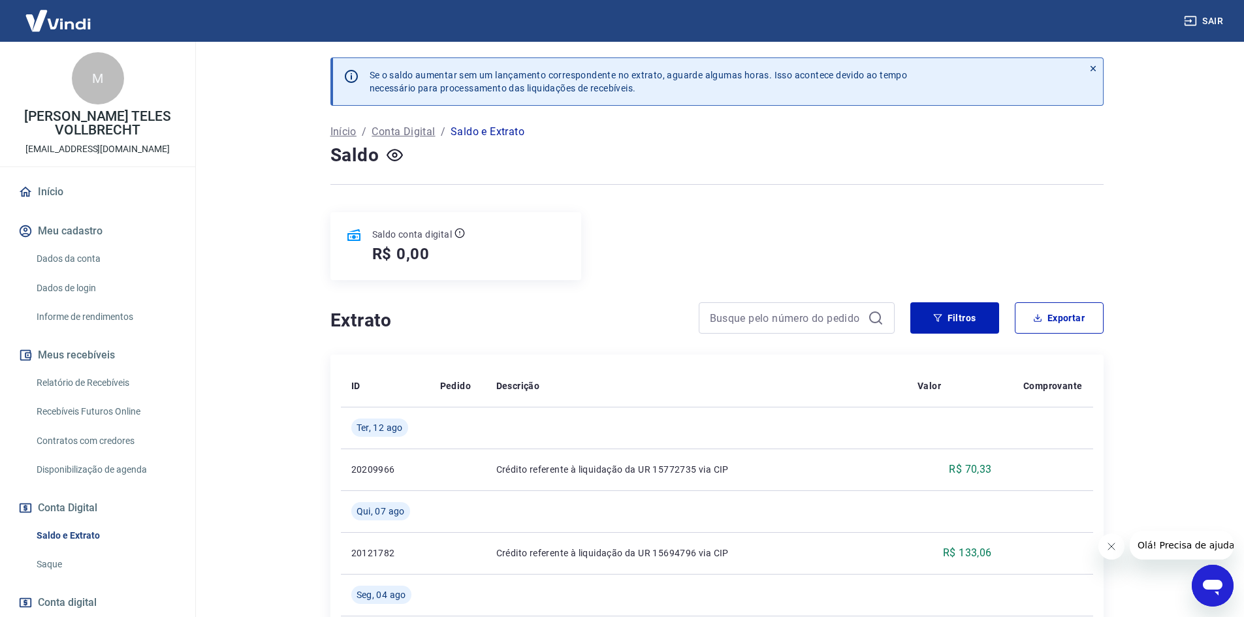
click at [713, 242] on div "Saldo conta digital R$ 0,00" at bounding box center [717, 246] width 773 height 68
click at [425, 250] on h5 "R$ 0,00" at bounding box center [401, 254] width 58 height 21
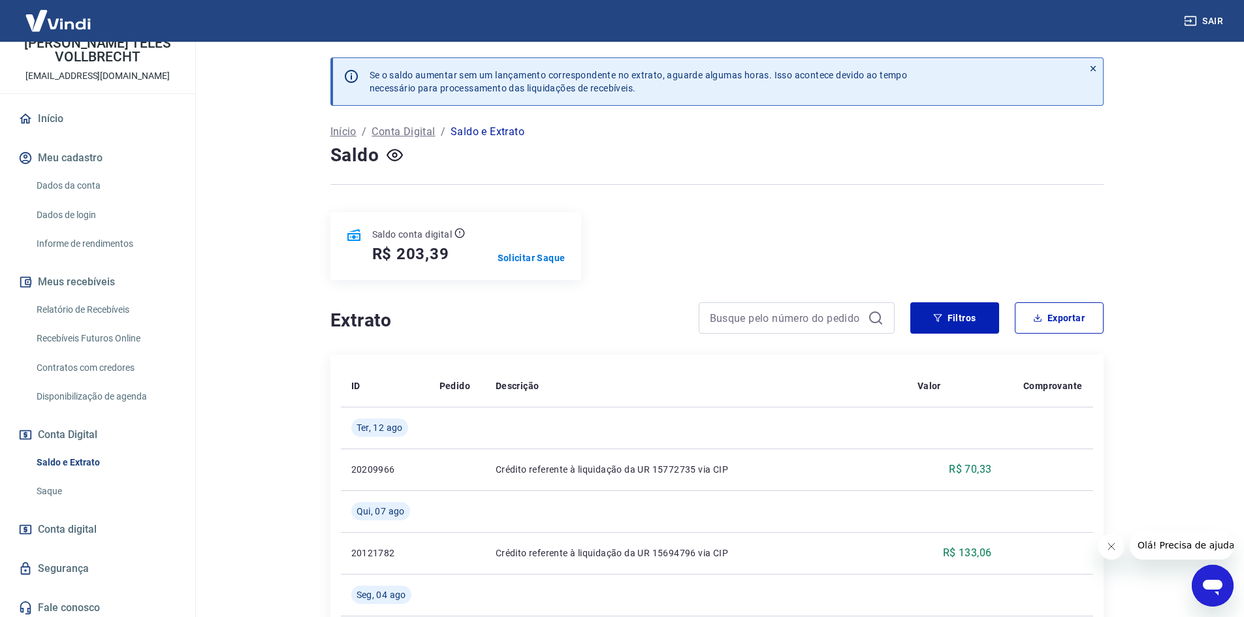
scroll to position [78, 0]
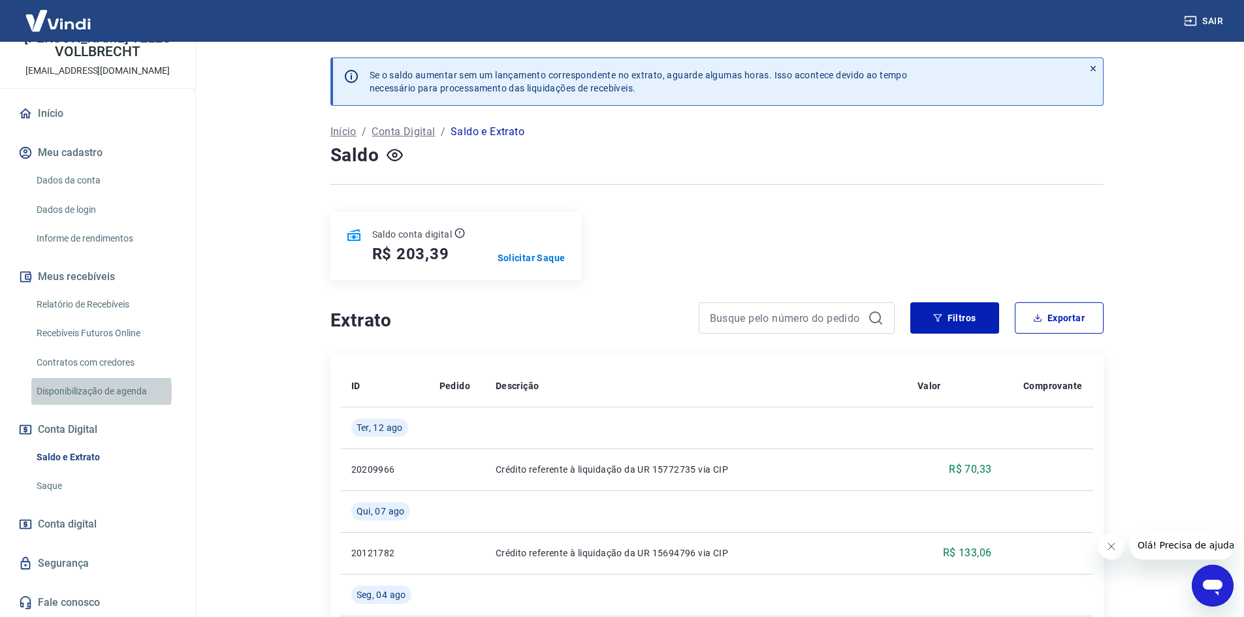
click at [69, 391] on link "Disponibilização de agenda" at bounding box center [105, 391] width 148 height 27
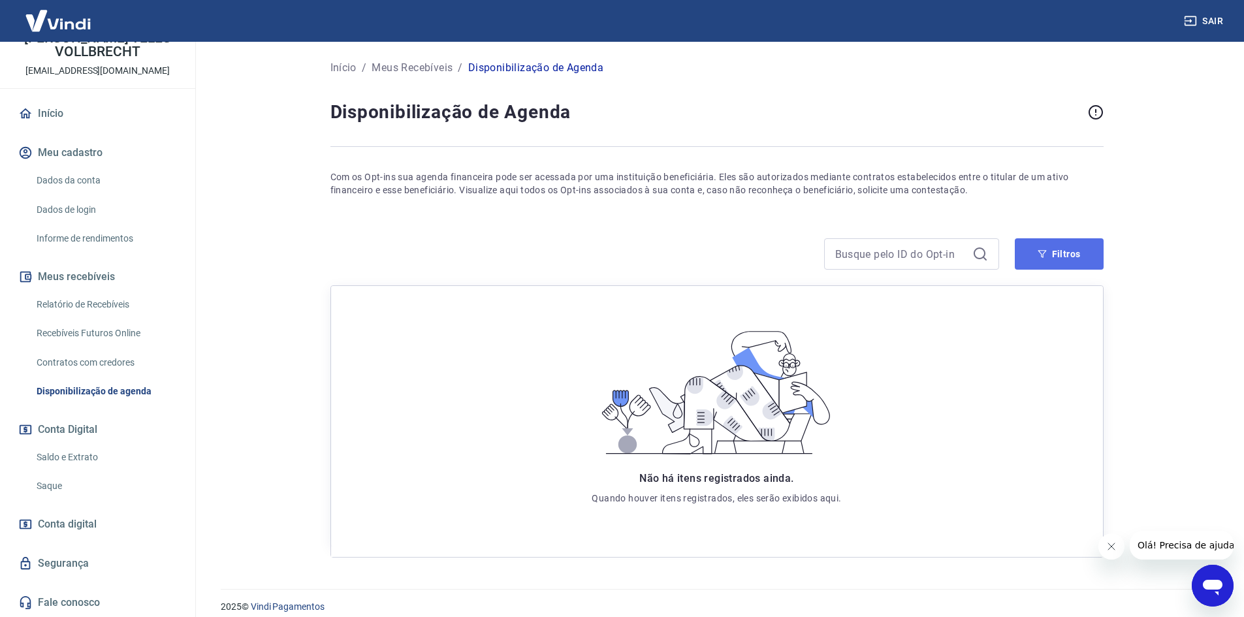
click at [1048, 254] on button "Filtros" at bounding box center [1059, 253] width 89 height 31
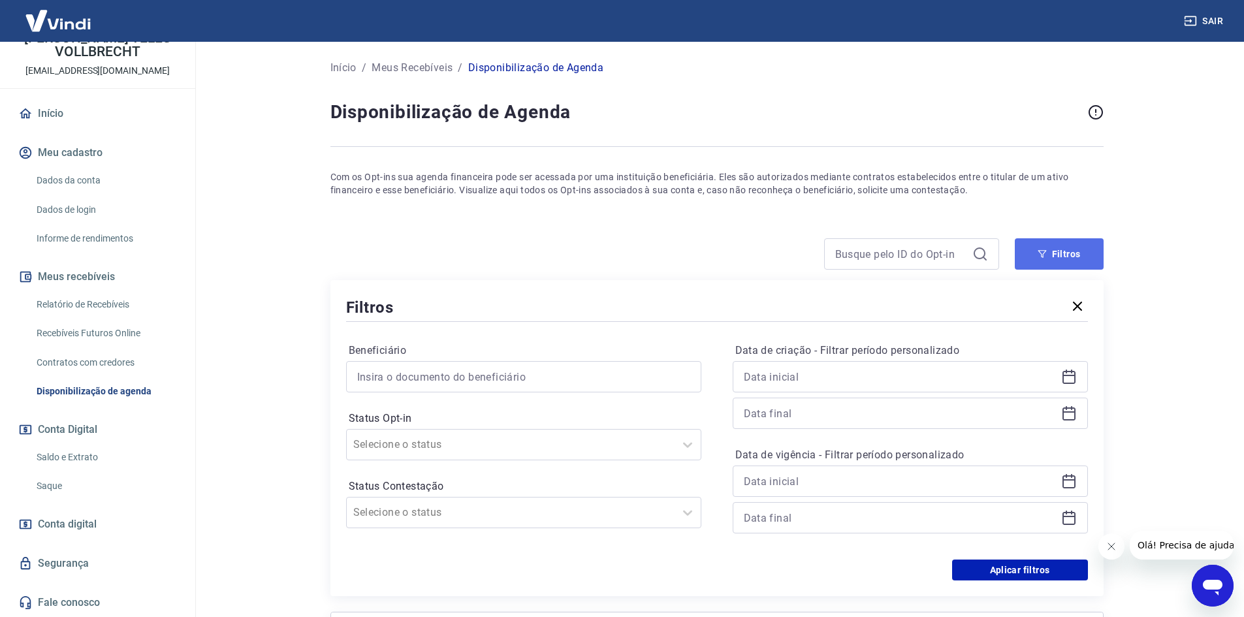
click at [1067, 257] on button "Filtros" at bounding box center [1059, 253] width 89 height 31
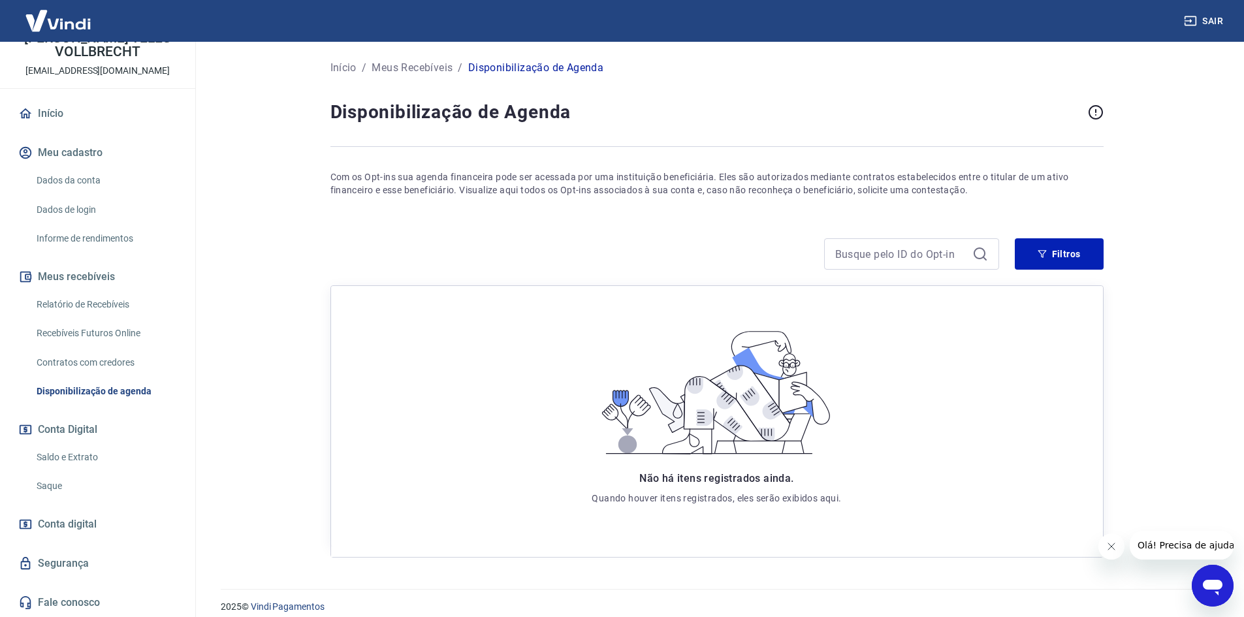
click at [46, 107] on link "Início" at bounding box center [98, 113] width 164 height 29
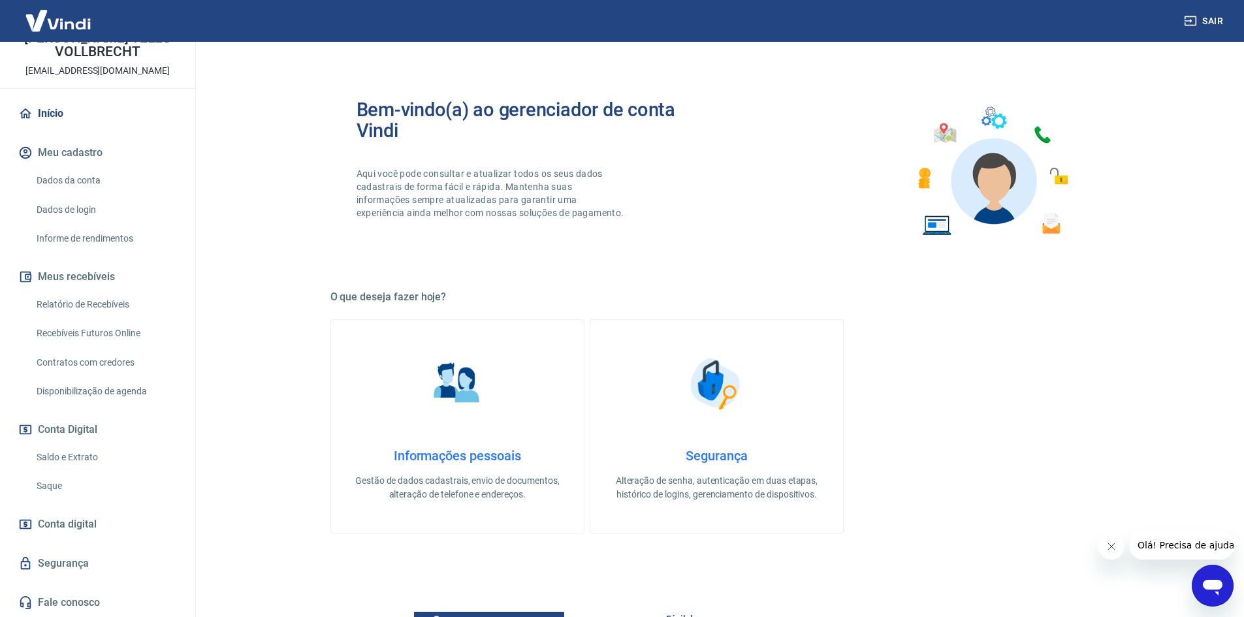
click at [89, 459] on link "Saldo e Extrato" at bounding box center [105, 457] width 148 height 27
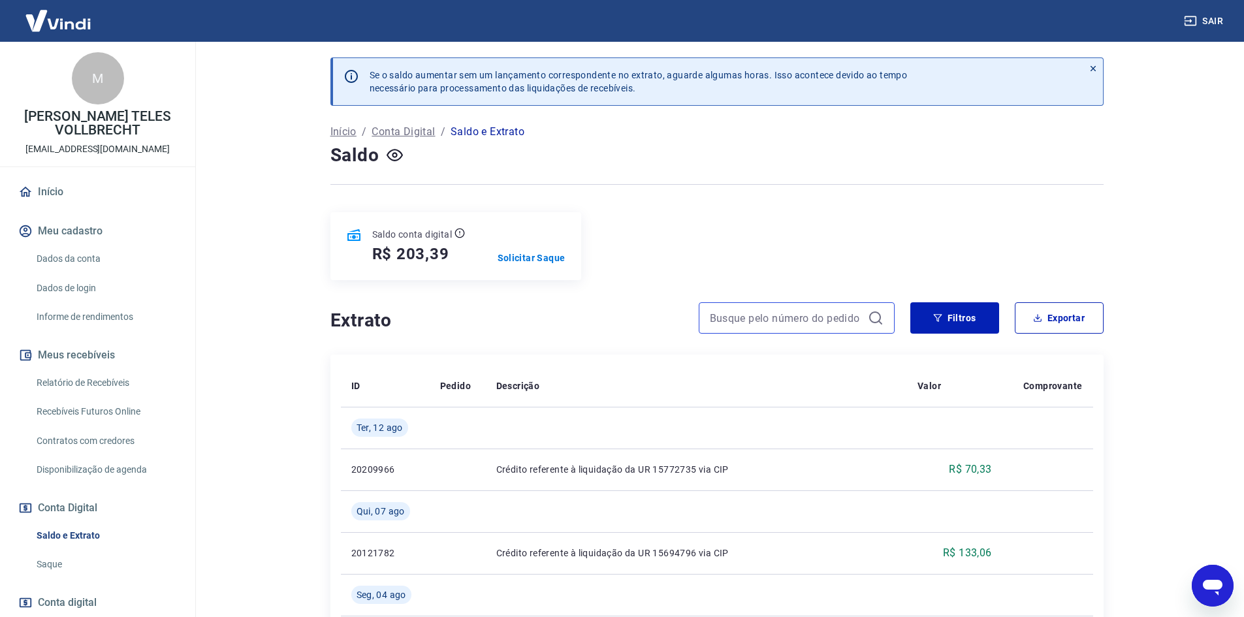
click at [757, 325] on input at bounding box center [786, 318] width 153 height 20
paste input "6740522"
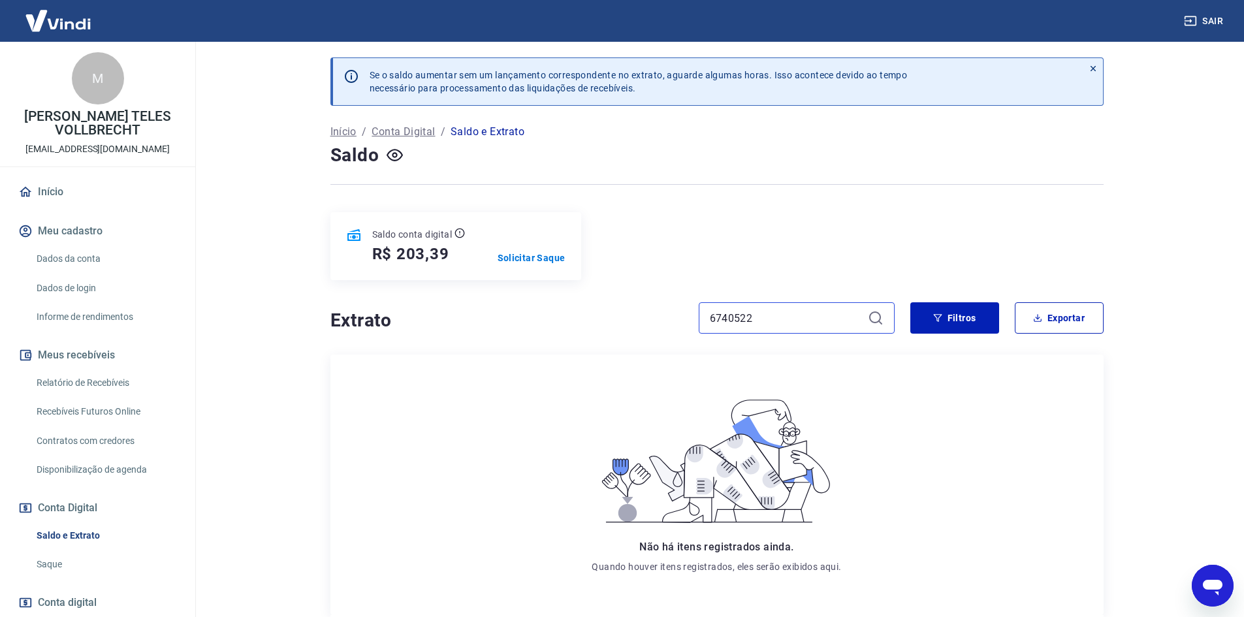
type input "6740522"
drag, startPoint x: 804, startPoint y: 316, endPoint x: 658, endPoint y: 314, distance: 145.7
click at [658, 314] on div "Extrato 6740522" at bounding box center [613, 317] width 564 height 31
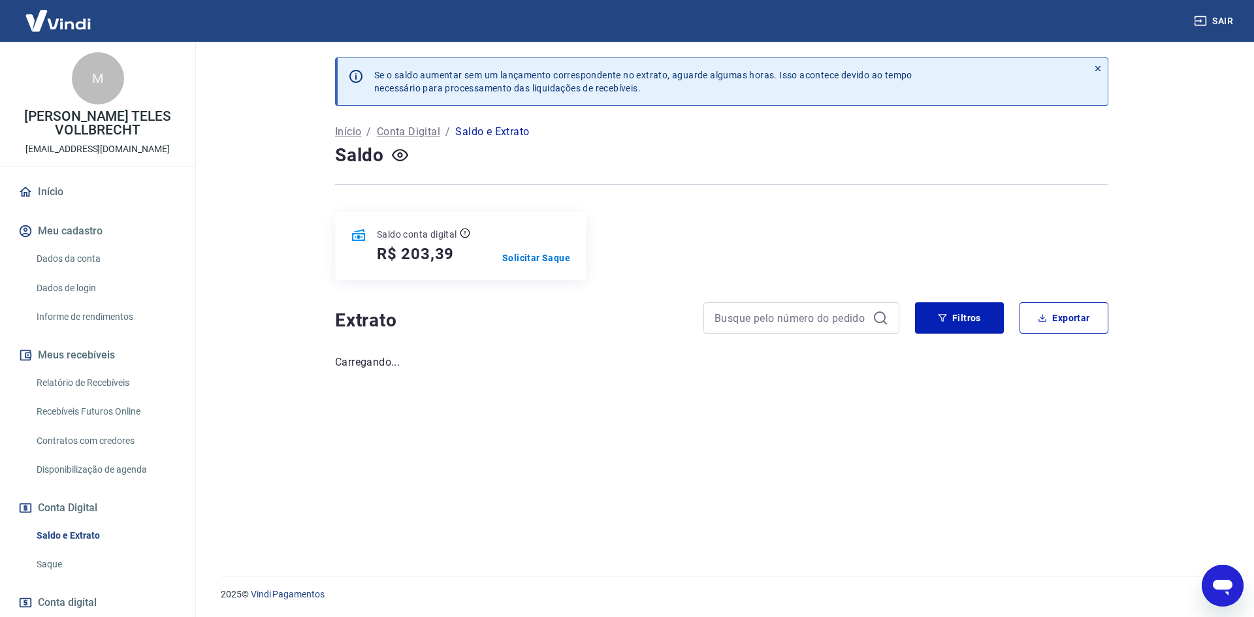
click at [754, 236] on div "Saldo conta digital R$ 203,39 Solicitar Saque" at bounding box center [721, 246] width 773 height 68
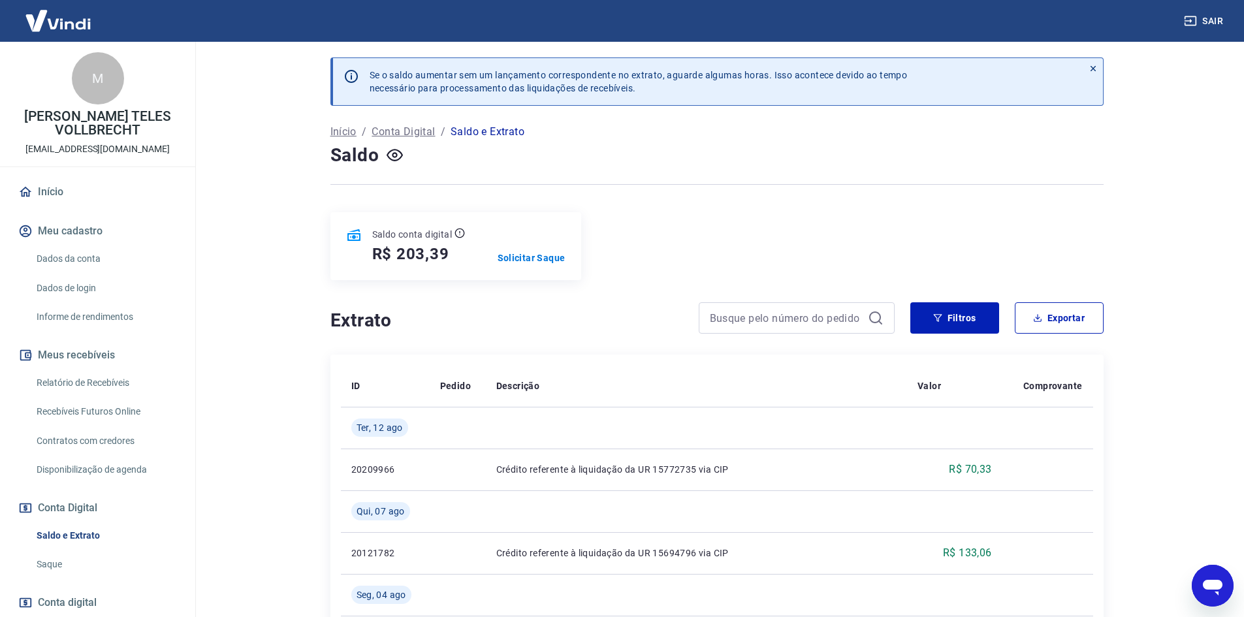
click at [83, 536] on link "Saldo e Extrato" at bounding box center [105, 536] width 148 height 27
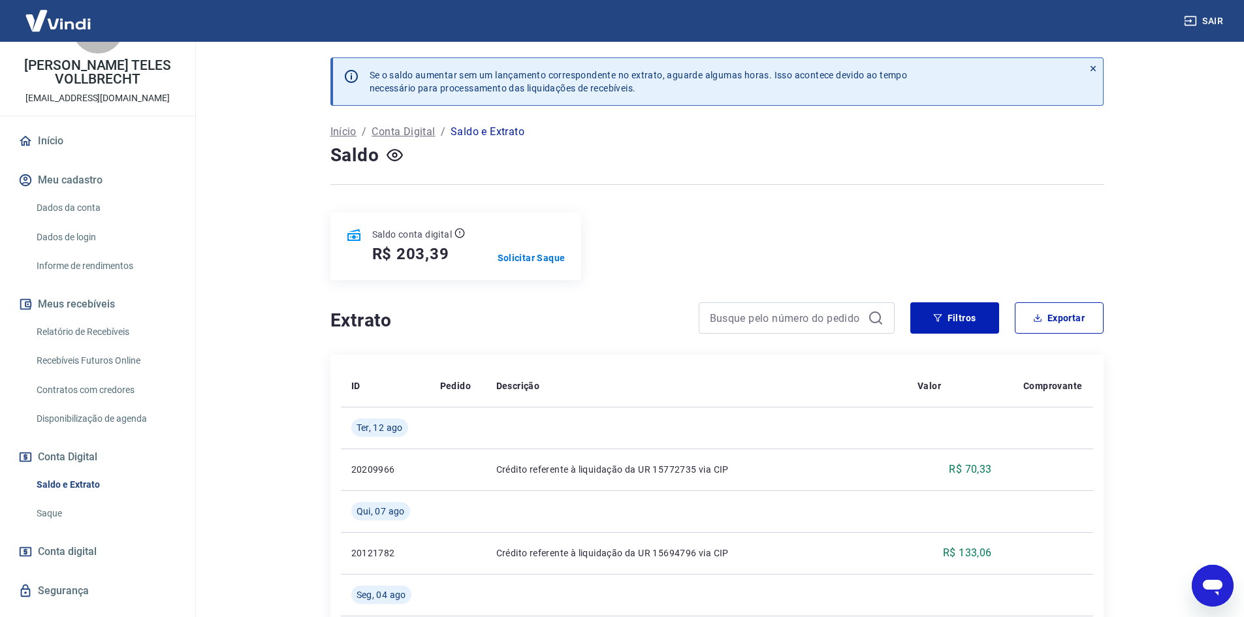
scroll to position [131, 0]
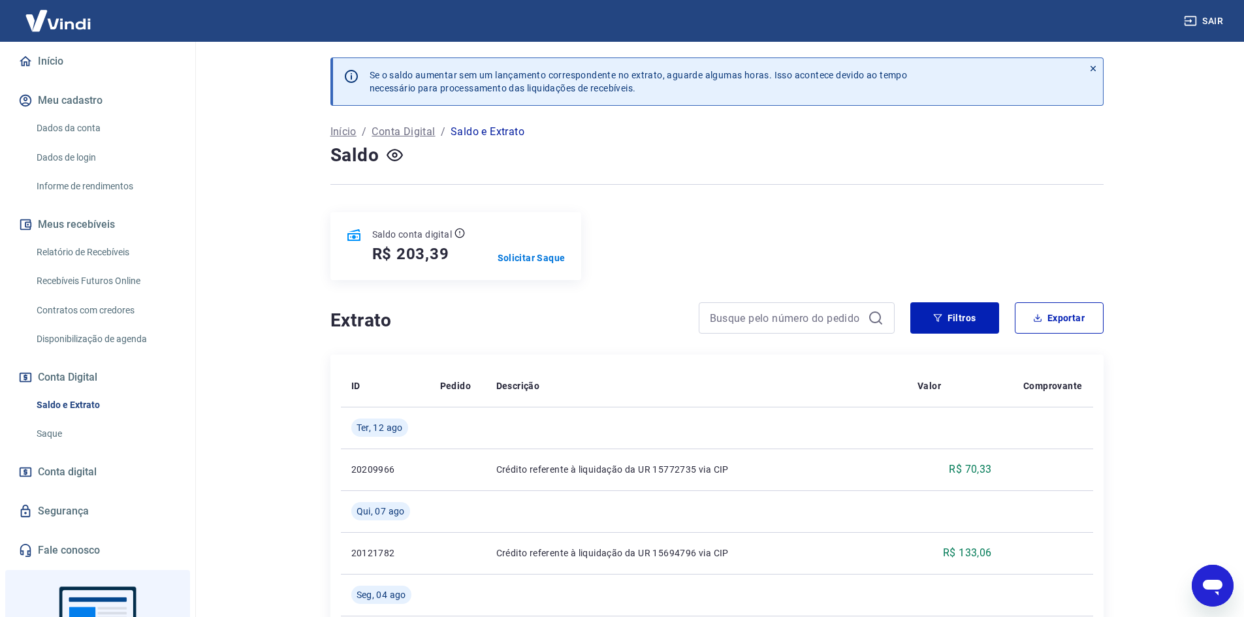
click at [88, 475] on span "Conta digital" at bounding box center [67, 472] width 59 height 18
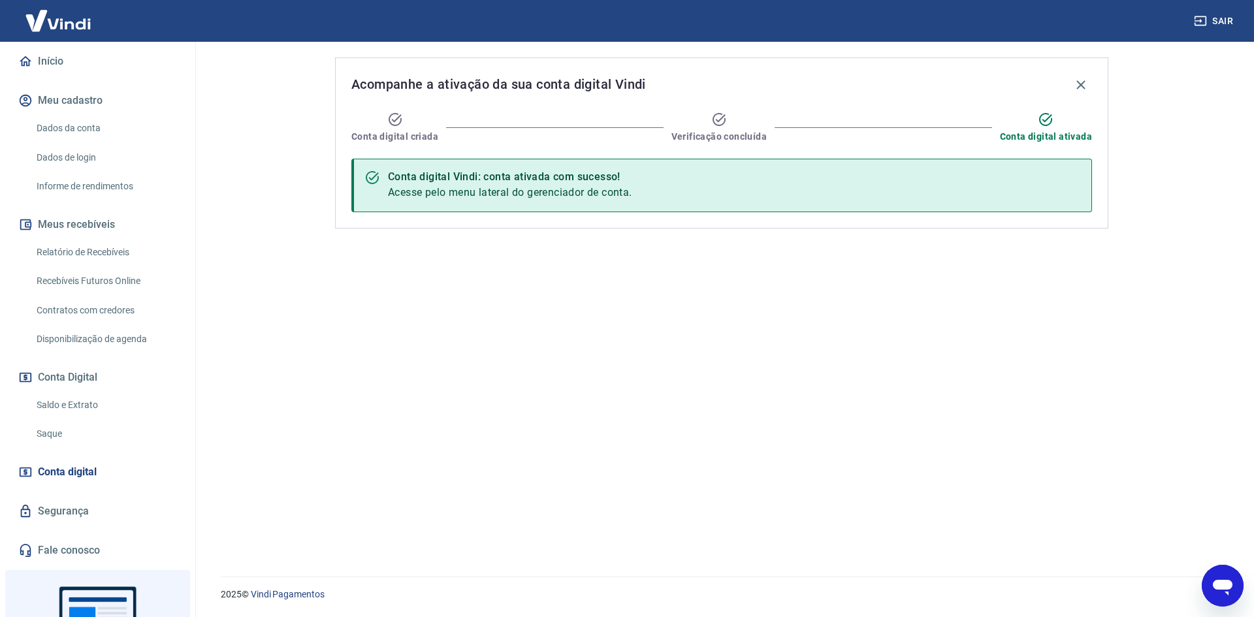
click at [79, 405] on link "Saldo e Extrato" at bounding box center [105, 405] width 148 height 27
